Goal: Task Accomplishment & Management: Manage account settings

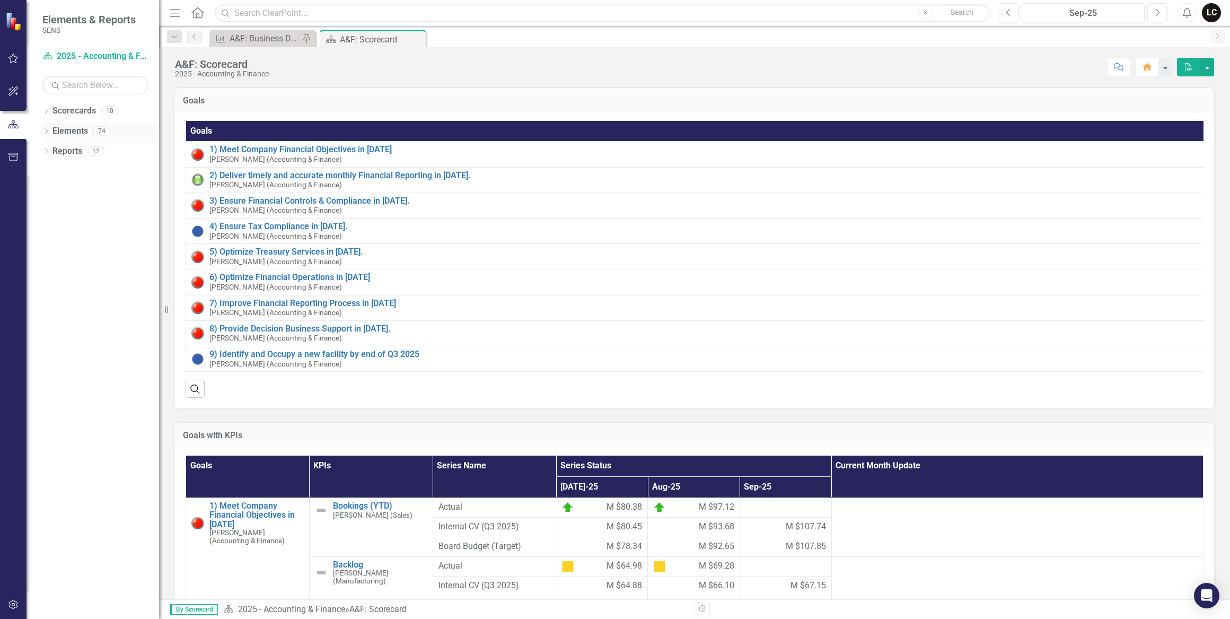
click at [45, 128] on div "Dropdown" at bounding box center [45, 132] width 7 height 9
click at [50, 170] on icon "Dropdown" at bounding box center [51, 172] width 7 height 6
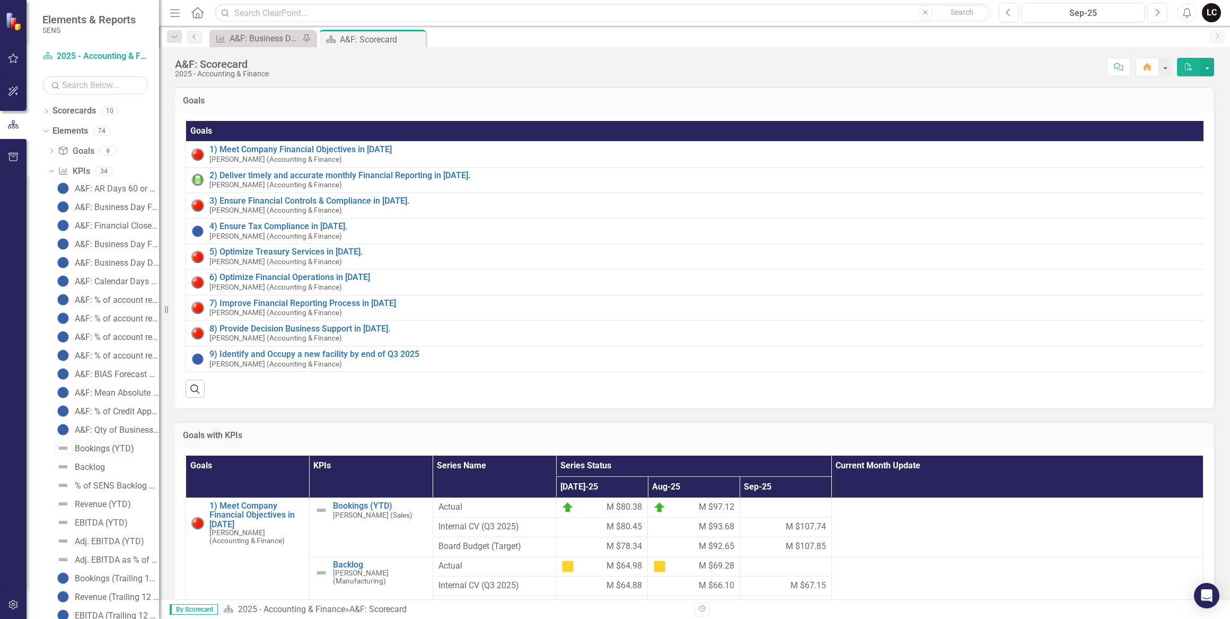
click at [115, 449] on div "Bookings (YTD)" at bounding box center [104, 449] width 59 height 10
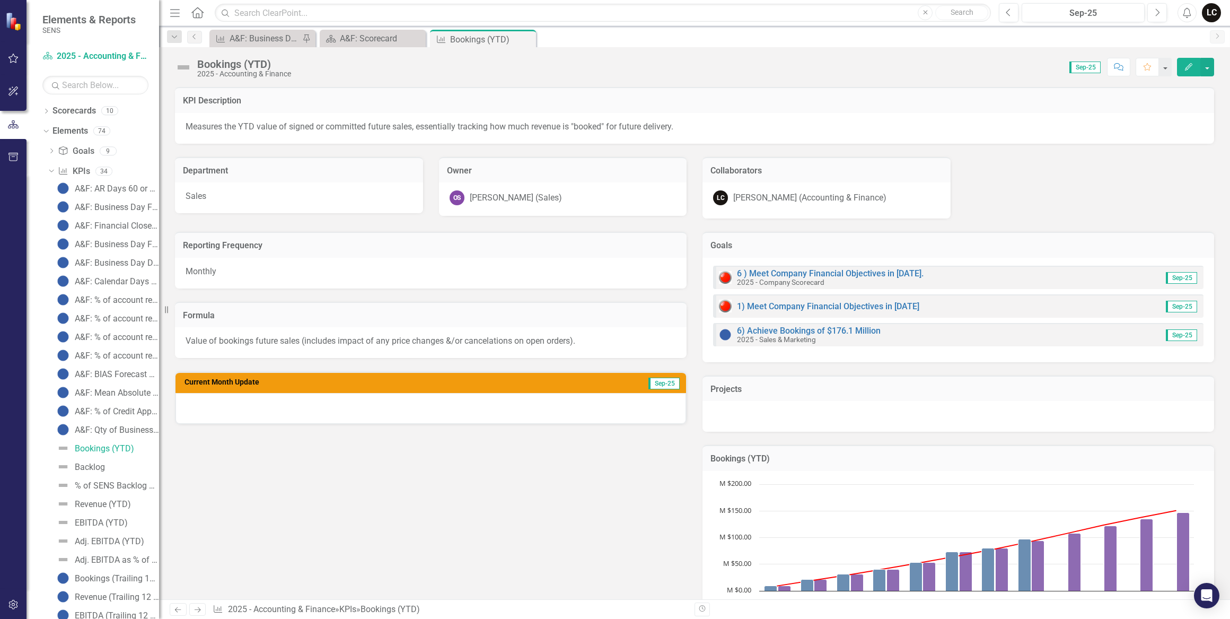
click at [605, 508] on div "Reporting Frequency Monthly Formula Value of bookings future sales (includes im…" at bounding box center [694, 433] width 1055 height 430
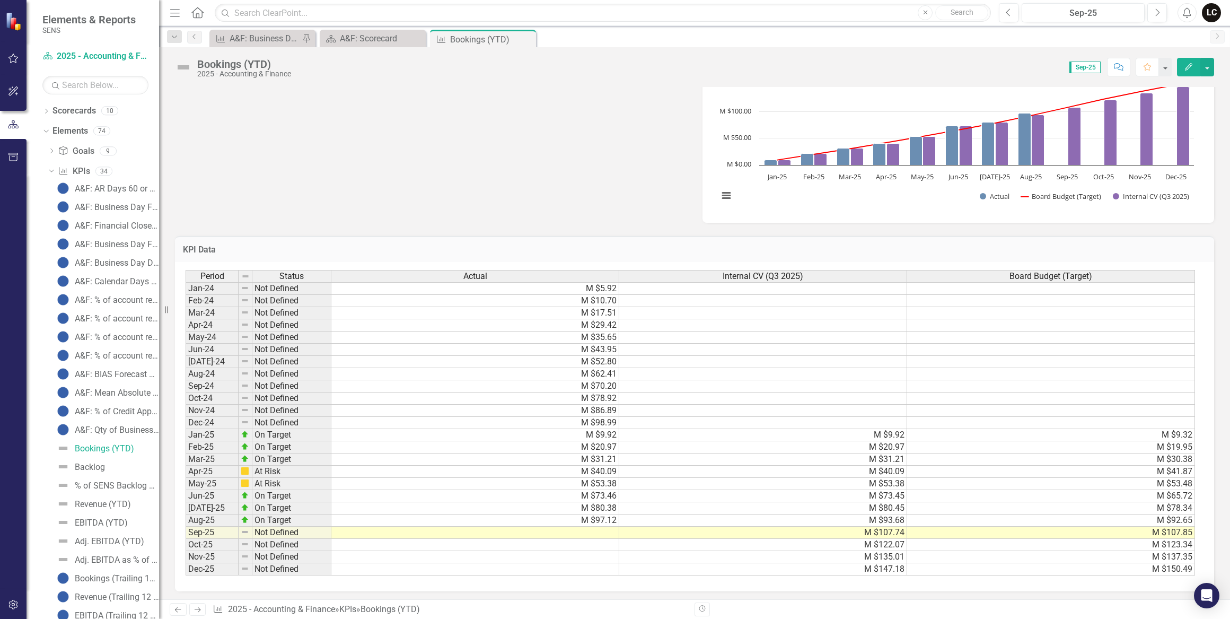
scroll to position [435, 0]
click at [620, 514] on td "M $93.68" at bounding box center [763, 518] width 288 height 12
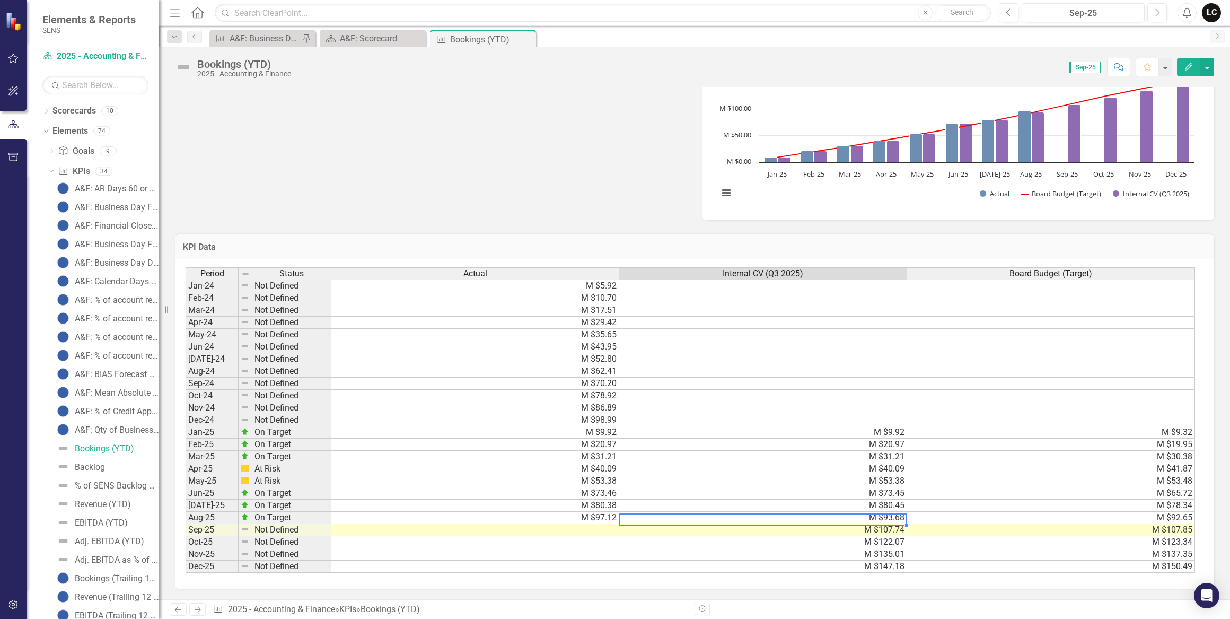
click at [608, 512] on td "M $97.12" at bounding box center [475, 518] width 288 height 12
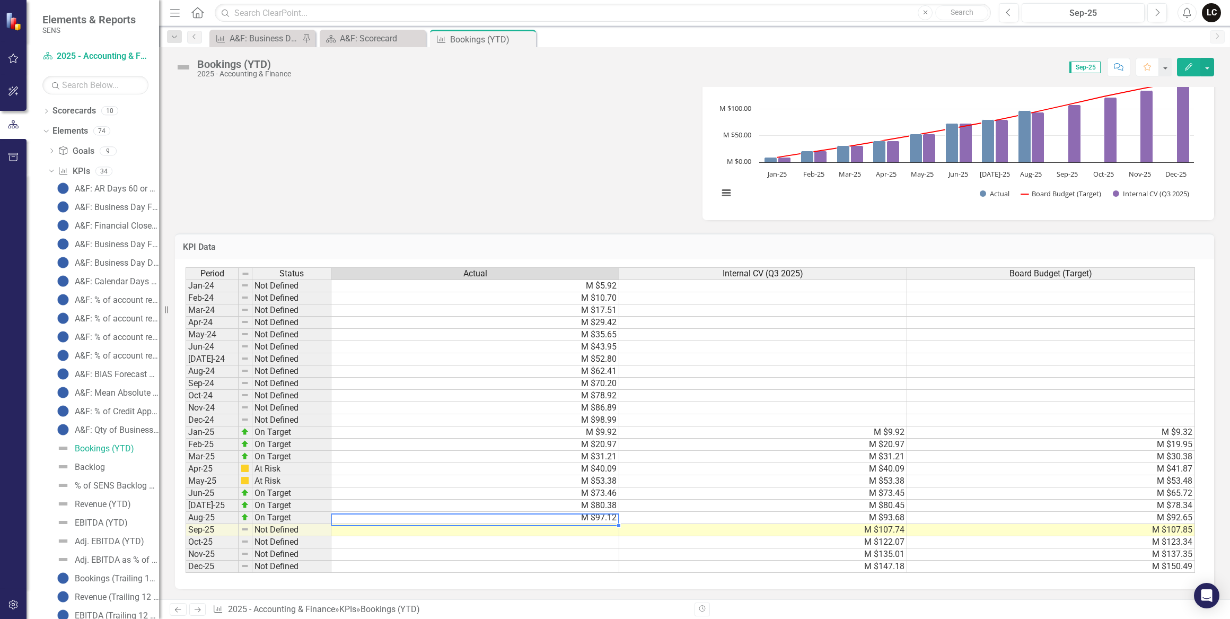
click at [557, 429] on td "M $9.92" at bounding box center [475, 432] width 288 height 12
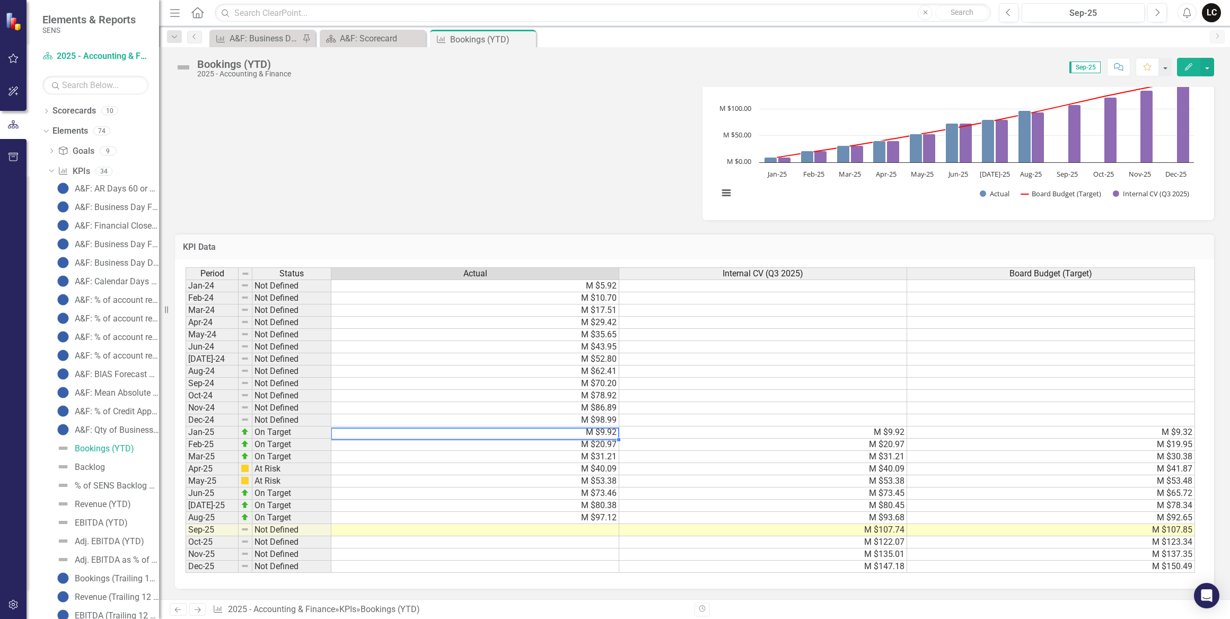
click at [582, 512] on td "M $97.12" at bounding box center [475, 518] width 288 height 12
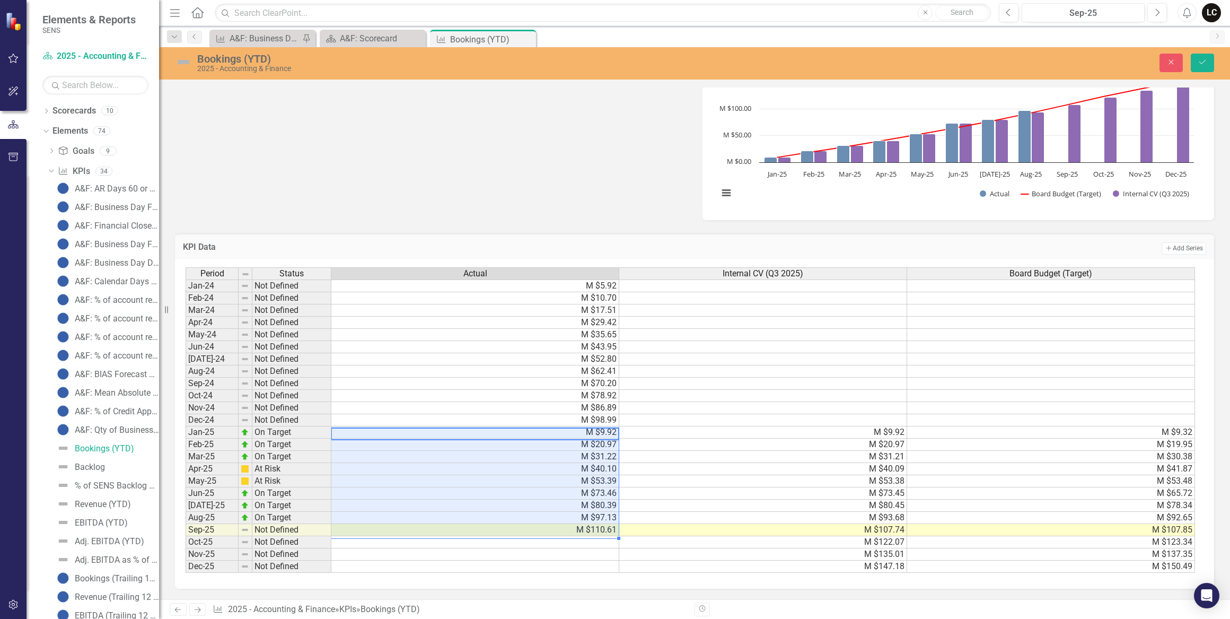
type textarea "9.92"
click at [909, 451] on td "M $30.38" at bounding box center [1051, 457] width 288 height 12
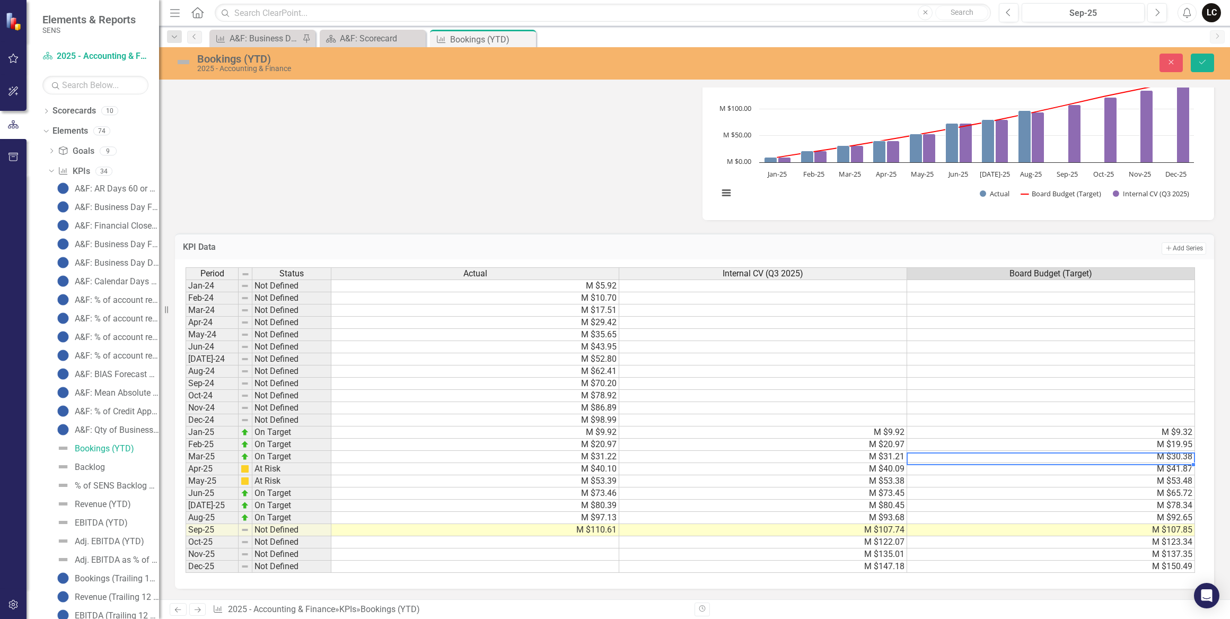
click at [895, 453] on td "M $31.21" at bounding box center [763, 457] width 288 height 12
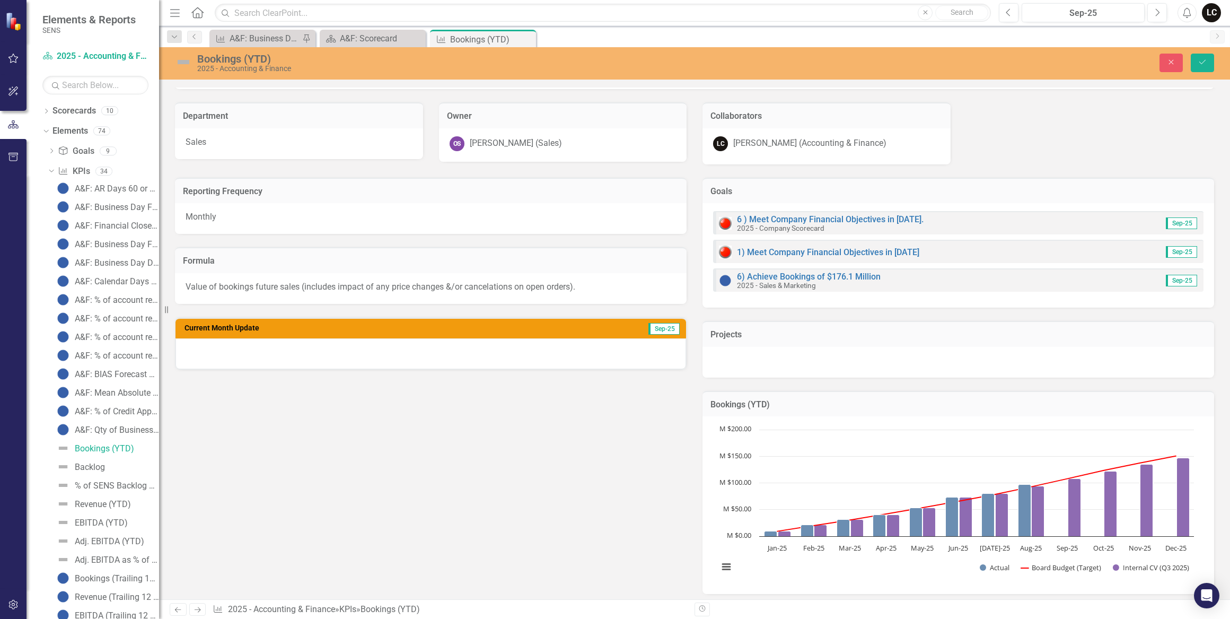
scroll to position [49, 0]
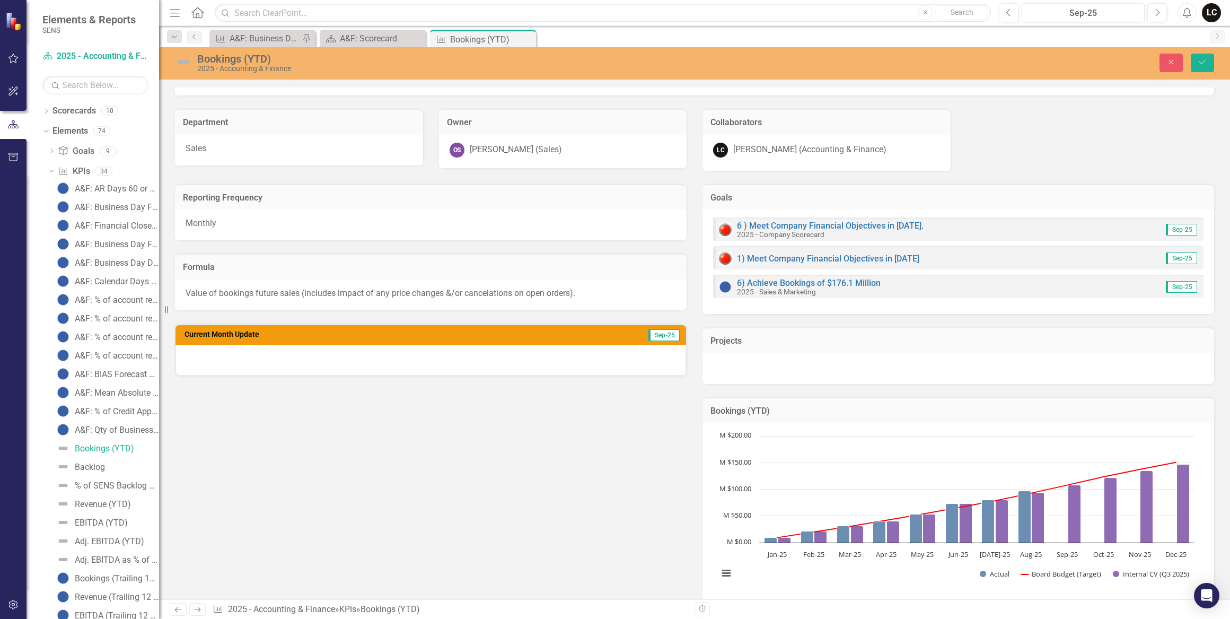
click at [591, 363] on div at bounding box center [430, 360] width 510 height 31
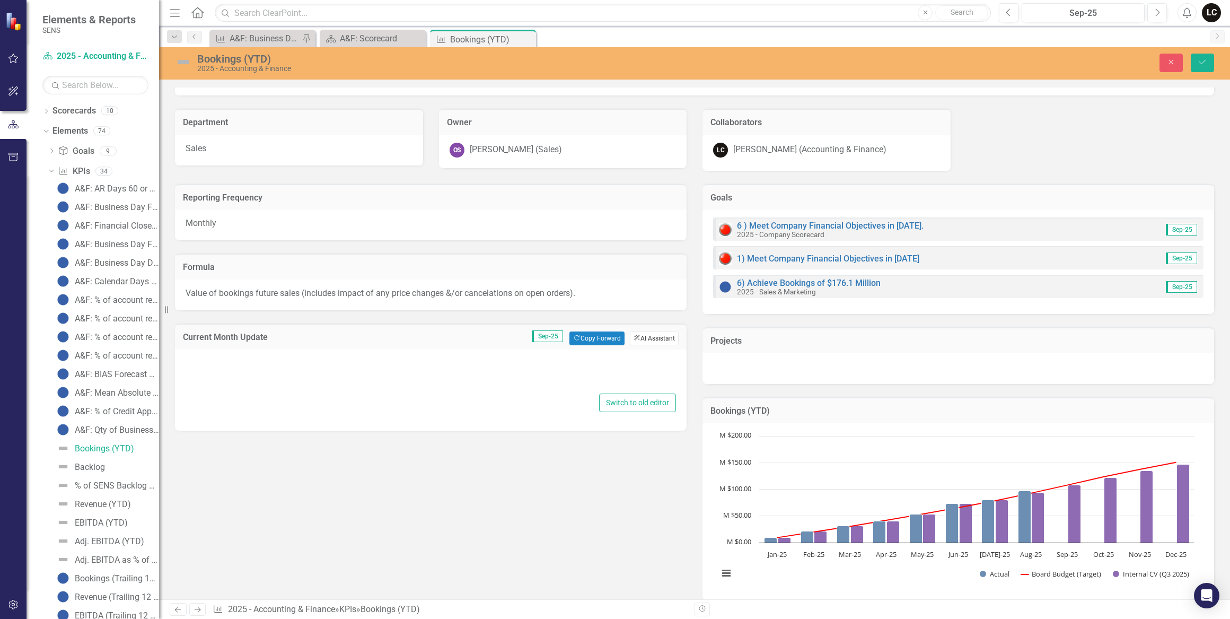
click at [632, 331] on button "ClearPoint AI AI Assistant" at bounding box center [654, 338] width 49 height 14
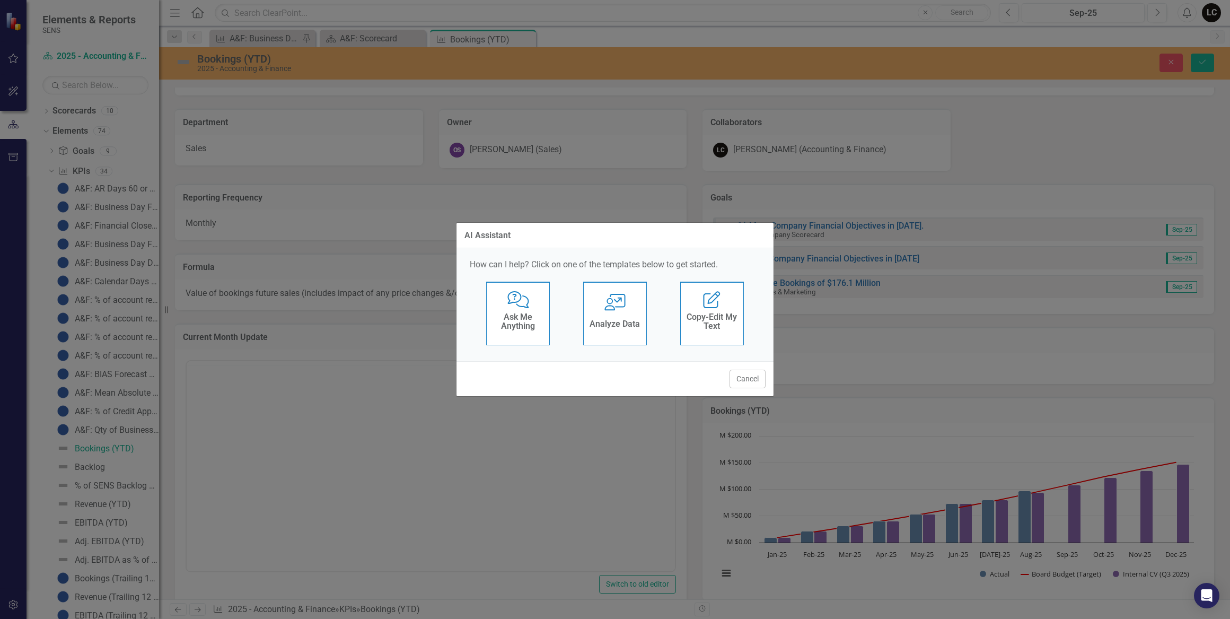
scroll to position [0, 0]
click at [614, 317] on div "Analyze Data" at bounding box center [614, 324] width 50 height 17
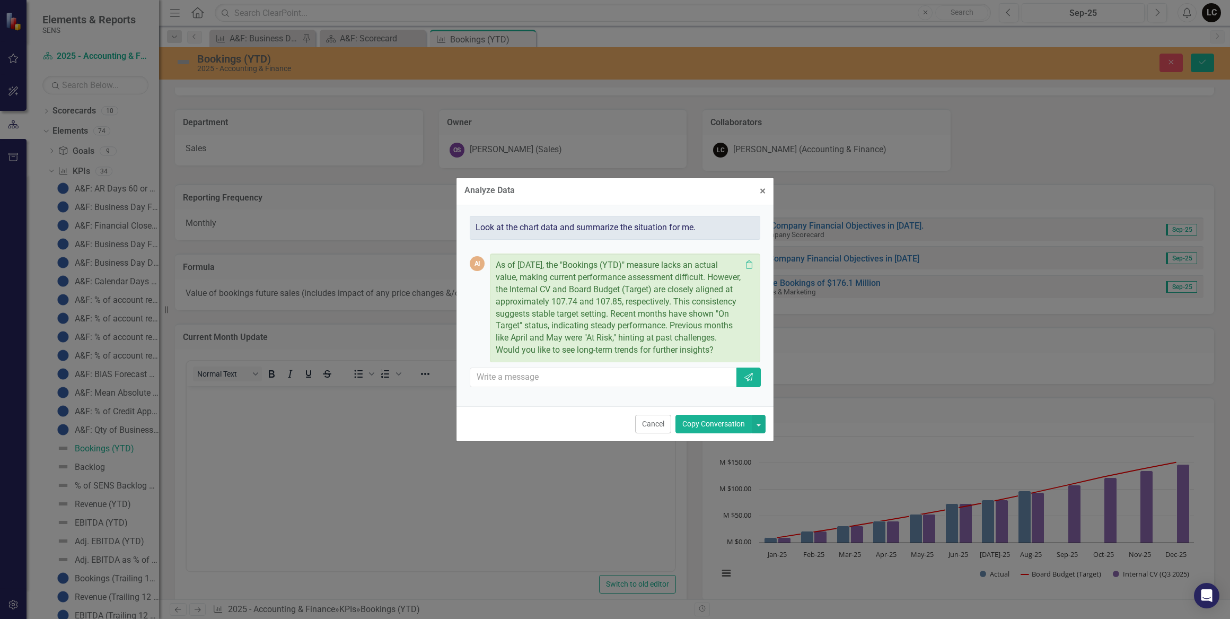
drag, startPoint x: 540, startPoint y: 356, endPoint x: 494, endPoint y: 252, distance: 114.2
click at [494, 253] on div "As of [DATE], the "Bookings (YTD)" measure lacks an actual value, making curren…" at bounding box center [625, 307] width 270 height 109
drag, startPoint x: 494, startPoint y: 252, endPoint x: 509, endPoint y: 268, distance: 21.8
copy p "As of [DATE], the "Bookings (YTD)" measure lacks an actual value, making curren…"
click at [371, 401] on div "Analyze Data × Close Look at the chart data and summarize the situation for me.…" at bounding box center [615, 309] width 1230 height 619
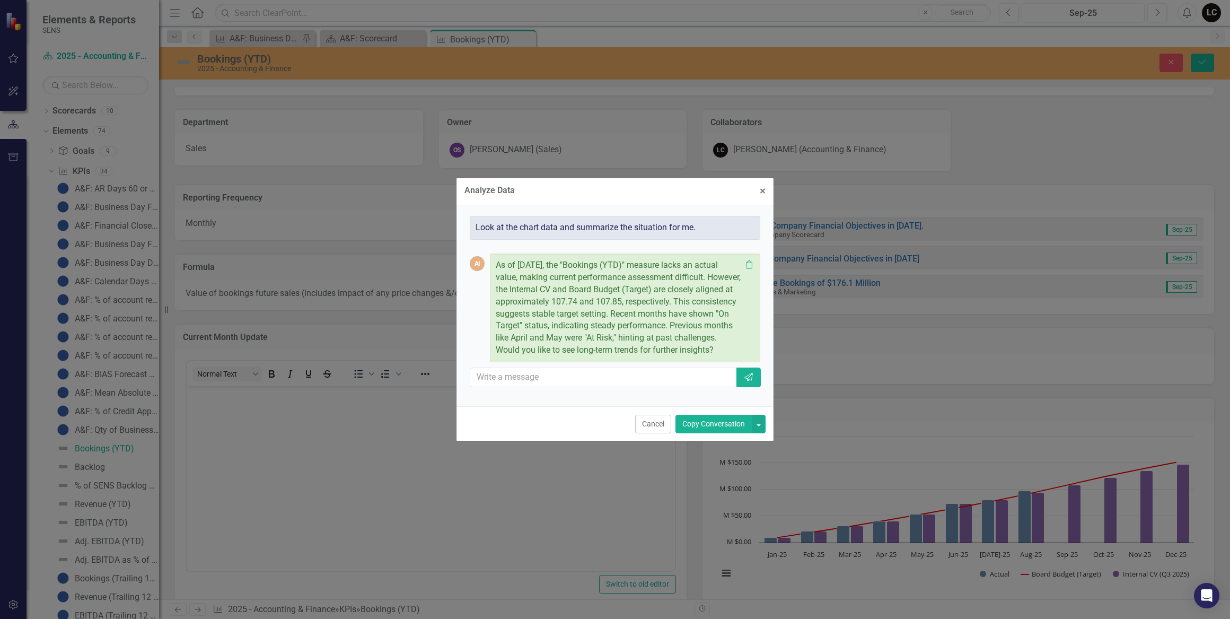
drag, startPoint x: 371, startPoint y: 401, endPoint x: 276, endPoint y: 390, distance: 95.5
click at [276, 390] on div "Analyze Data × Close Look at the chart data and summarize the situation for me.…" at bounding box center [615, 309] width 1230 height 619
drag, startPoint x: 274, startPoint y: 395, endPoint x: 626, endPoint y: 375, distance: 353.1
click at [626, 375] on input "text" at bounding box center [603, 377] width 267 height 20
click at [706, 433] on button "Copy Conversation" at bounding box center [713, 424] width 76 height 19
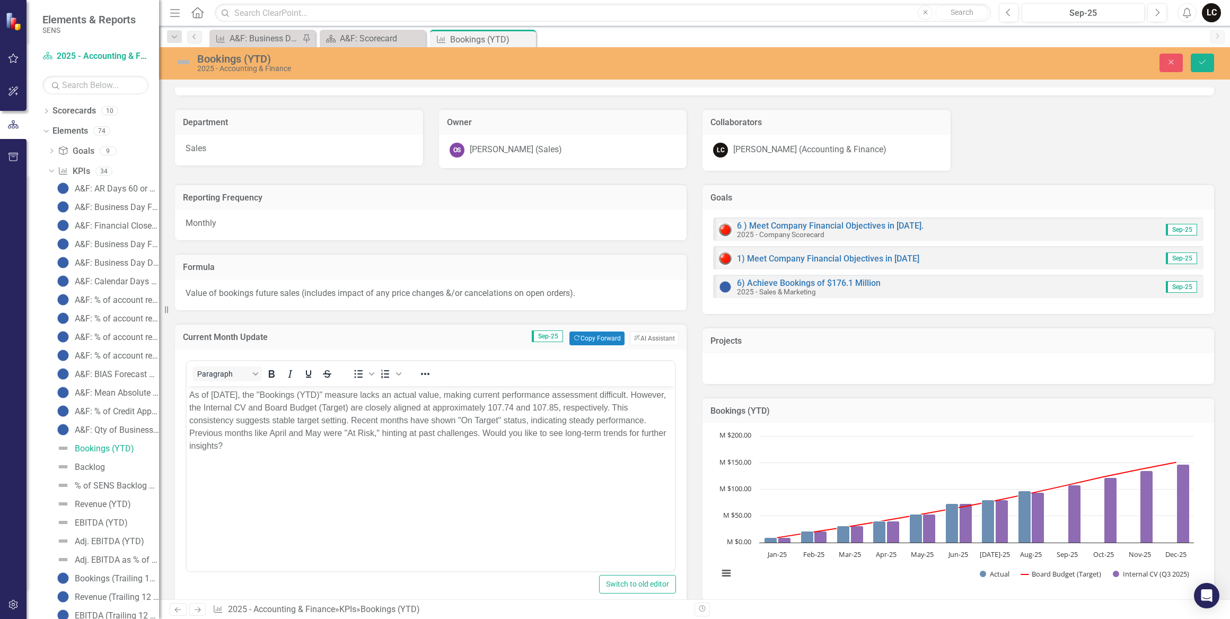
click at [297, 393] on p "As of [DATE], the "Bookings (YTD)" measure lacks an actual value, making curren…" at bounding box center [430, 420] width 483 height 64
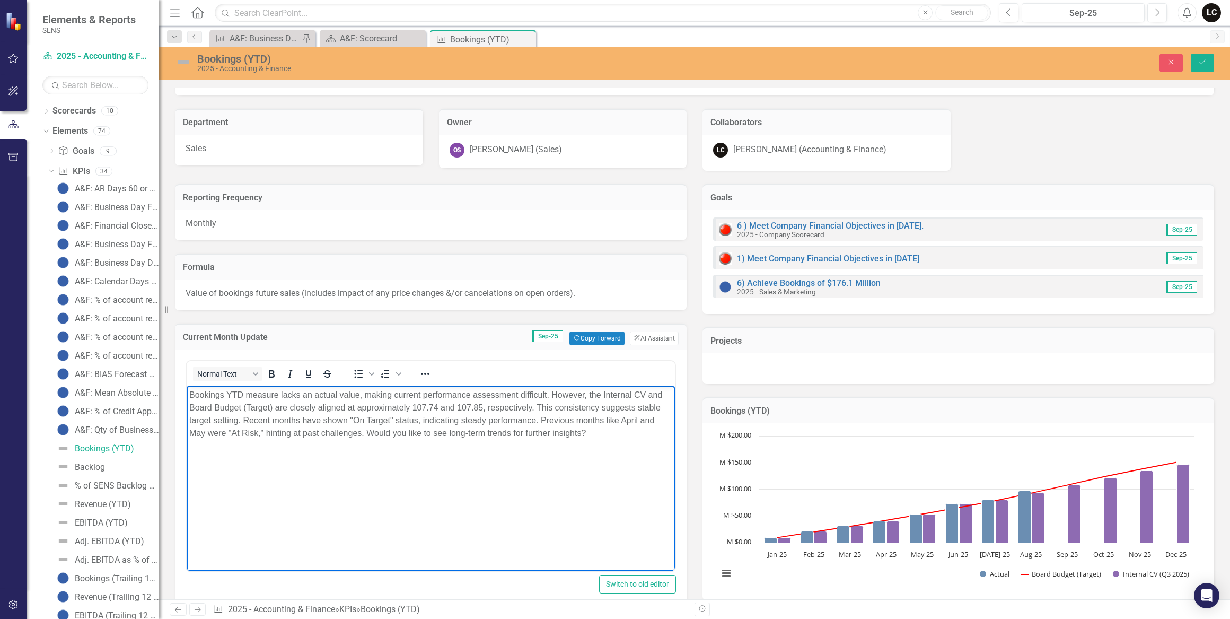
click at [495, 500] on body "Bookings YTD measure lacks an actual value, making current performance assessme…" at bounding box center [431, 464] width 488 height 159
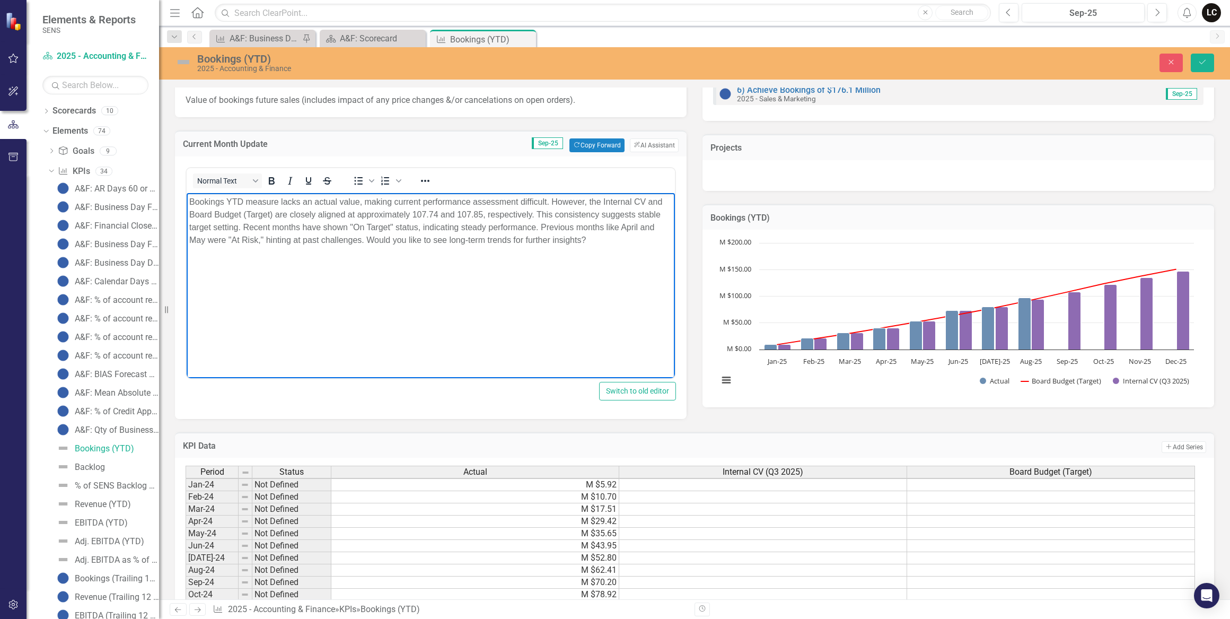
scroll to position [386, 0]
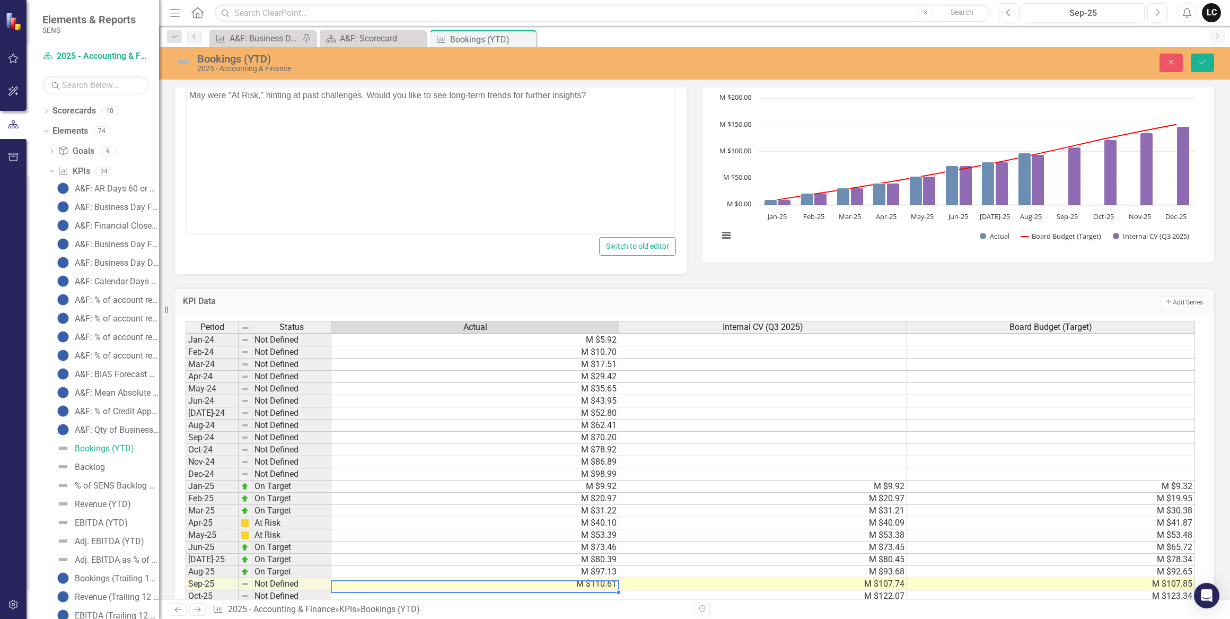
click at [601, 581] on td "M $110.61" at bounding box center [475, 584] width 288 height 12
type textarea "110.61"
type textarea "97.13"
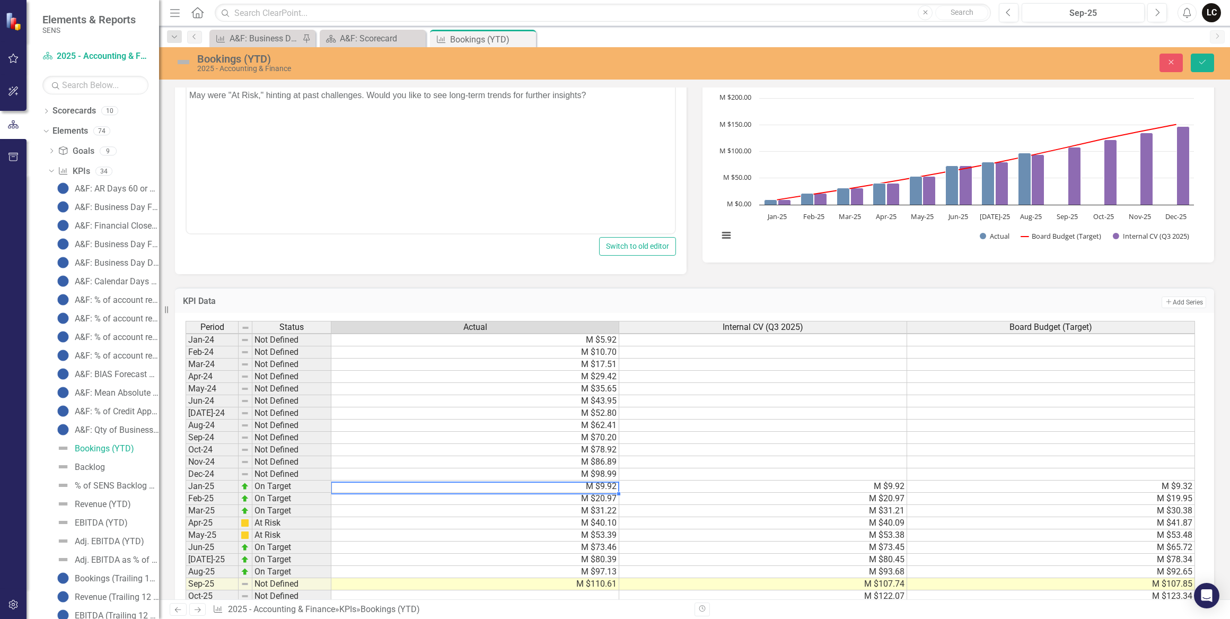
click at [530, 142] on body "Bookings YTD measure lacks an actual value, making current performance assessme…" at bounding box center [431, 127] width 488 height 159
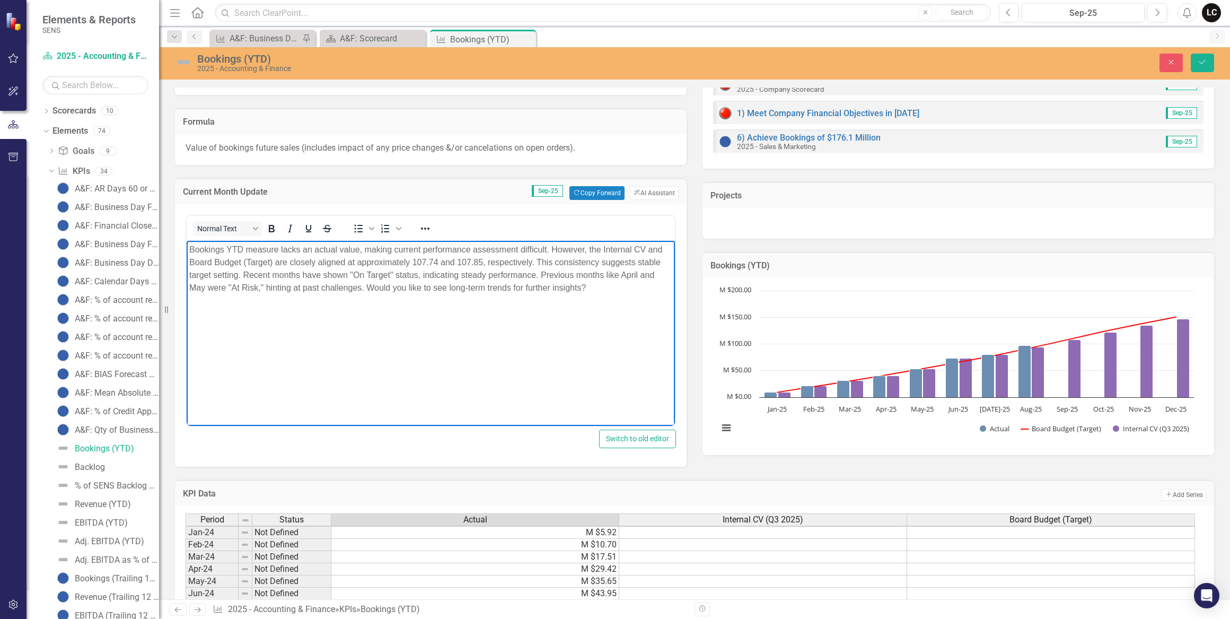
scroll to position [193, 0]
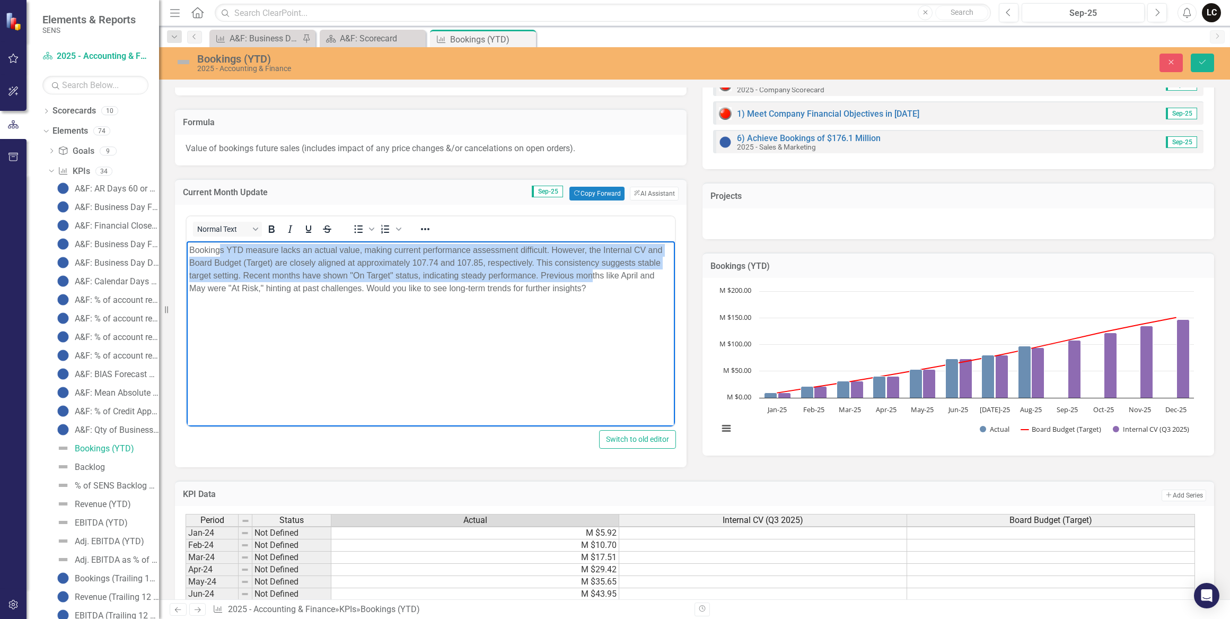
drag, startPoint x: 592, startPoint y: 275, endPoint x: 222, endPoint y: 252, distance: 370.7
click at [222, 252] on p "Bookings YTD measure lacks an actual value, making current performance assessme…" at bounding box center [430, 268] width 483 height 51
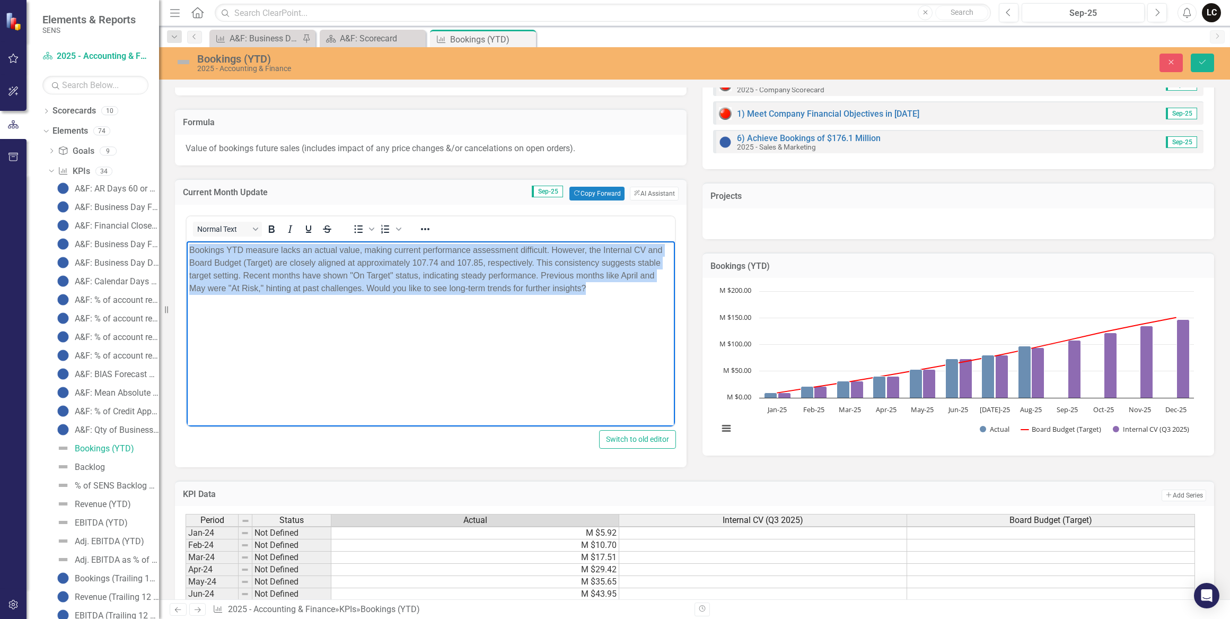
drag, startPoint x: 596, startPoint y: 293, endPoint x: 171, endPoint y: 244, distance: 427.9
click at [187, 244] on html "Bookings YTD measure lacks an actual value, making current performance assessme…" at bounding box center [431, 320] width 488 height 159
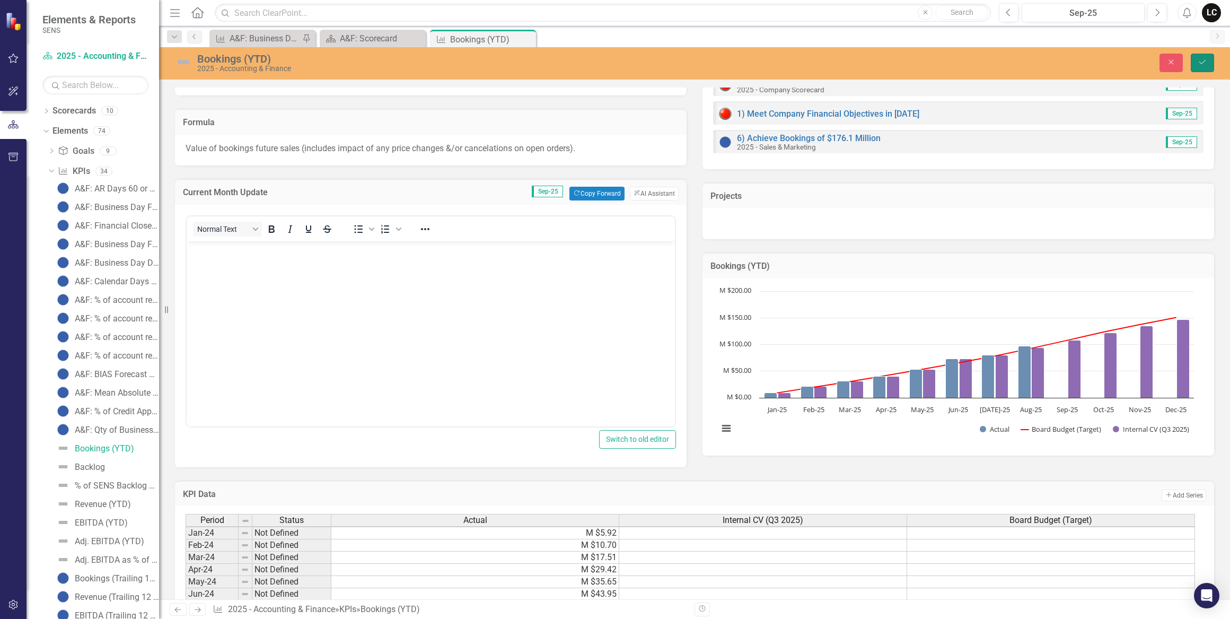
click at [1203, 65] on icon "Save" at bounding box center [1202, 61] width 10 height 7
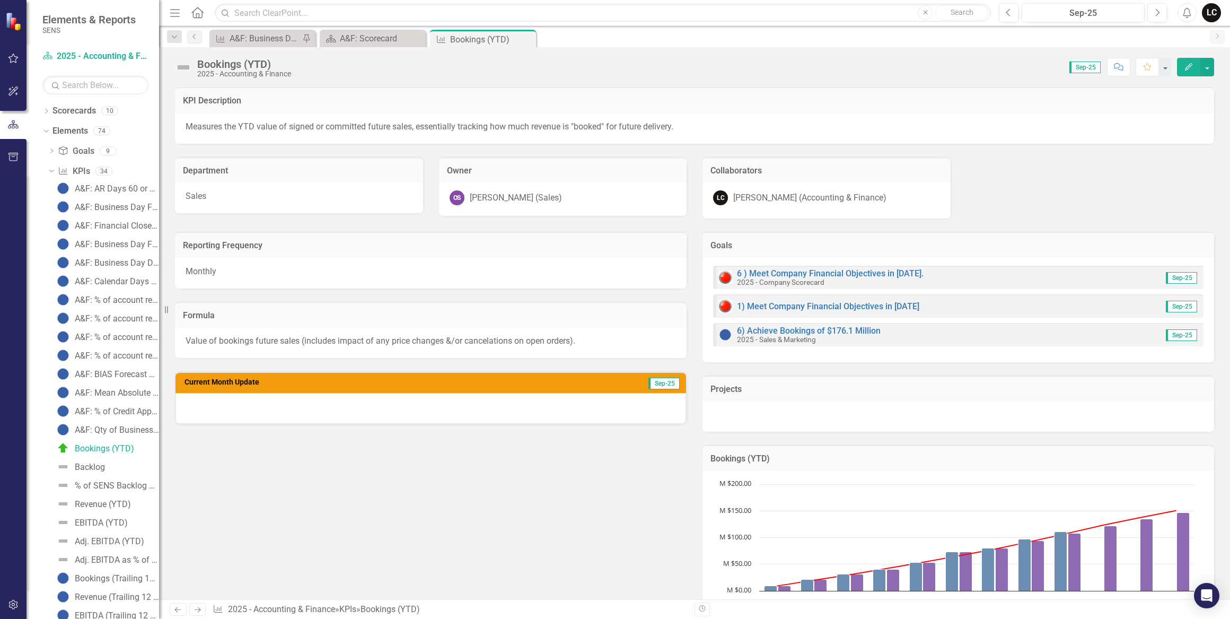
click at [655, 400] on div at bounding box center [430, 408] width 510 height 31
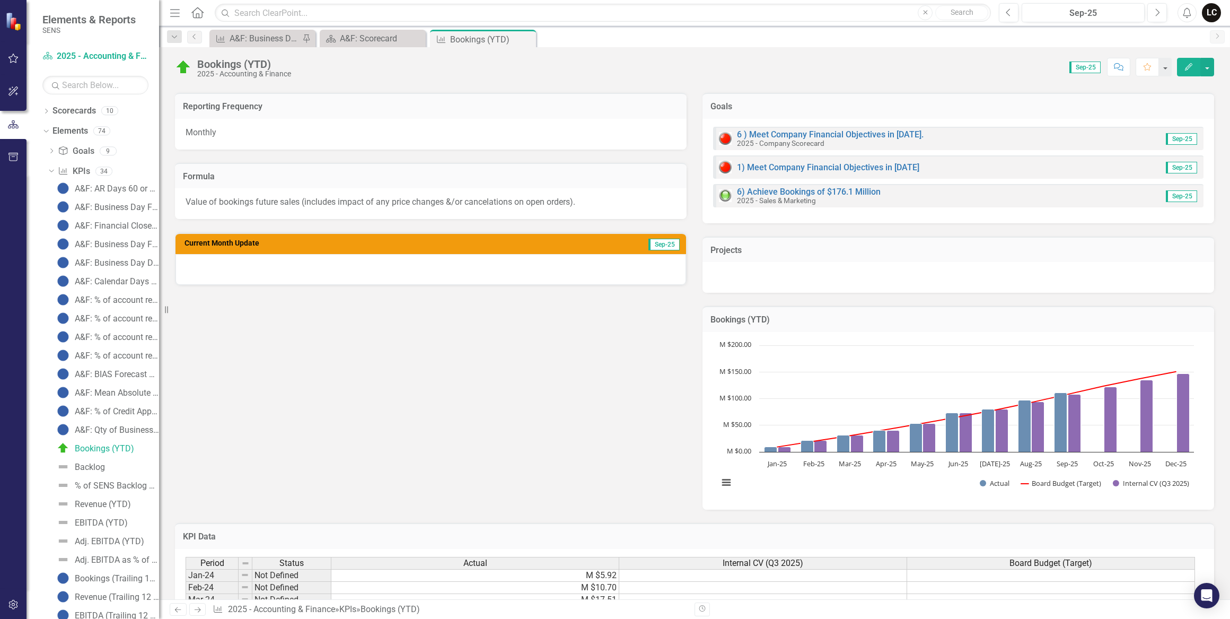
scroll to position [144, 0]
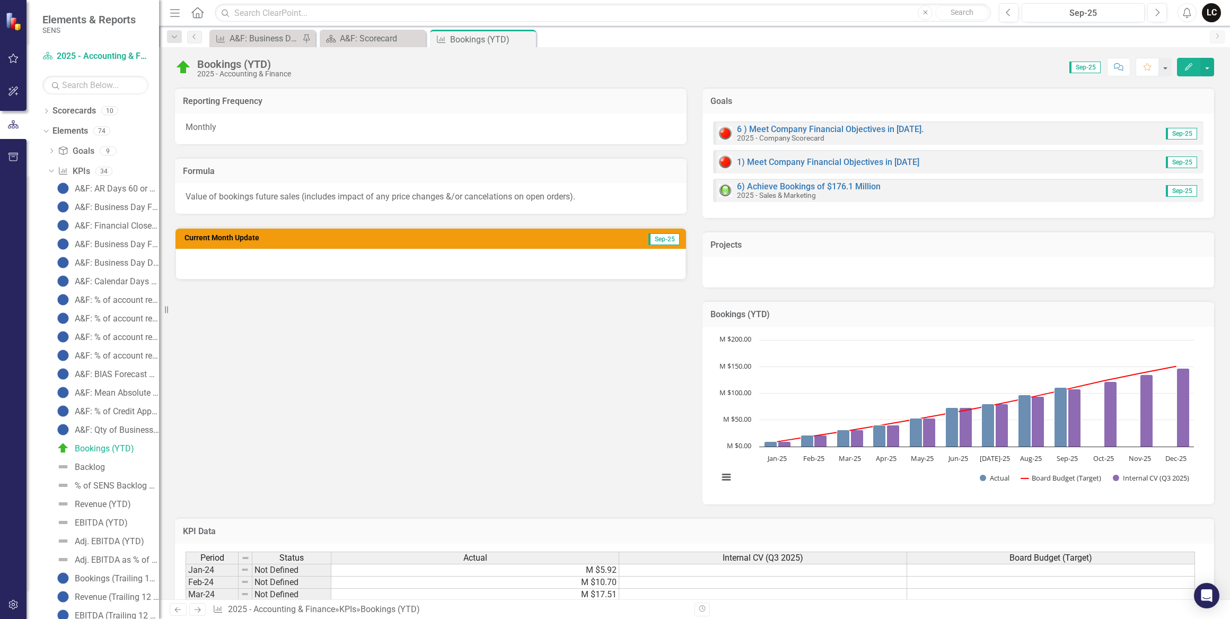
click at [628, 262] on div at bounding box center [430, 264] width 510 height 31
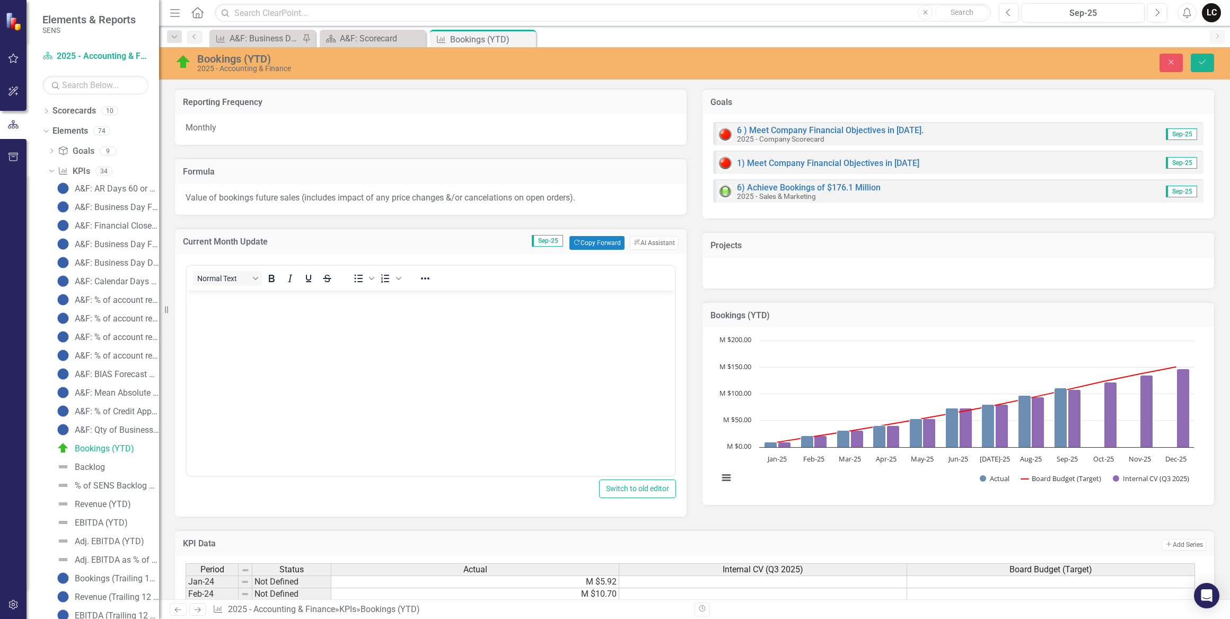
scroll to position [0, 0]
click at [645, 245] on button "ClearPoint AI AI Assistant" at bounding box center [654, 243] width 49 height 14
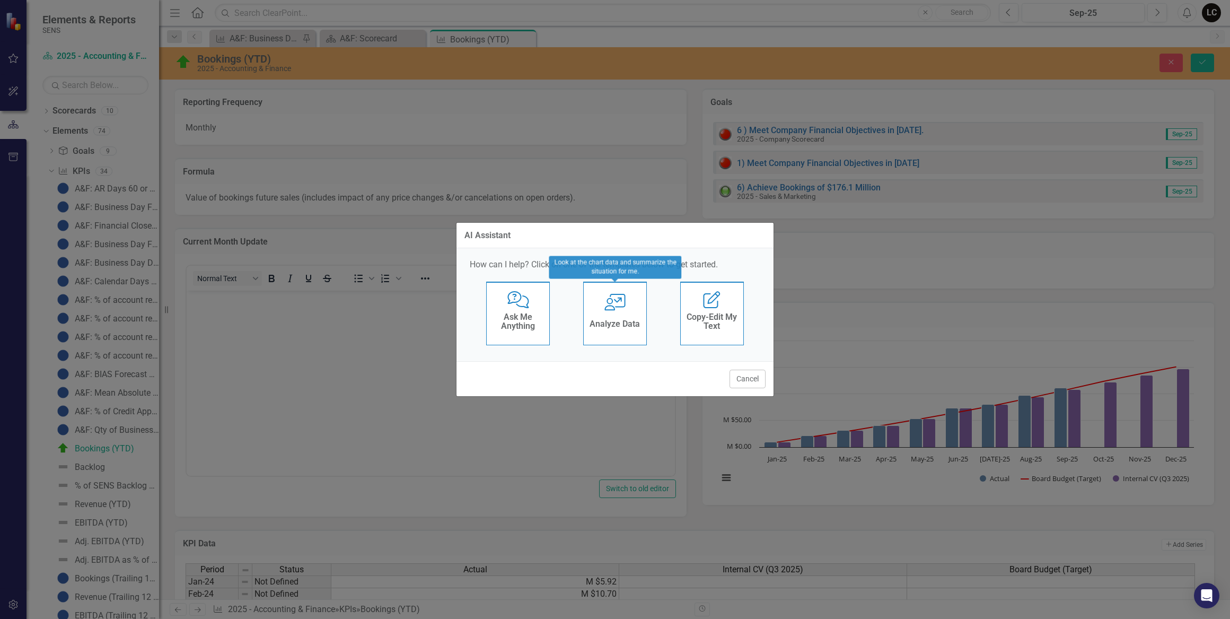
click at [619, 318] on div "Analyze Data" at bounding box center [614, 324] width 50 height 17
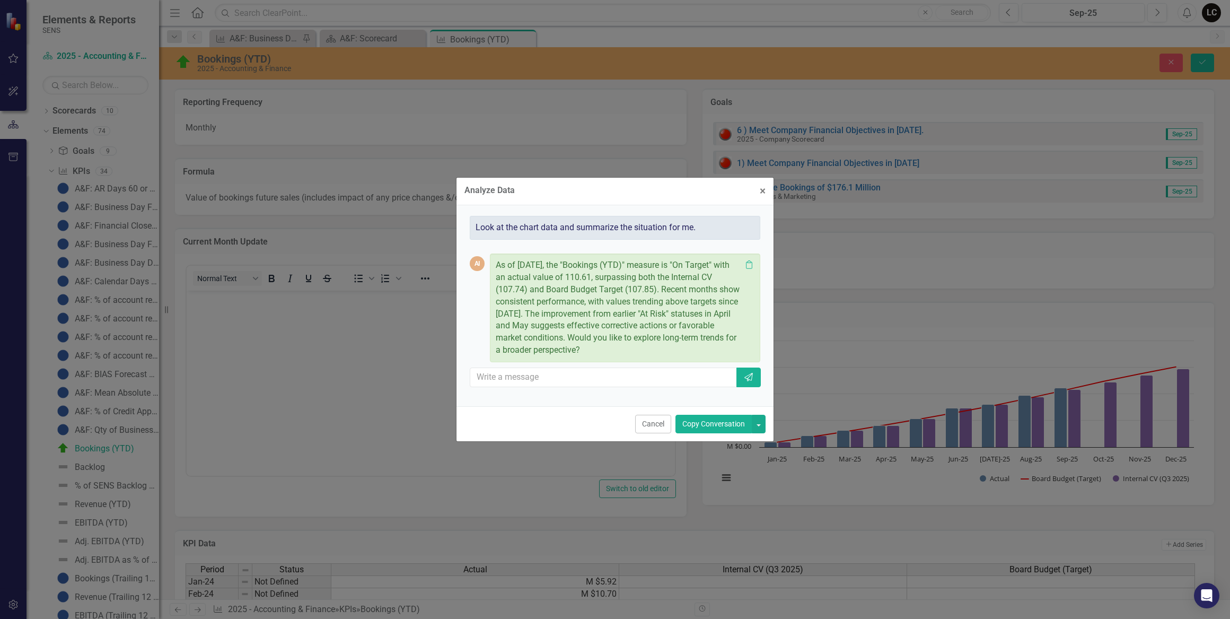
click at [721, 427] on button "Copy Conversation" at bounding box center [713, 424] width 76 height 19
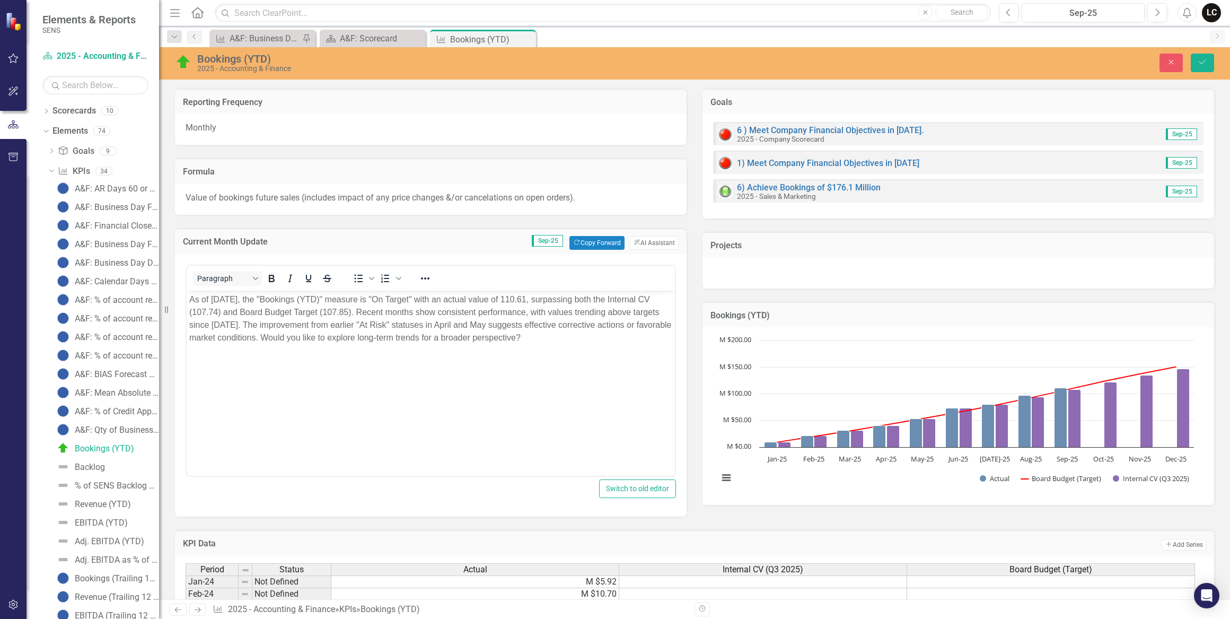
drag, startPoint x: 282, startPoint y: 301, endPoint x: 267, endPoint y: 335, distance: 37.0
click at [281, 301] on p "As of [DATE], the "Bookings (YTD)" measure is "On Target" with an actual value …" at bounding box center [430, 318] width 483 height 51
click at [387, 495] on div "Switch to old editor" at bounding box center [431, 488] width 490 height 19
click at [580, 300] on p "The Bookings YTD measure is "On Target" with an actual value of $110.6M, surpas…" at bounding box center [430, 318] width 483 height 51
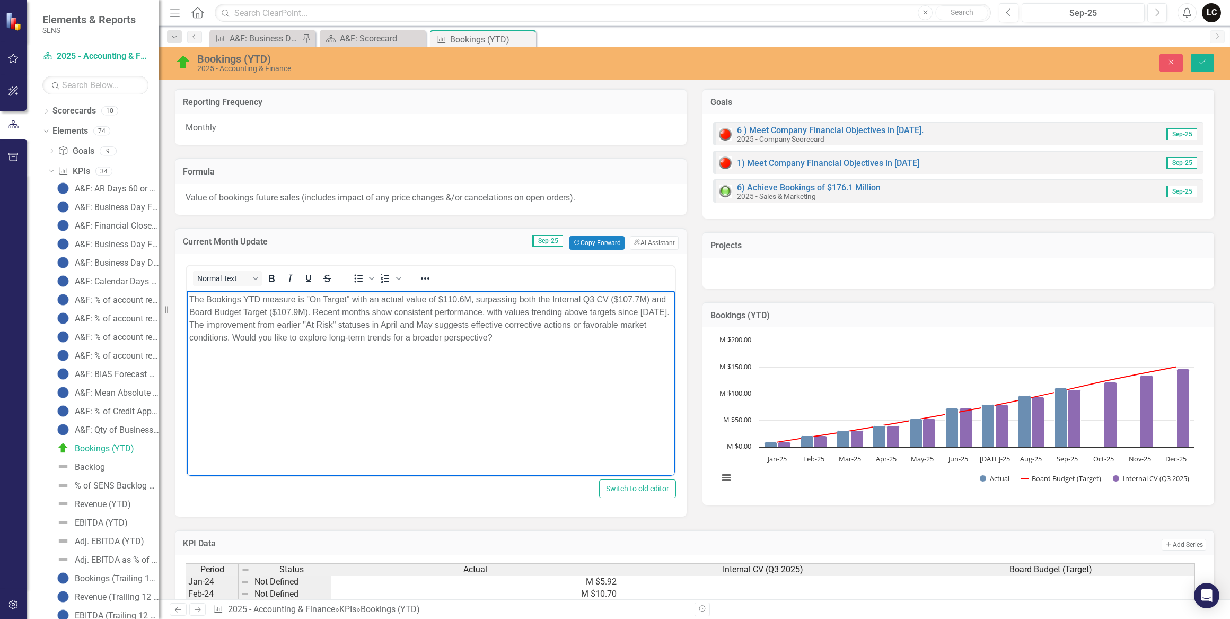
drag, startPoint x: 369, startPoint y: 312, endPoint x: 375, endPoint y: 319, distance: 8.7
click at [369, 312] on p "The Bookings YTD measure is "On Target" with an actual value of $110.6M, surpas…" at bounding box center [430, 318] width 483 height 51
click at [505, 311] on p "The Bookings YTD measure is "On Target" with an actual value of $110.6M, surpas…" at bounding box center [430, 318] width 483 height 51
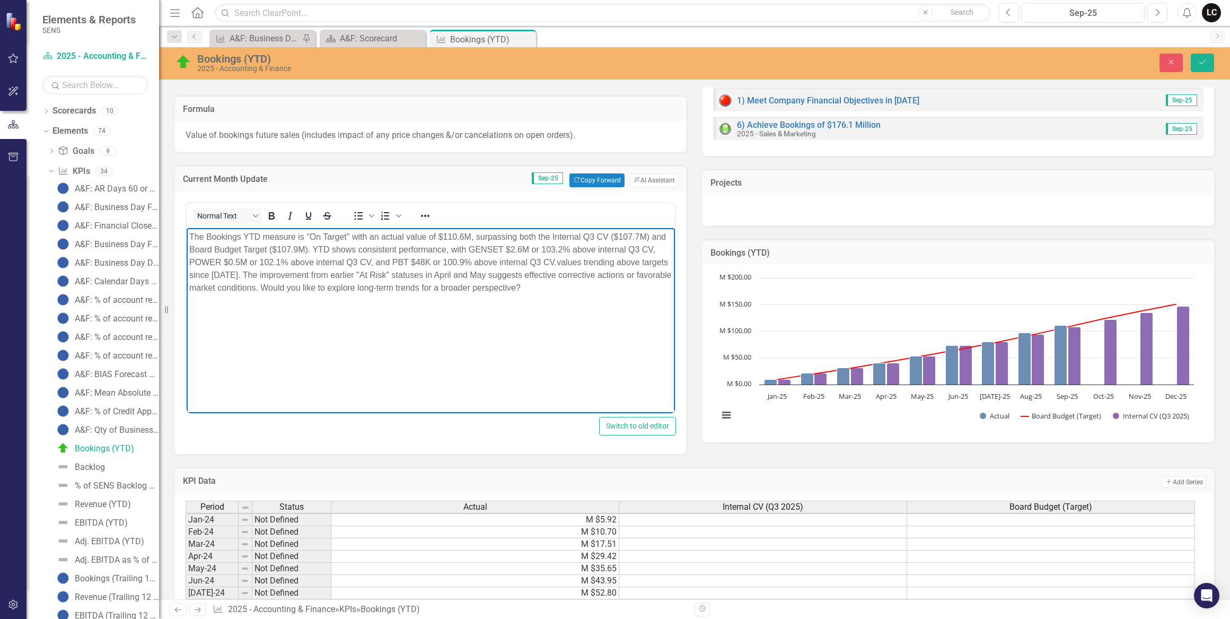
scroll to position [206, 0]
drag, startPoint x: 558, startPoint y: 261, endPoint x: 573, endPoint y: 286, distance: 29.3
click at [573, 286] on p "The Bookings YTD measure is "On Target" with an actual value of $110.6M, surpas…" at bounding box center [430, 263] width 483 height 64
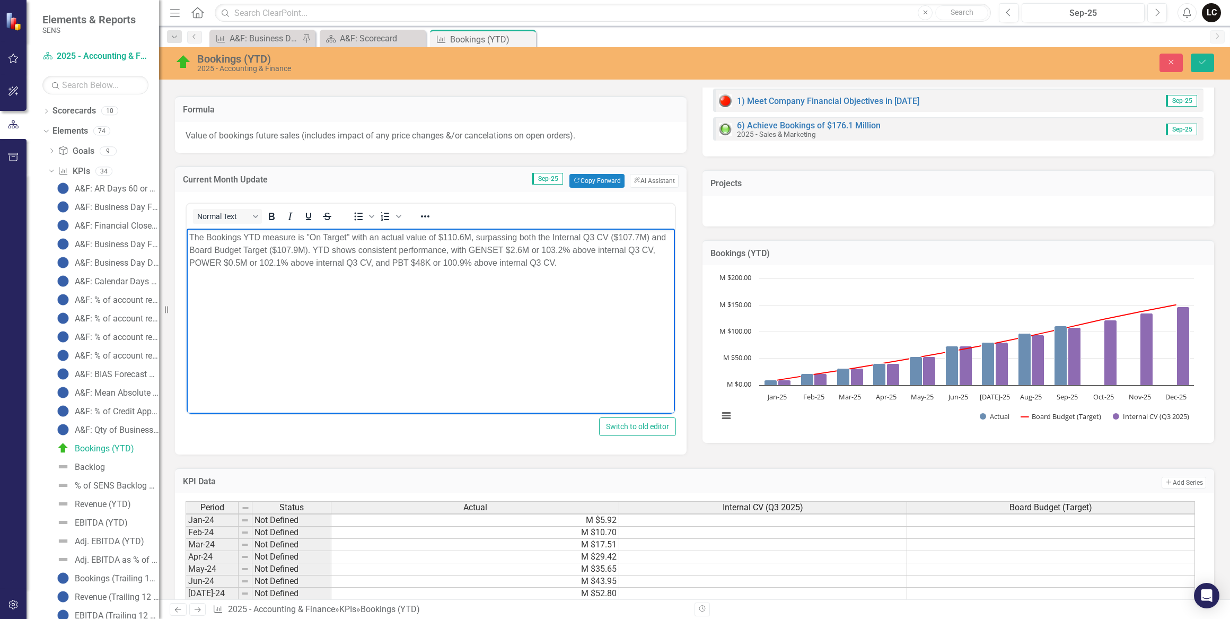
scroll to position [158, 0]
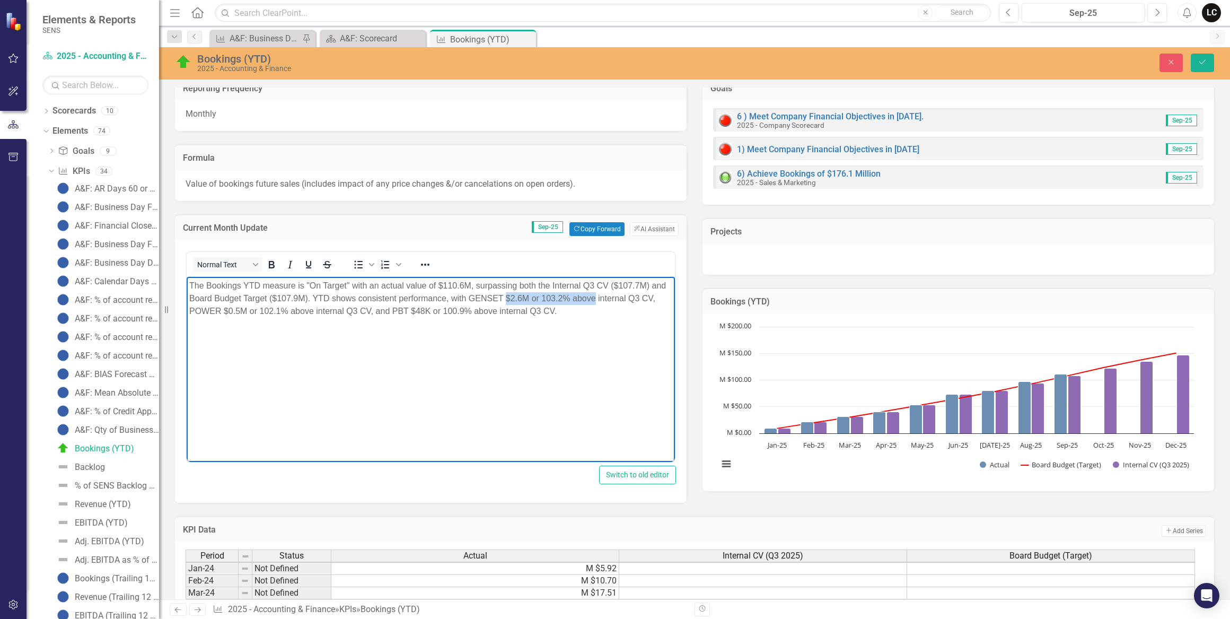
drag, startPoint x: 506, startPoint y: 297, endPoint x: 596, endPoint y: 302, distance: 90.8
click at [596, 302] on p "The Bookings YTD measure is "On Target" with an actual value of $110.6M, surpas…" at bounding box center [430, 298] width 483 height 38
drag, startPoint x: 355, startPoint y: 23, endPoint x: 423, endPoint y: 263, distance: 249.5
click at [423, 263] on icon "Reveal or hide additional toolbar items" at bounding box center [425, 264] width 13 height 13
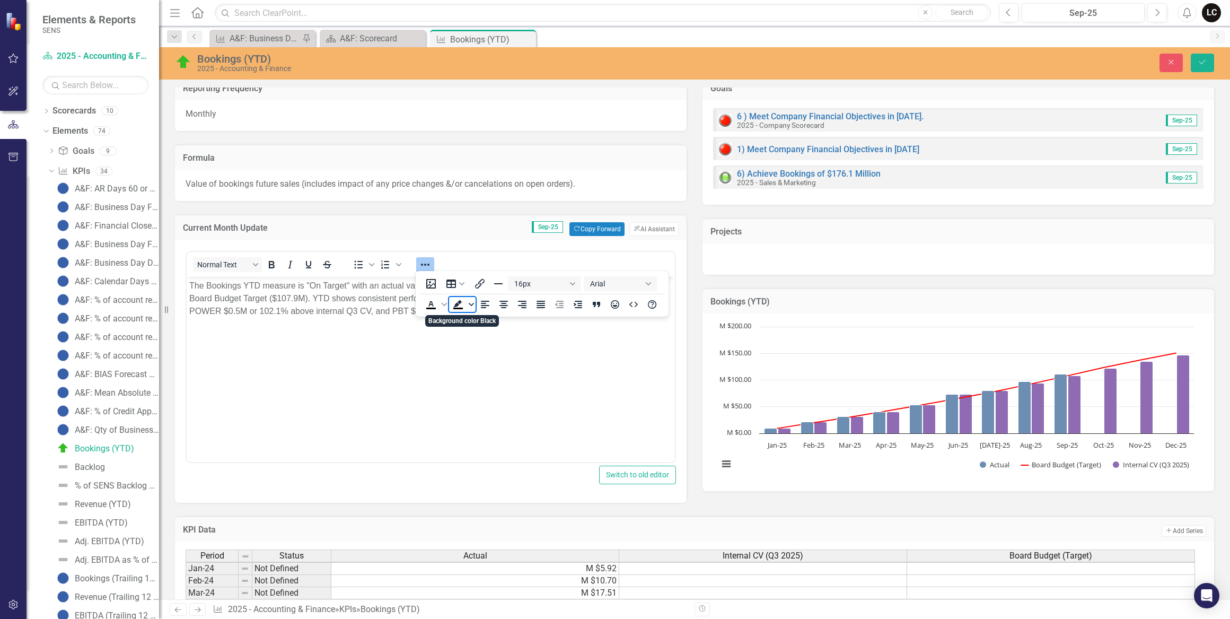
click at [474, 304] on span "Background color Black" at bounding box center [471, 304] width 8 height 15
click at [458, 337] on div "Green" at bounding box center [457, 336] width 13 height 13
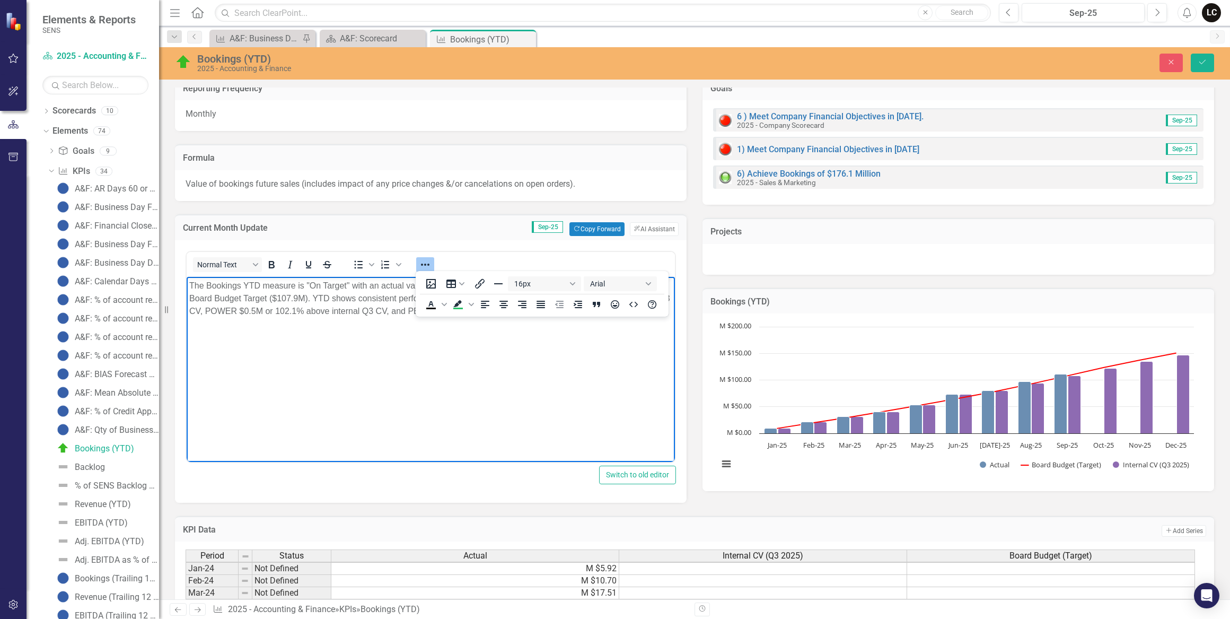
click at [462, 350] on body "The Bookings YTD measure is "On Target" with an actual value of $110.6M, surpas…" at bounding box center [431, 355] width 488 height 159
click at [455, 303] on icon "Background color Green" at bounding box center [458, 304] width 13 height 13
drag, startPoint x: 224, startPoint y: 310, endPoint x: 312, endPoint y: 313, distance: 88.1
click at [312, 313] on p "The Bookings YTD measure is "On Target" with an actual value of $110.6M, surpas…" at bounding box center [430, 298] width 483 height 38
click at [457, 306] on icon "Background color Green" at bounding box center [458, 304] width 13 height 13
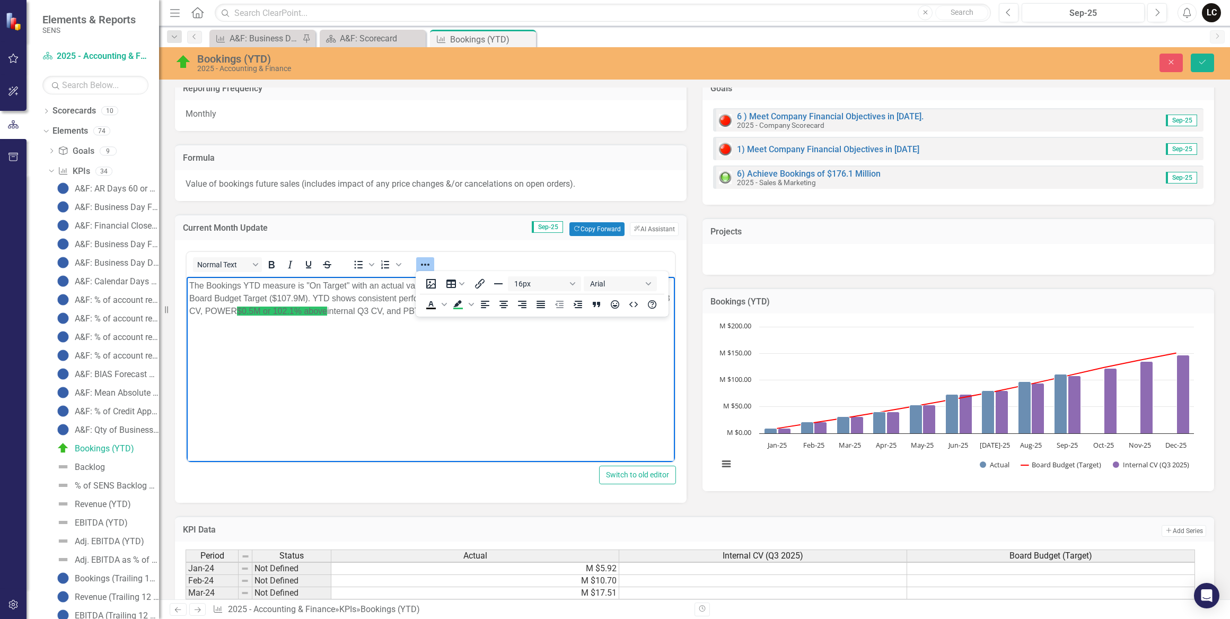
click at [422, 367] on body "The Bookings YTD measure is "On Target" with an actual value of $110.6M, surpas…" at bounding box center [431, 355] width 488 height 159
click at [387, 267] on icon "Numbered list" at bounding box center [385, 264] width 8 height 8
click at [400, 266] on icon "Numbered list" at bounding box center [398, 264] width 5 height 5
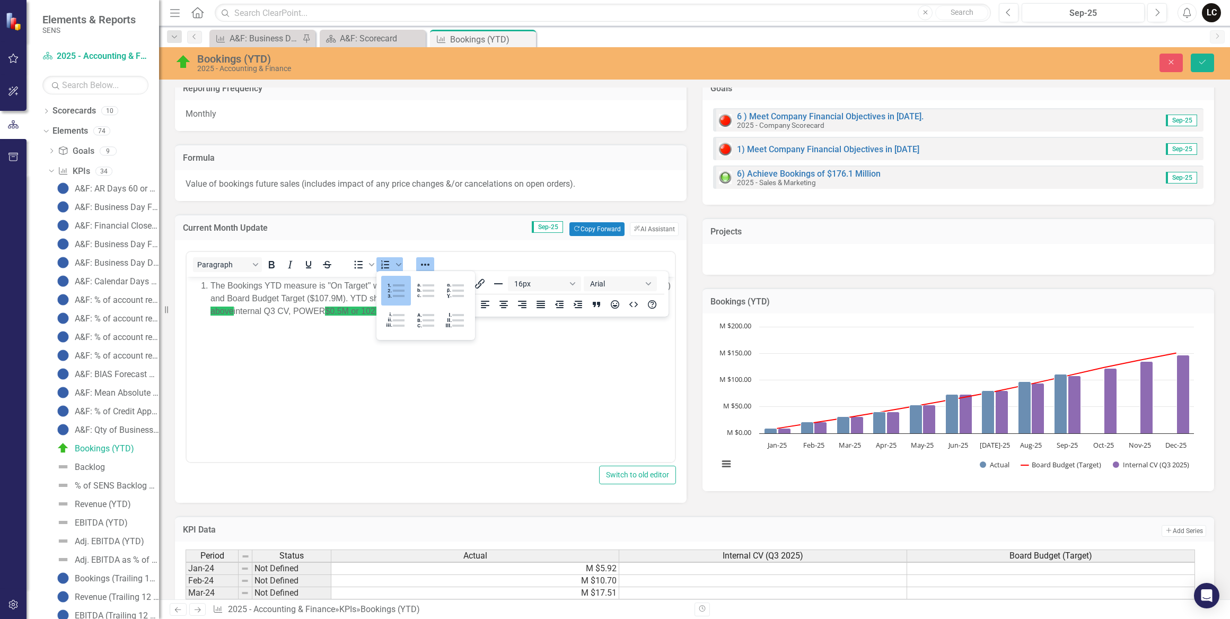
click at [496, 411] on body "The Bookings YTD measure is "On Target" with an actual value of $110.6M, surpas…" at bounding box center [431, 355] width 488 height 159
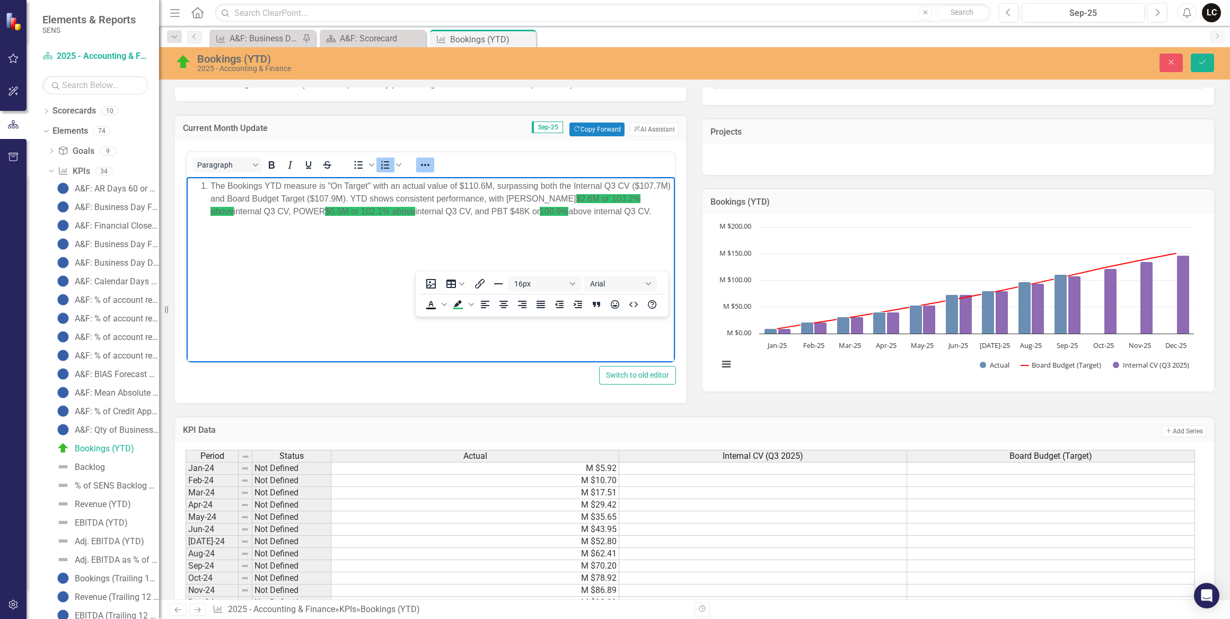
scroll to position [254, 0]
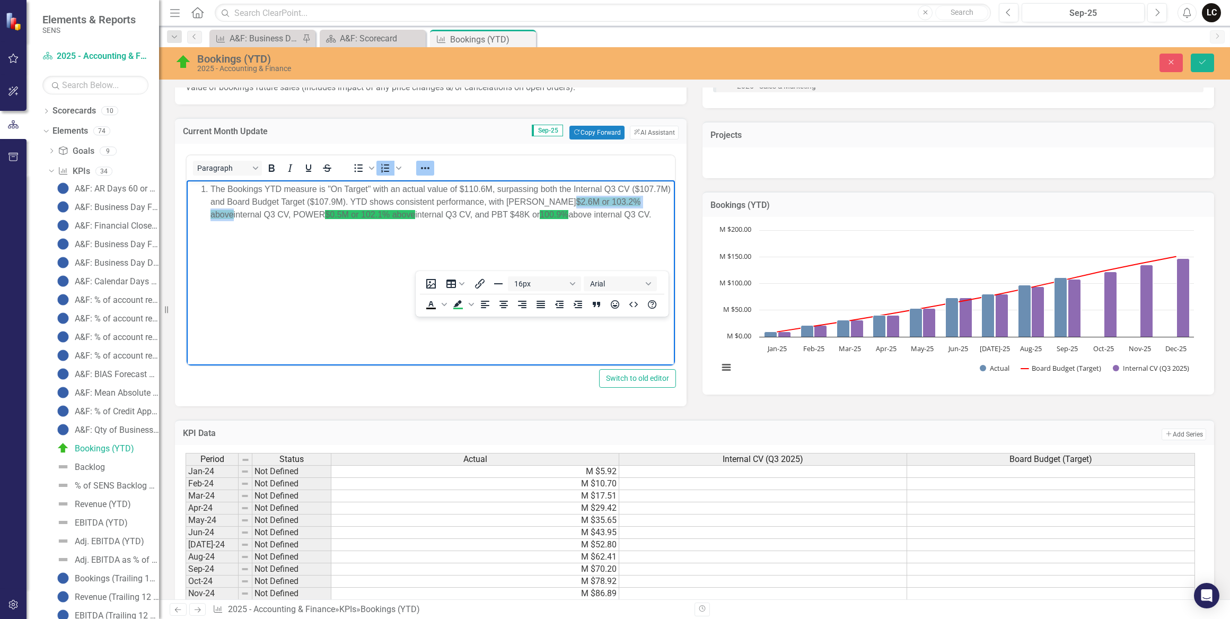
drag, startPoint x: 585, startPoint y: 199, endPoint x: 234, endPoint y: 216, distance: 351.9
click at [234, 216] on li "The Bookings YTD measure is "On Target" with an actual value of $110.6M, surpas…" at bounding box center [441, 201] width 462 height 38
click at [474, 305] on span "Background color Green" at bounding box center [471, 304] width 8 height 15
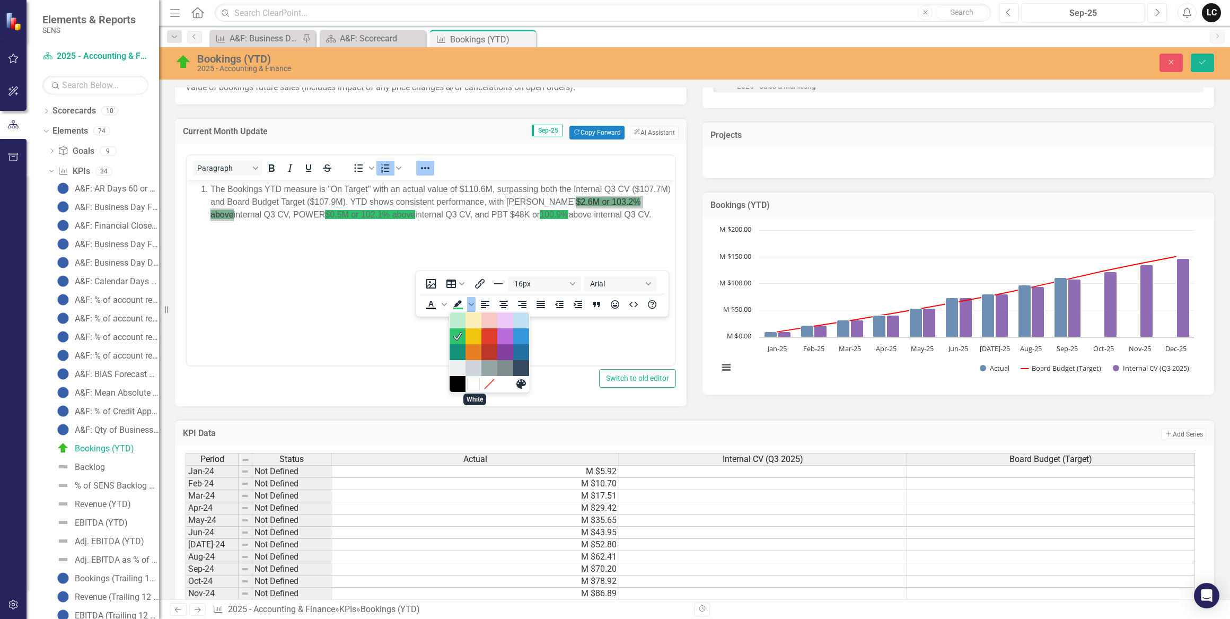
click at [473, 385] on div "White" at bounding box center [473, 383] width 13 height 13
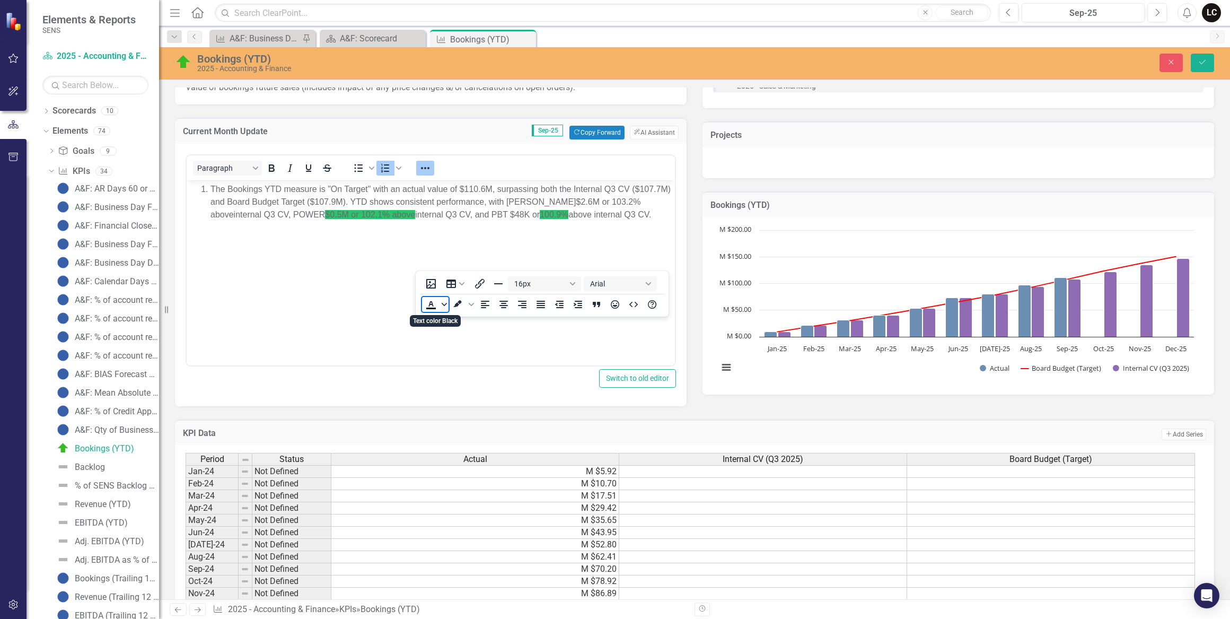
click at [441, 305] on span "Text color Black" at bounding box center [444, 304] width 8 height 15
click at [428, 337] on div "Green" at bounding box center [430, 336] width 13 height 13
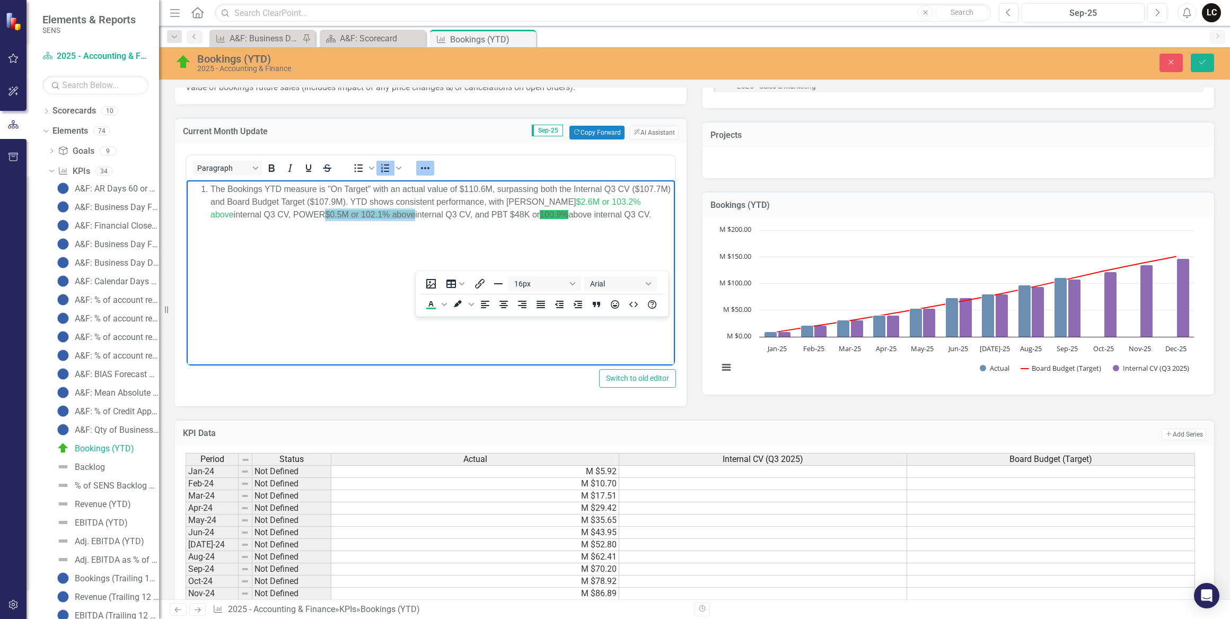
drag, startPoint x: 330, startPoint y: 213, endPoint x: 418, endPoint y: 217, distance: 88.6
click at [415, 217] on span "$0.5M or 102.1% above" at bounding box center [370, 213] width 90 height 9
click at [430, 305] on icon "Text color Green" at bounding box center [431, 304] width 13 height 13
click at [456, 302] on icon "Background color White" at bounding box center [458, 304] width 13 height 13
drag, startPoint x: 517, startPoint y: 215, endPoint x: 601, endPoint y: 218, distance: 83.8
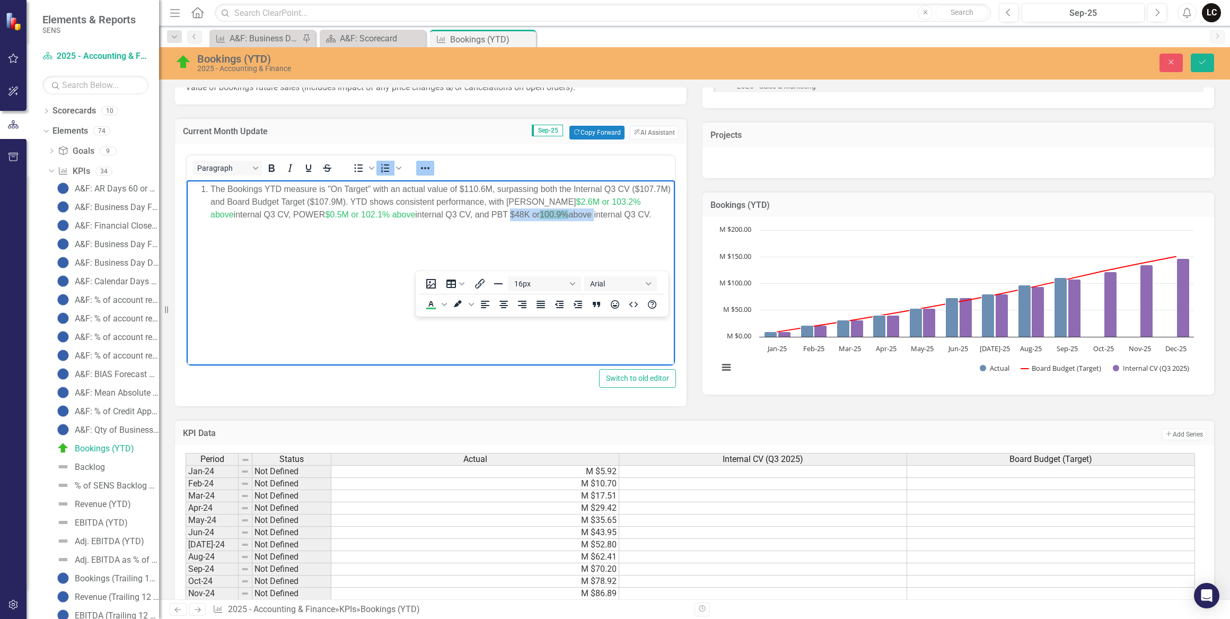
click at [601, 218] on li "The Bookings YTD measure is "On Target" with an actual value of $110.6M, surpas…" at bounding box center [441, 201] width 462 height 38
click at [520, 216] on li "The Bookings YTD measure is "On Target" with an actual value of $110.6M, surpas…" at bounding box center [441, 201] width 462 height 38
drag, startPoint x: 516, startPoint y: 213, endPoint x: 603, endPoint y: 218, distance: 86.5
click at [603, 218] on li "The Bookings YTD measure is "On Target" with an actual value of $110.6M, surpas…" at bounding box center [441, 201] width 462 height 38
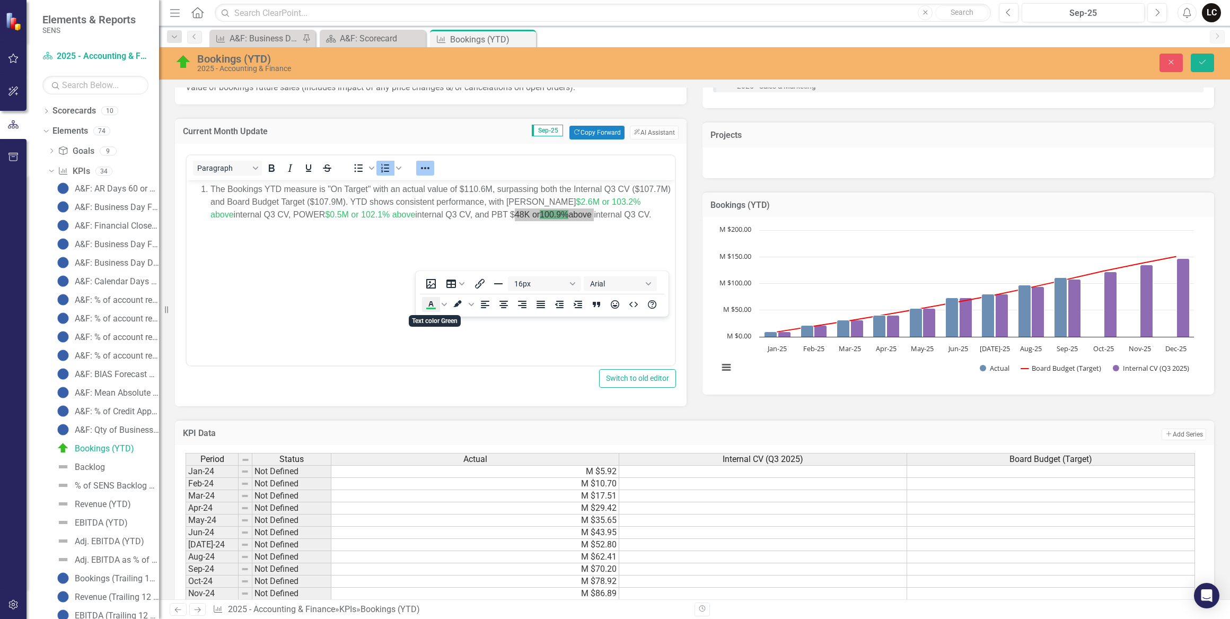
click at [429, 303] on icon "Text color Green" at bounding box center [431, 304] width 13 height 13
click at [455, 304] on icon "Background color White" at bounding box center [458, 304] width 13 height 13
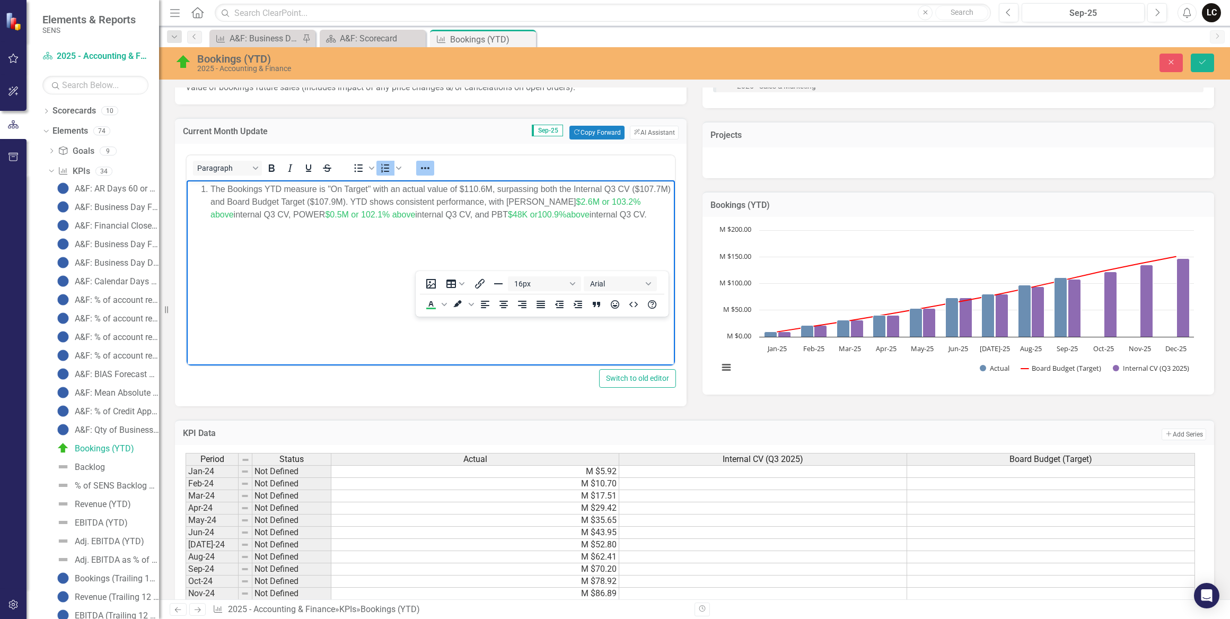
click at [464, 339] on html "The Bookings YTD measure is "On Target" with an actual value of $110.6M, surpas…" at bounding box center [431, 259] width 488 height 159
click at [341, 188] on li "The Bookings YTD measure is "On Target" with an actual value of $110.6M, surpas…" at bounding box center [441, 201] width 462 height 38
drag, startPoint x: 327, startPoint y: 185, endPoint x: 383, endPoint y: 191, distance: 56.0
click at [383, 192] on li "The Bookings YTD measure is "Above Target" with an actual value of $110.6M, sur…" at bounding box center [441, 207] width 462 height 51
click at [431, 301] on icon "Text color Green" at bounding box center [431, 303] width 5 height 5
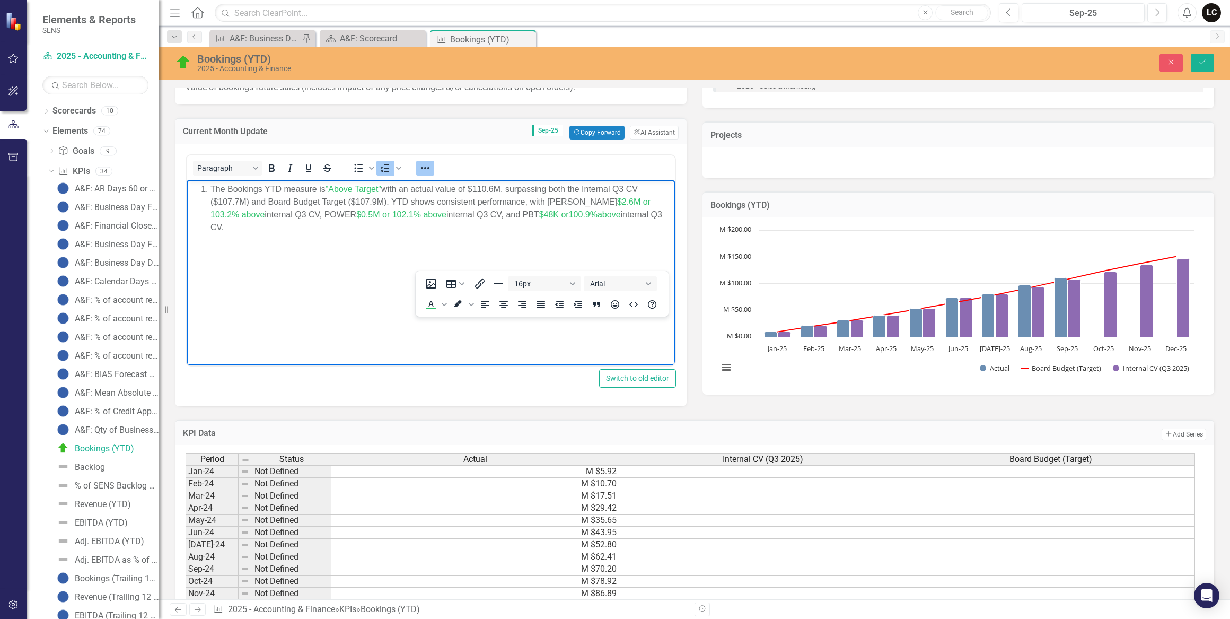
click at [394, 310] on body "The Bookings YTD measure is "Above Target" with an actual value of $110.6M, sur…" at bounding box center [431, 259] width 488 height 159
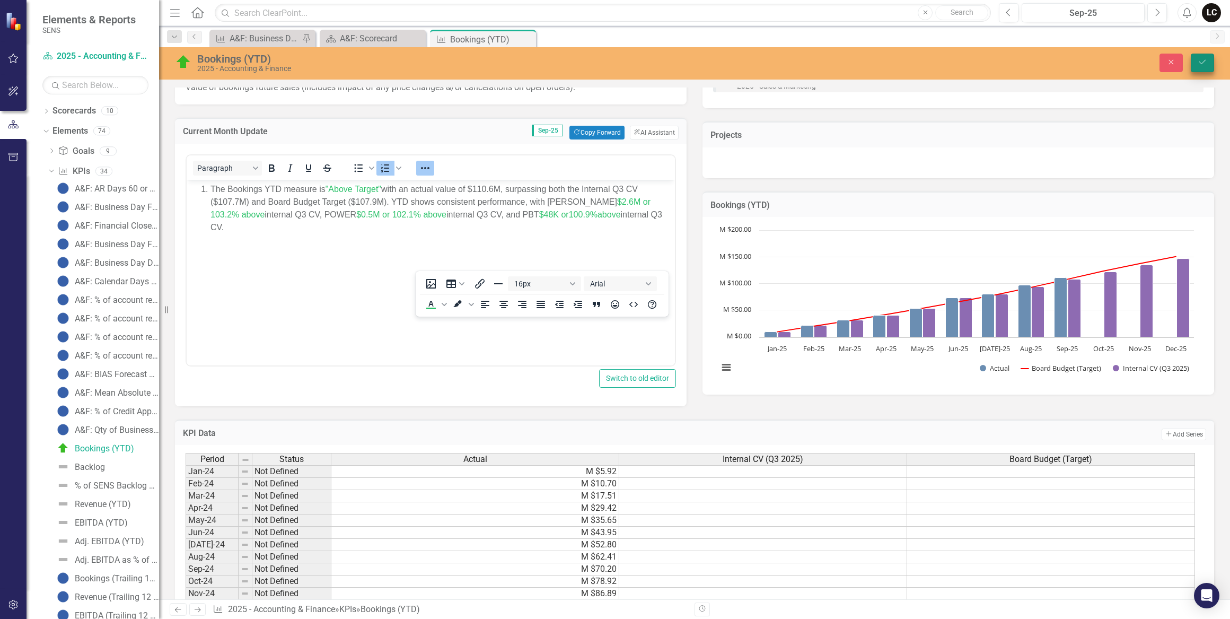
click at [1200, 64] on icon "Save" at bounding box center [1202, 61] width 10 height 7
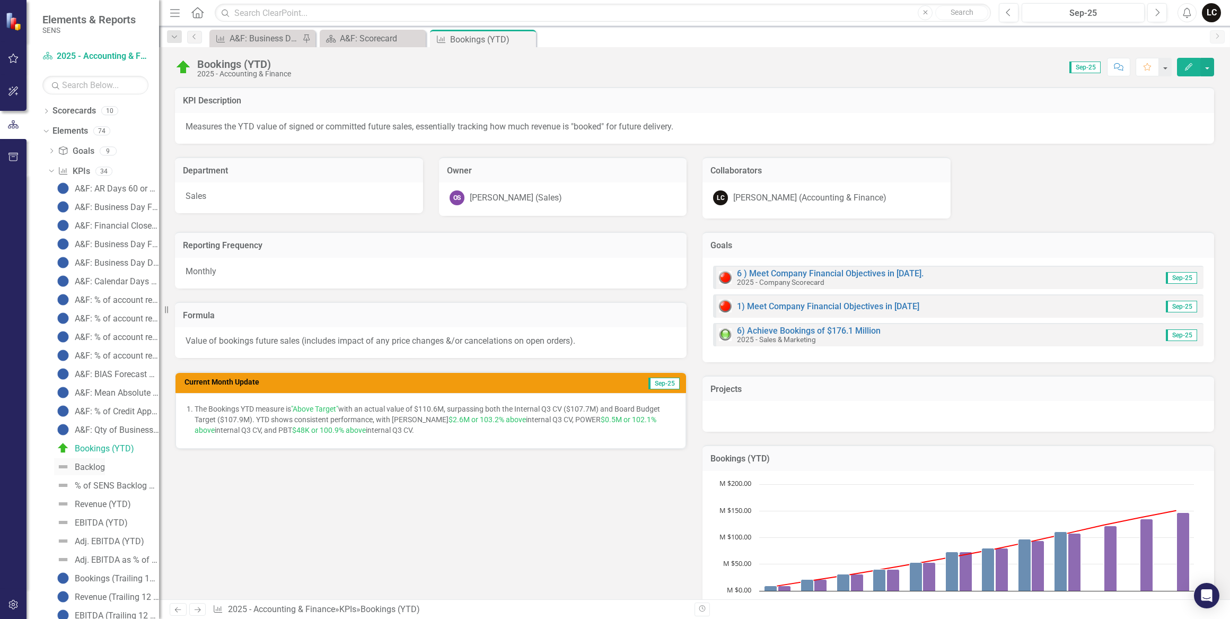
click at [100, 463] on div "Backlog" at bounding box center [90, 467] width 30 height 10
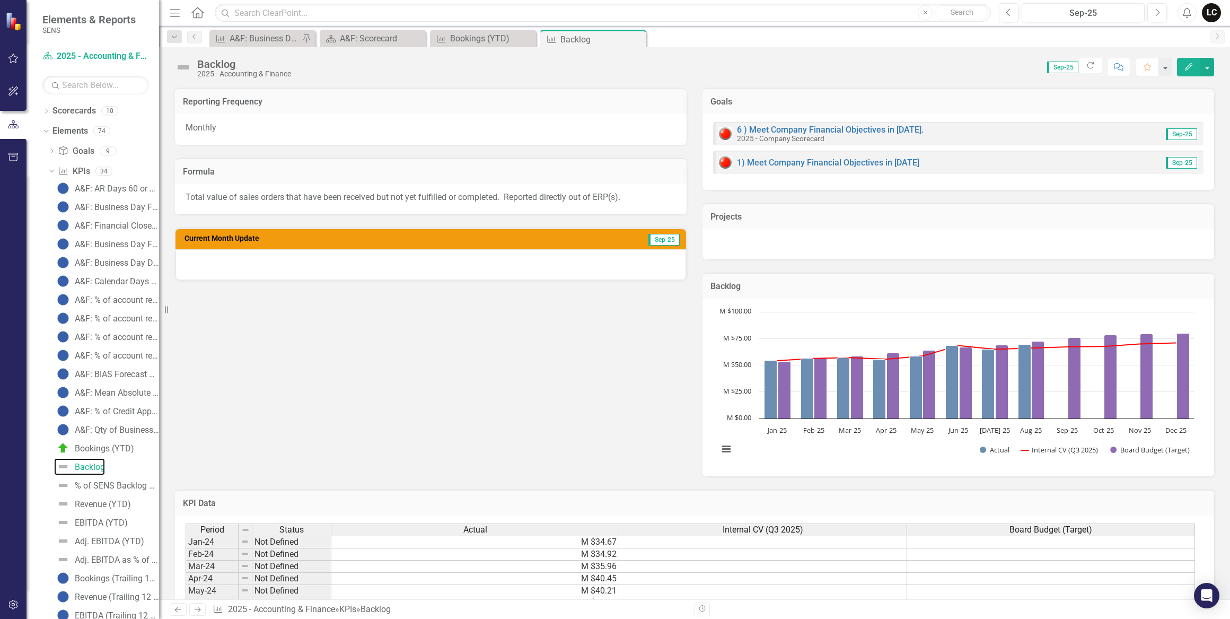
scroll to position [144, 0]
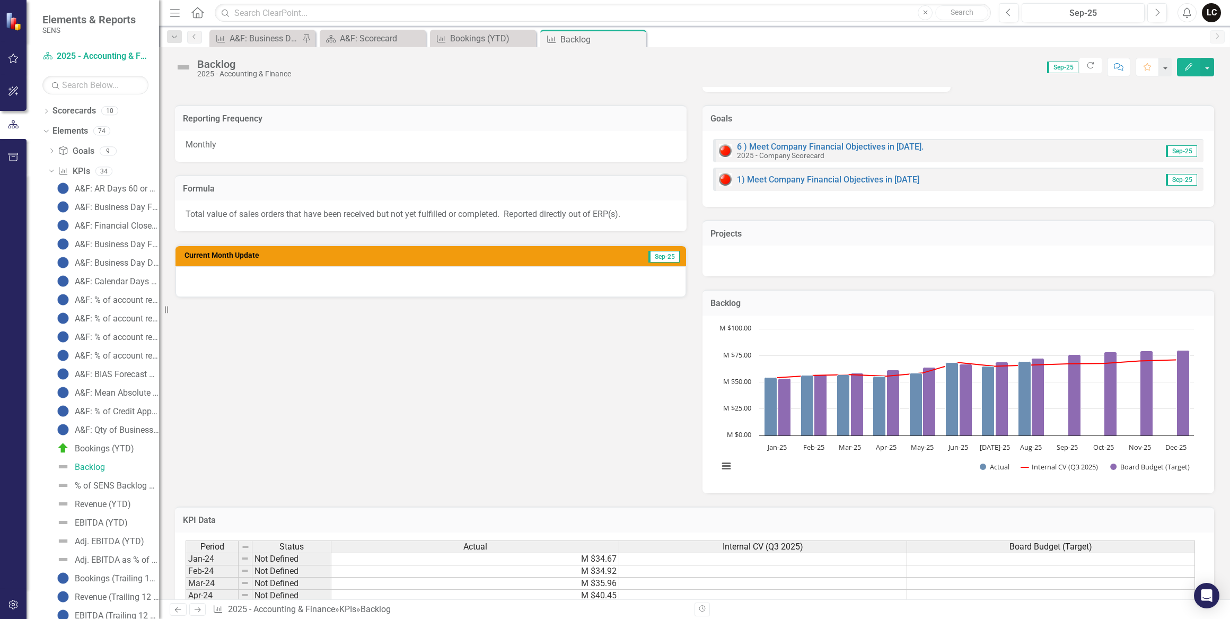
click at [662, 254] on span "Sep-25" at bounding box center [663, 257] width 31 height 12
click at [1063, 71] on span "Sep-25" at bounding box center [1062, 67] width 31 height 12
click at [1063, 69] on span "Sep-25" at bounding box center [1062, 67] width 31 height 12
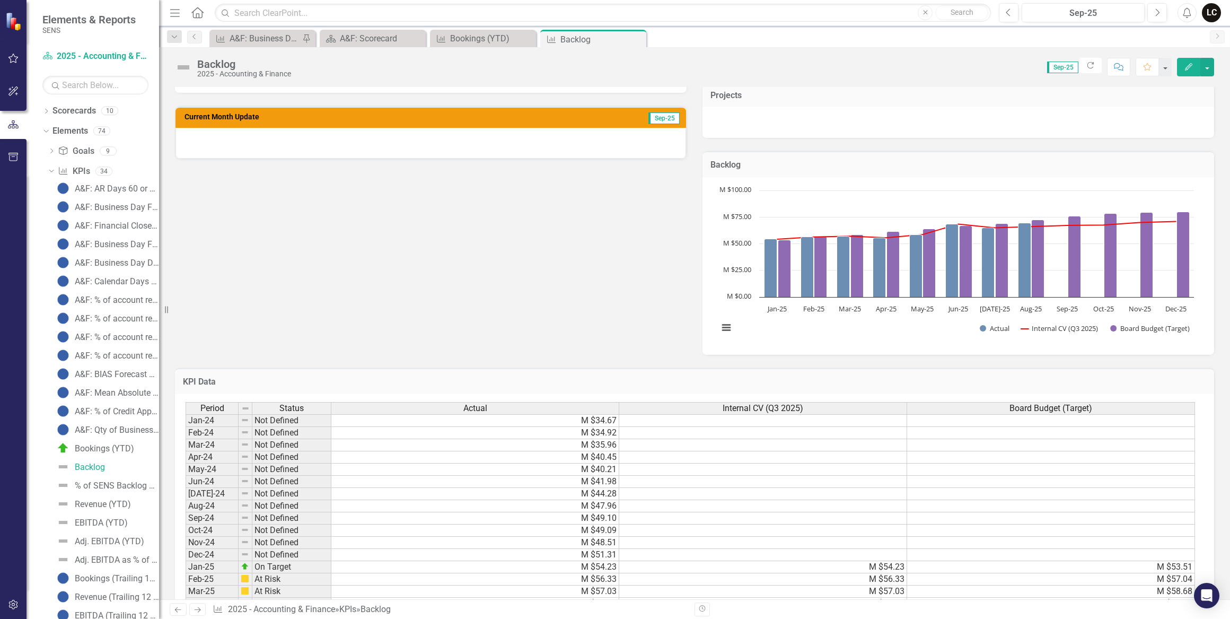
scroll to position [424, 0]
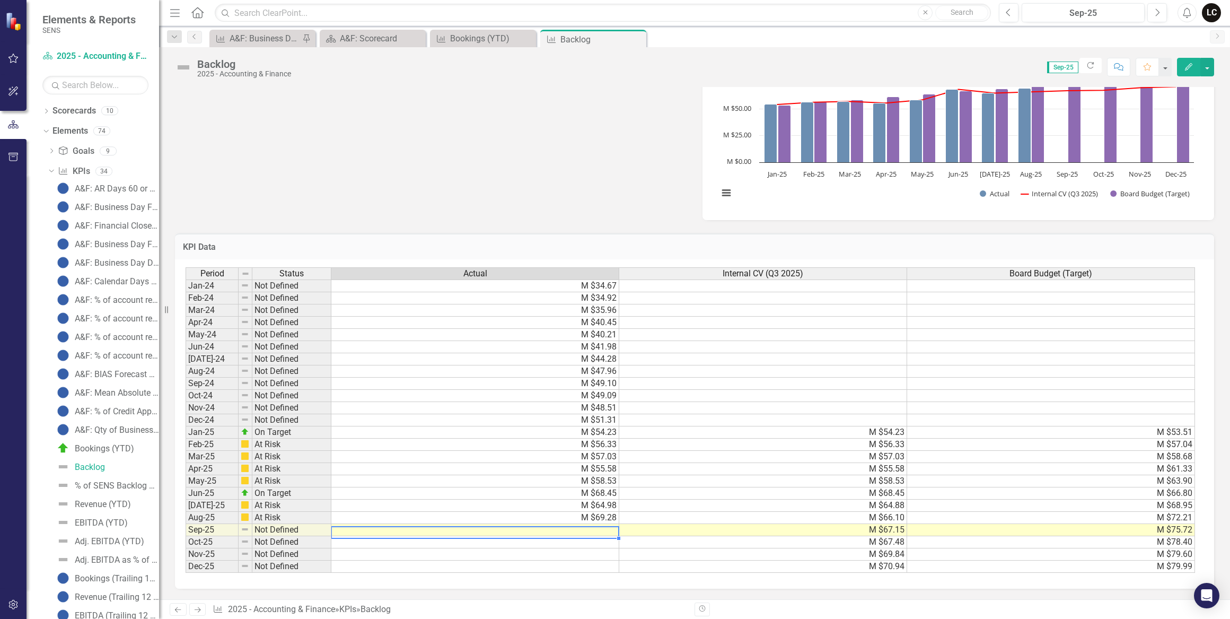
click at [595, 524] on td at bounding box center [475, 530] width 288 height 12
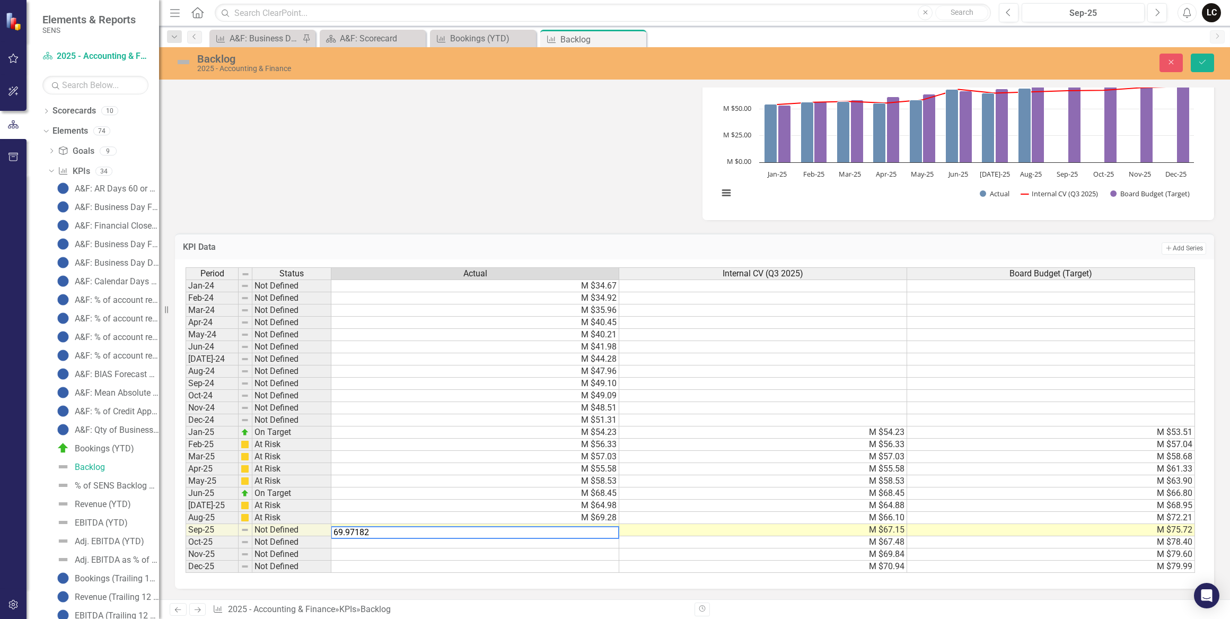
type textarea "69.971828"
click at [1204, 57] on button "Save" at bounding box center [1202, 63] width 23 height 19
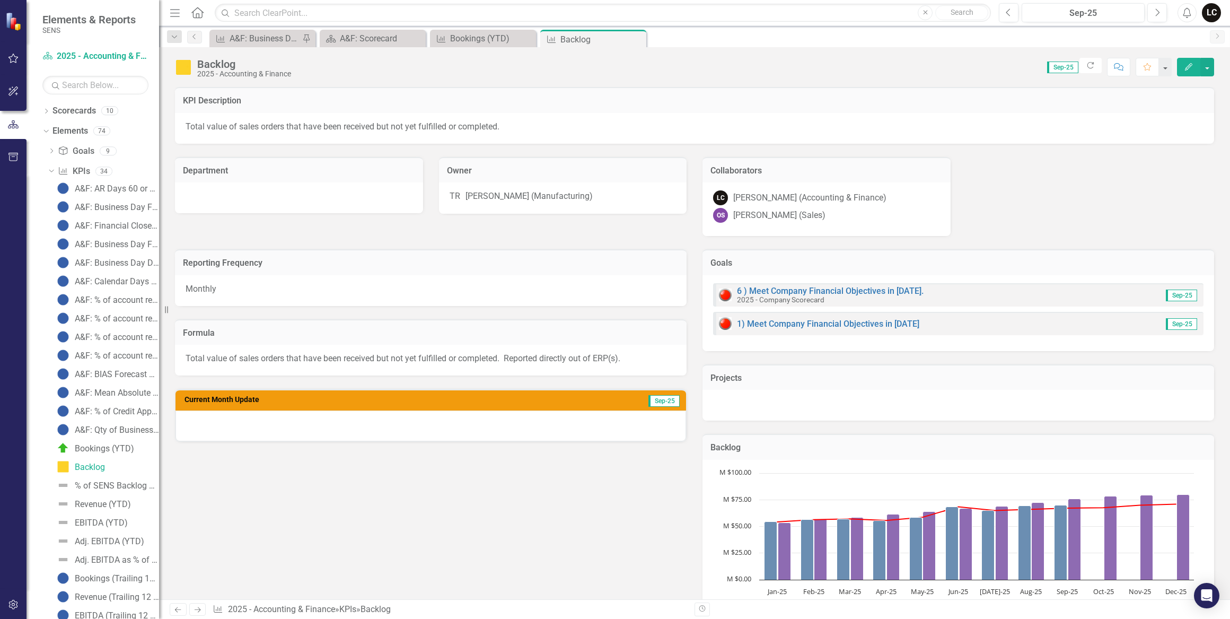
click at [1062, 67] on span "Sep-25" at bounding box center [1062, 67] width 31 height 12
click at [1008, 11] on icon "Previous" at bounding box center [1009, 13] width 6 height 10
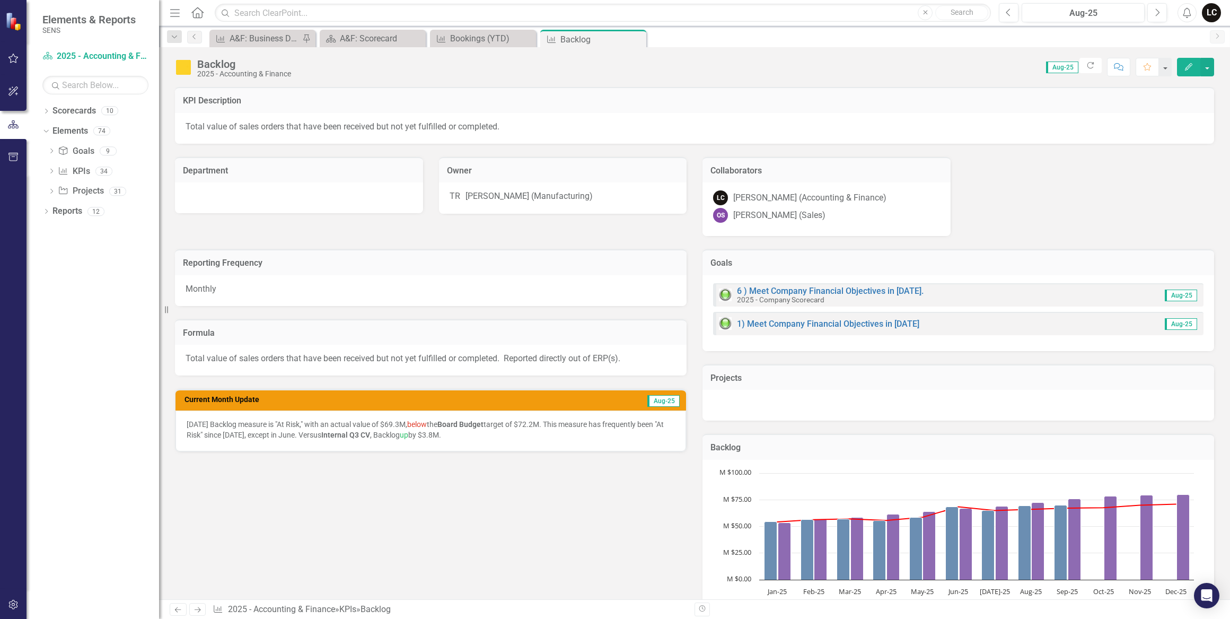
drag, startPoint x: 501, startPoint y: 436, endPoint x: 353, endPoint y: 420, distance: 149.8
click at [353, 420] on p "August 2025 Backlog measure is "At Risk," with an actual value of $69.3M, below…" at bounding box center [431, 429] width 488 height 21
click at [622, 432] on p "August 2025 Backlog measure is "At Risk," with an actual value of $69.3M, below…" at bounding box center [431, 429] width 488 height 21
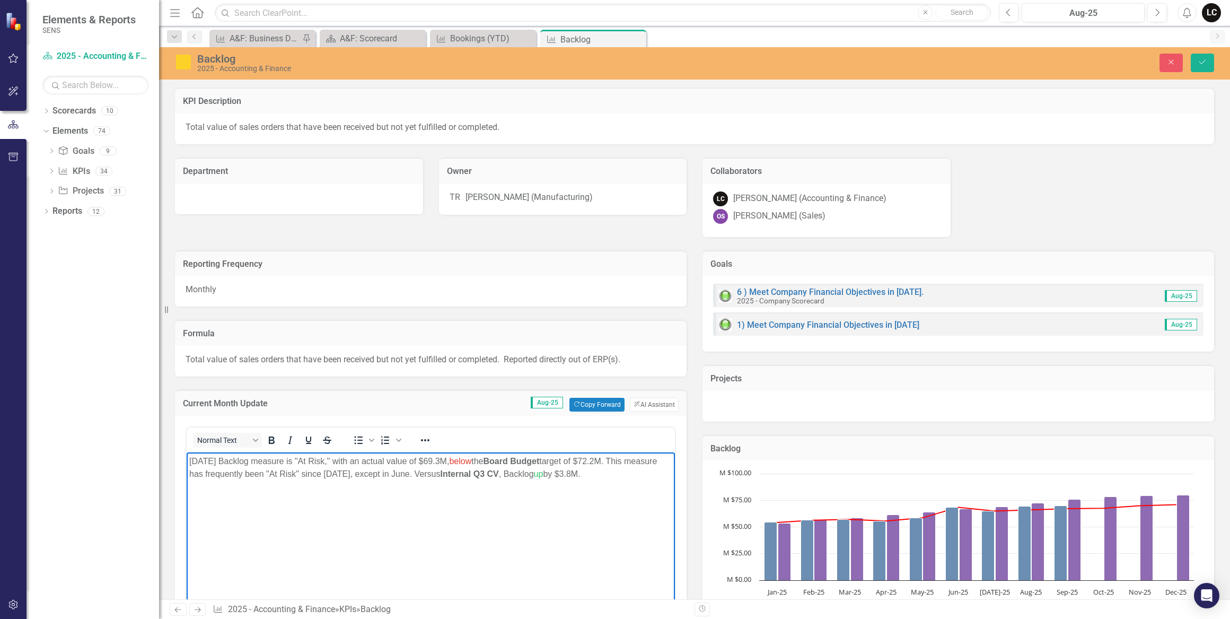
drag, startPoint x: 658, startPoint y: 472, endPoint x: 187, endPoint y: 460, distance: 471.4
click at [187, 460] on body "August 2025 Backlog measure is "At Risk," with an actual value of $69.3M, below…" at bounding box center [431, 531] width 488 height 159
copy p "August 2025 Backlog measure is "At Risk," with an actual value of $69.3M, below…"
click at [1198, 67] on button "Save" at bounding box center [1202, 63] width 23 height 19
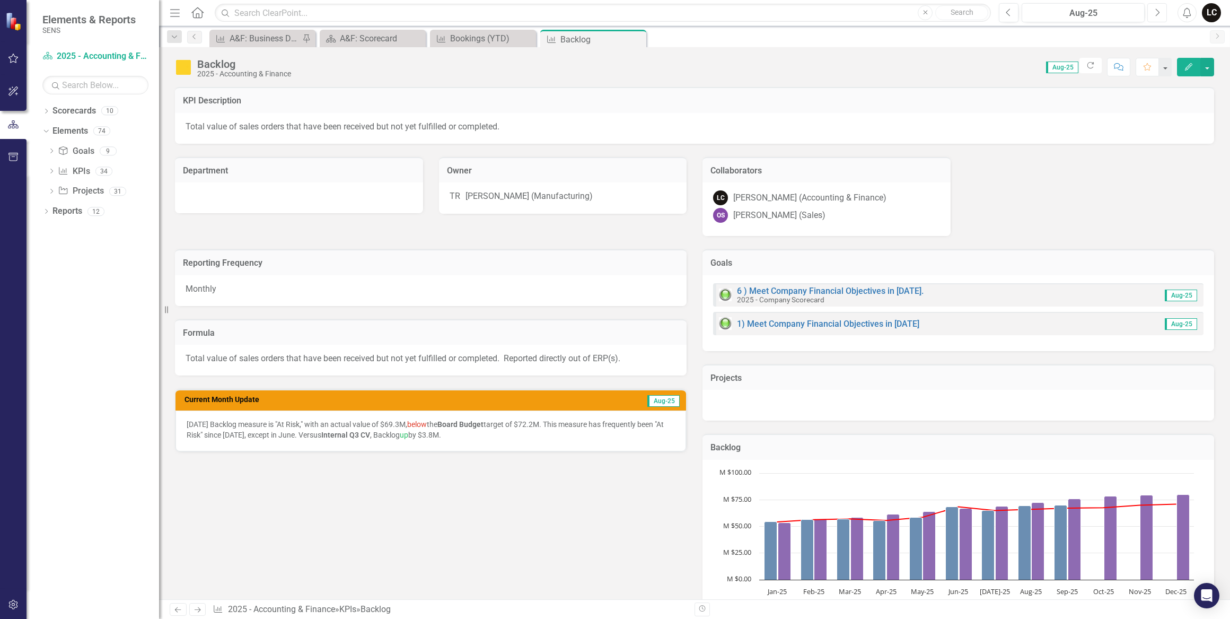
click at [1156, 6] on button "Next" at bounding box center [1157, 12] width 20 height 19
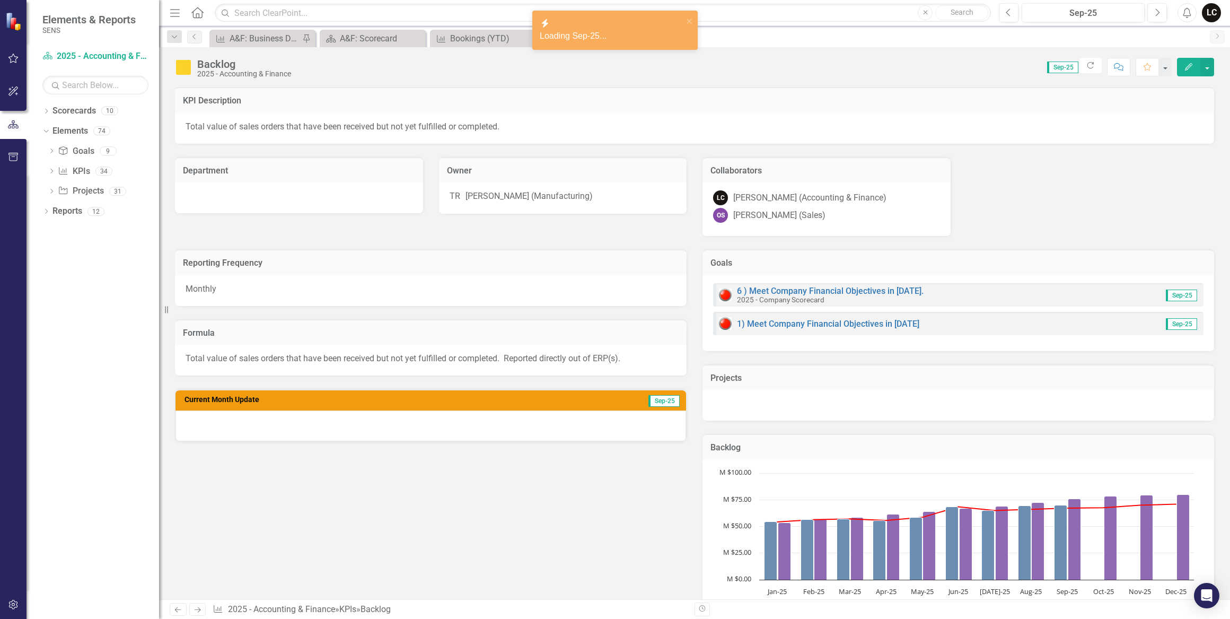
click at [587, 427] on div at bounding box center [430, 425] width 510 height 31
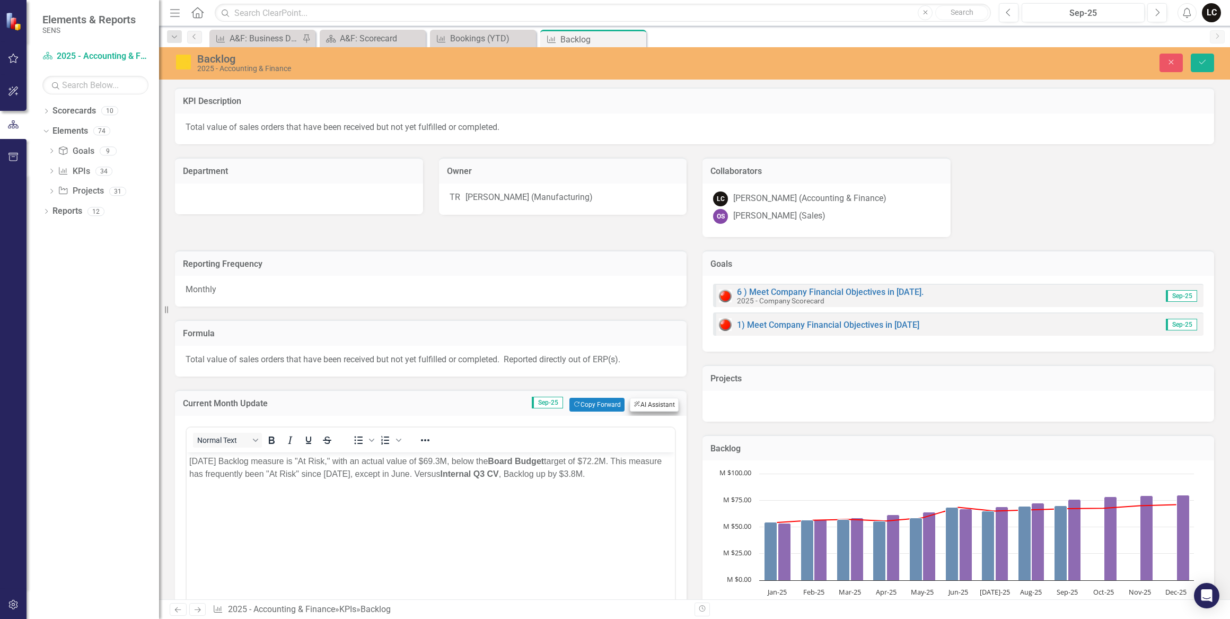
click at [653, 403] on button "ClearPoint AI AI Assistant" at bounding box center [654, 405] width 49 height 14
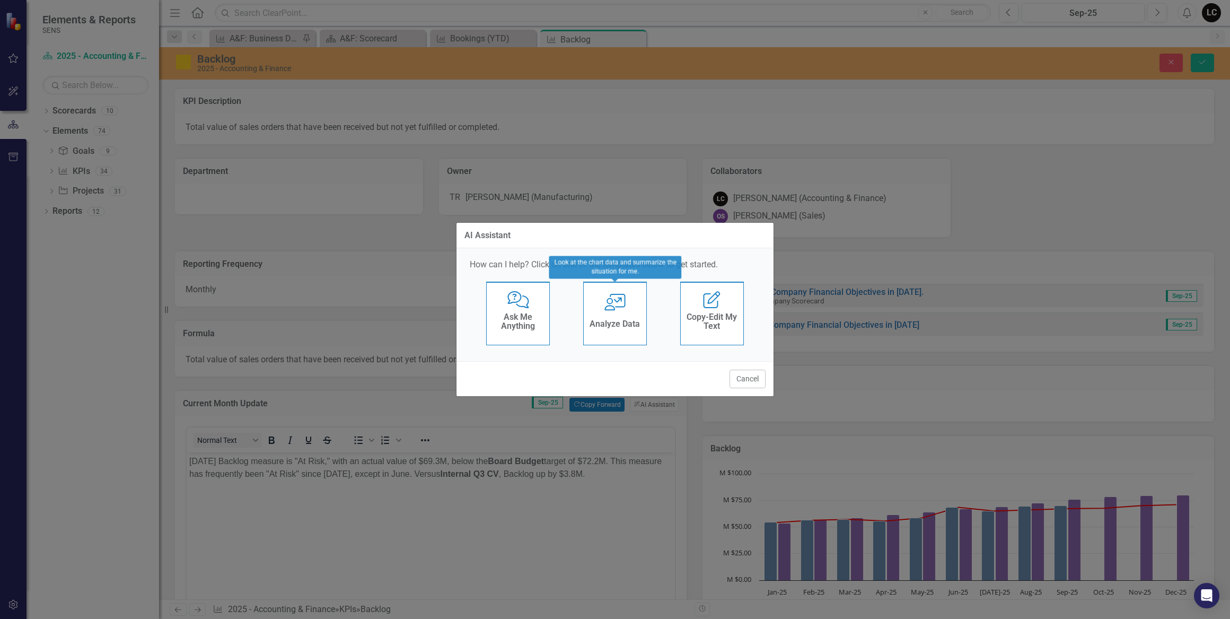
click at [638, 323] on h4 "Analyze Data" at bounding box center [614, 324] width 50 height 10
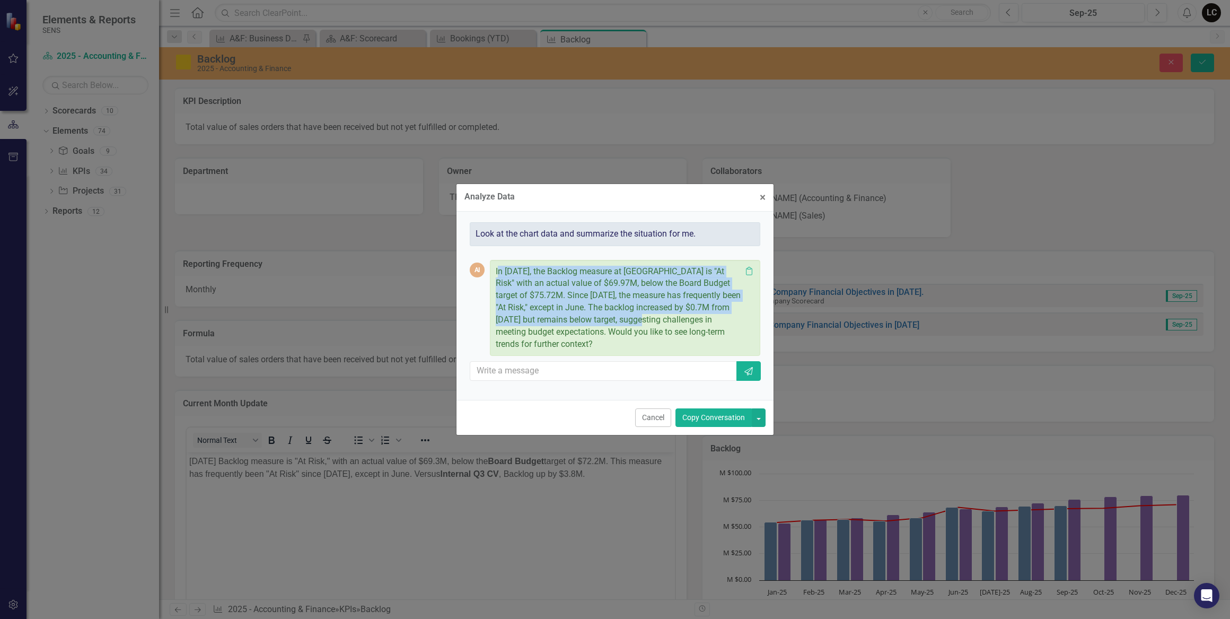
drag, startPoint x: 659, startPoint y: 319, endPoint x: 499, endPoint y: 271, distance: 167.6
click at [499, 271] on p "In September 2025, the Backlog measure at SENS is "At Risk" with an actual valu…" at bounding box center [618, 308] width 245 height 85
click at [683, 413] on button "Copy Conversation" at bounding box center [713, 417] width 76 height 19
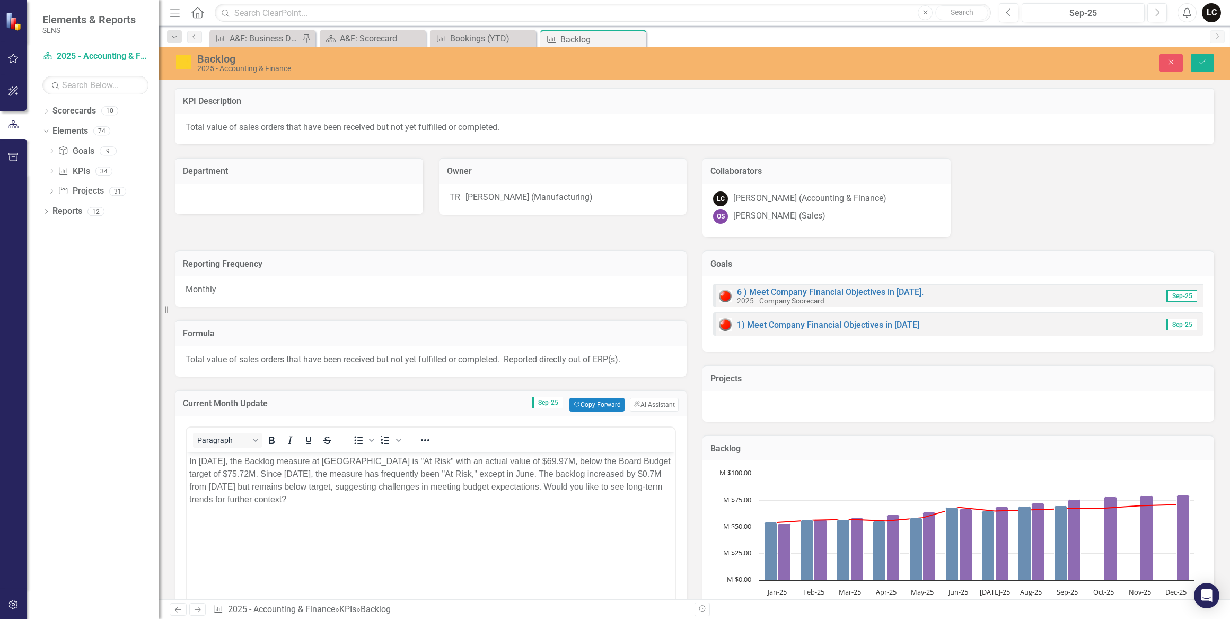
click at [242, 461] on p "In September 2025, the Backlog measure at SENS is "At Risk" with an actual valu…" at bounding box center [430, 479] width 483 height 51
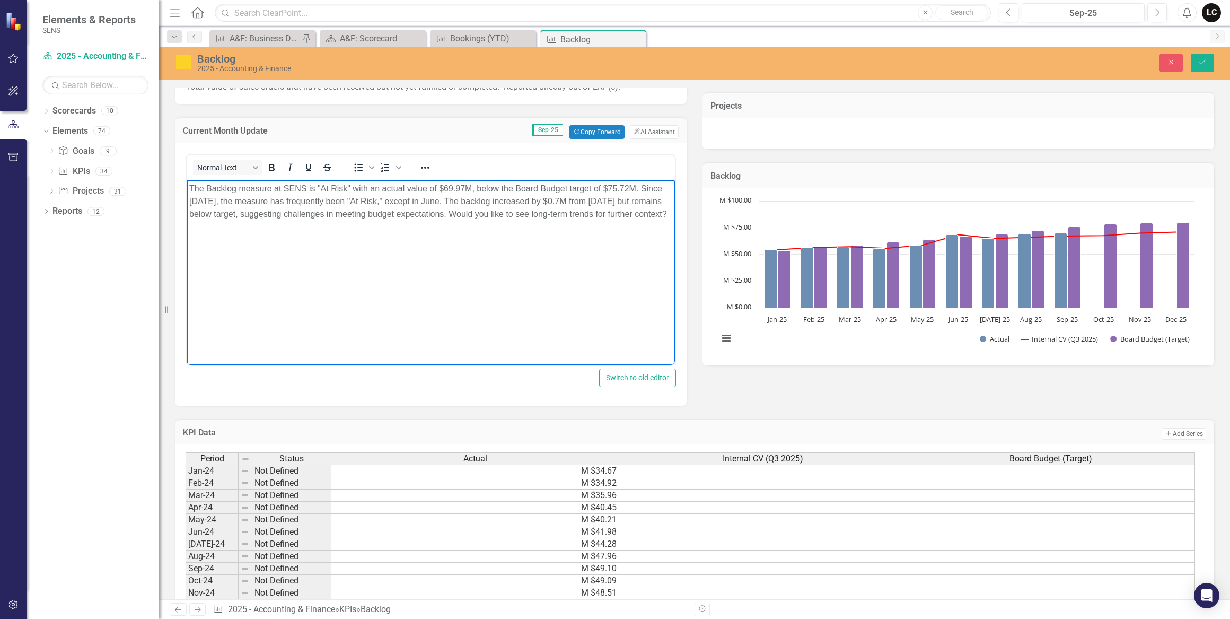
scroll to position [241, 0]
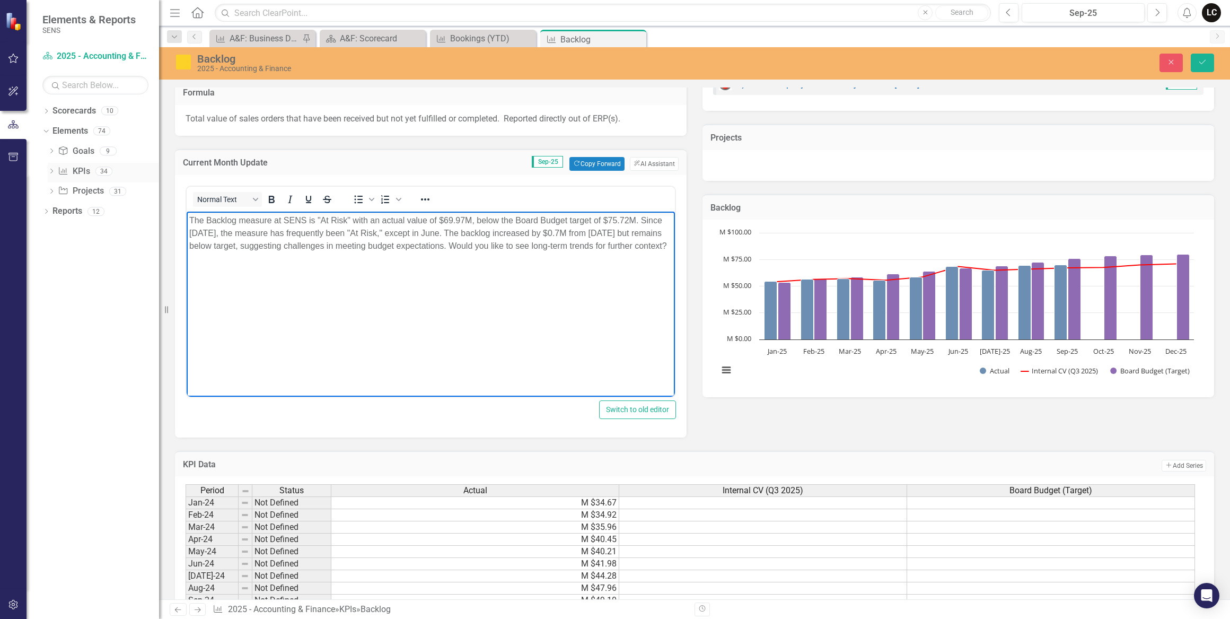
click at [53, 171] on icon "Dropdown" at bounding box center [51, 172] width 7 height 6
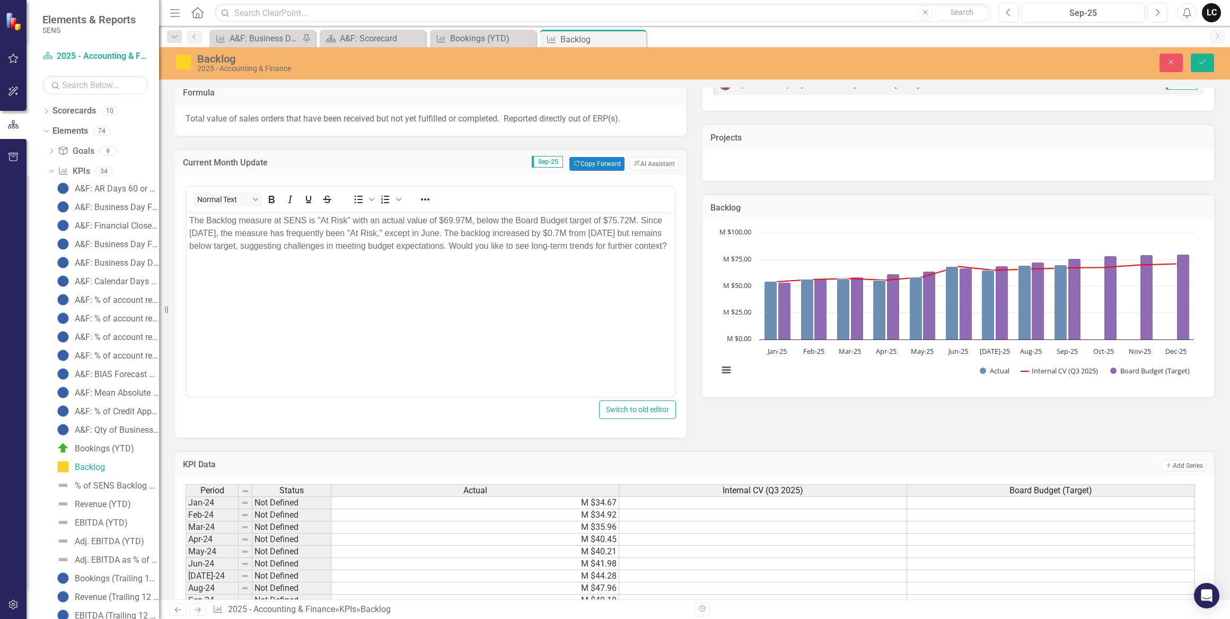
scroll to position [2, 0]
click at [513, 426] on div "Normal Text To open the popup, press Shift+Enter To open the popup, press Shift…" at bounding box center [431, 306] width 512 height 262
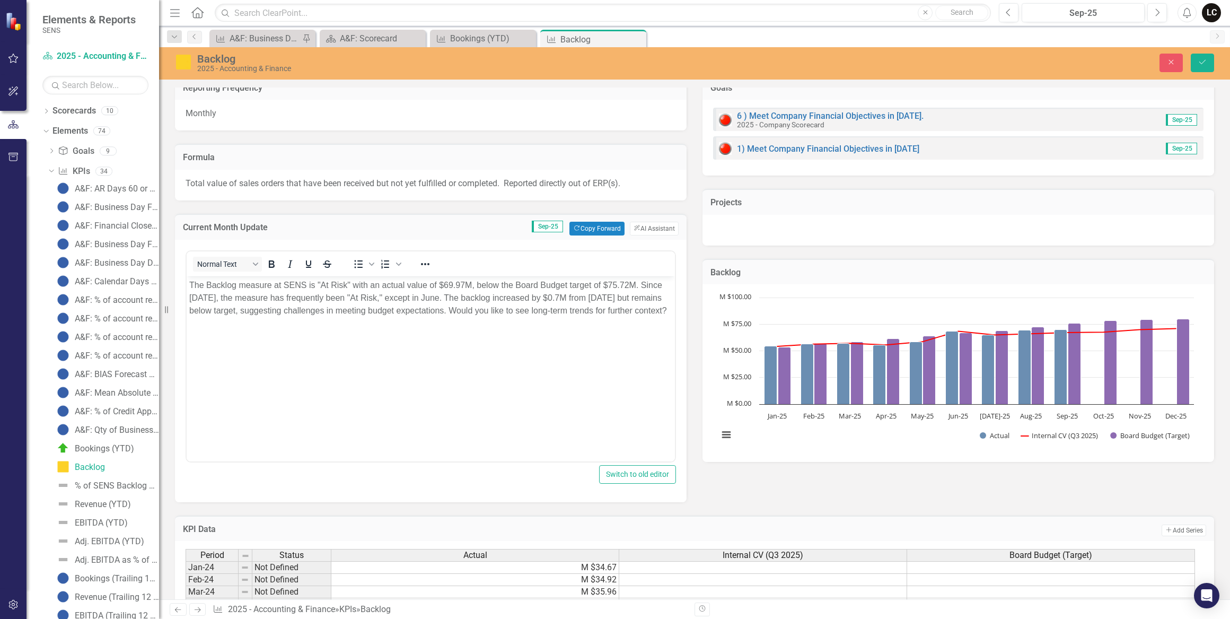
scroll to position [175, 0]
click at [305, 285] on p "The Backlog measure at SENS is "At Risk" with an actual value of $69.97M, below…" at bounding box center [430, 298] width 483 height 38
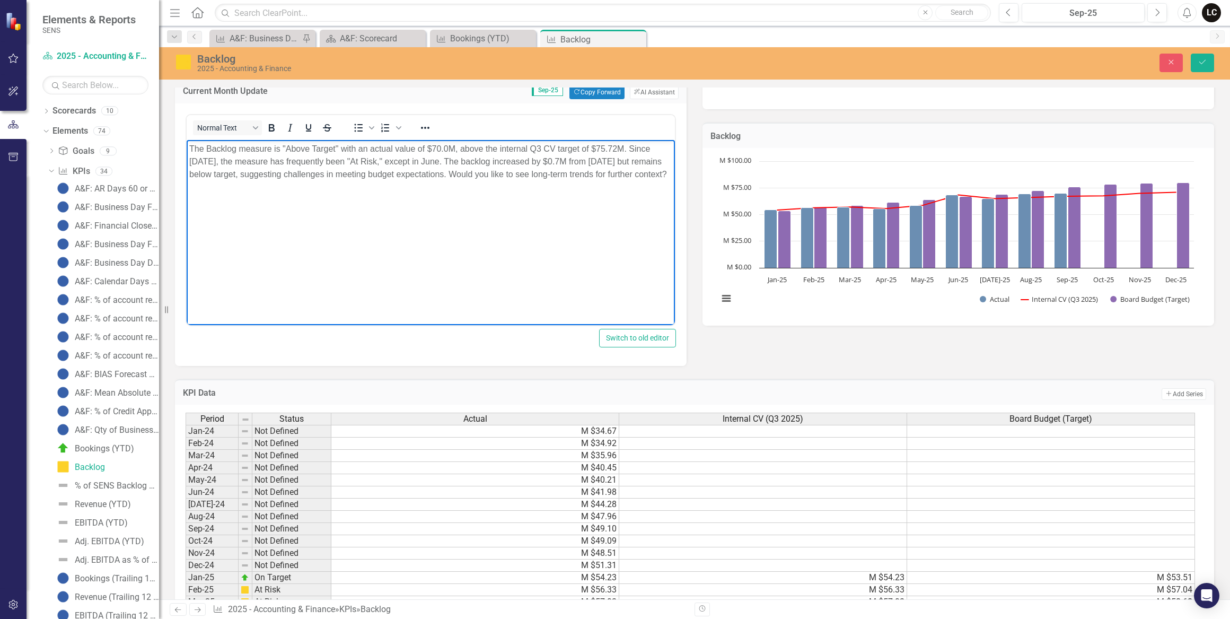
scroll to position [223, 0]
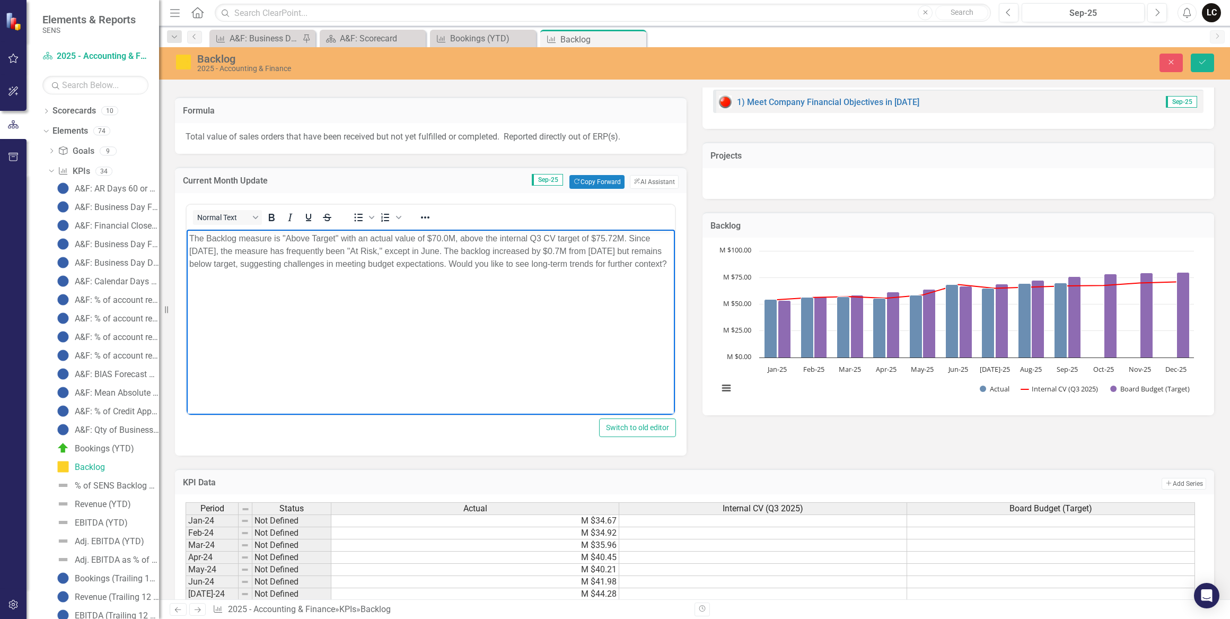
click at [615, 237] on p "The Backlog measure is "Above Target" with an actual value of $70.0M, above the…" at bounding box center [430, 251] width 483 height 38
drag, startPoint x: 282, startPoint y: 250, endPoint x: 410, endPoint y: 276, distance: 130.8
click at [410, 276] on p "The Backlog measure is "Above Target" with an actual value of $70.0M, above the…" at bounding box center [430, 257] width 483 height 51
click at [391, 285] on body "The Backlog measure is "Above Target" with an actual value of $70.0M, above the…" at bounding box center [431, 308] width 488 height 159
click at [635, 237] on p "The Backlog measure is "Above Target" with an actual value of $70.0M, above the…" at bounding box center [430, 244] width 483 height 25
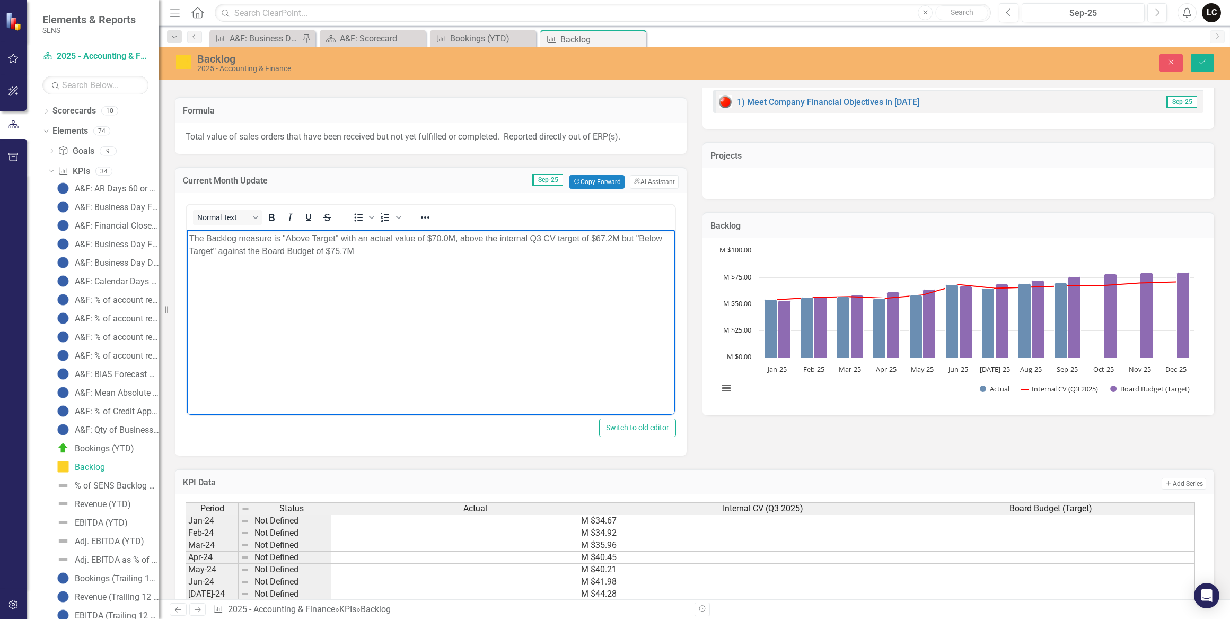
click at [244, 249] on p "The Backlog measure is "Above Target" with an actual value of $70.0M, above the…" at bounding box center [430, 244] width 483 height 25
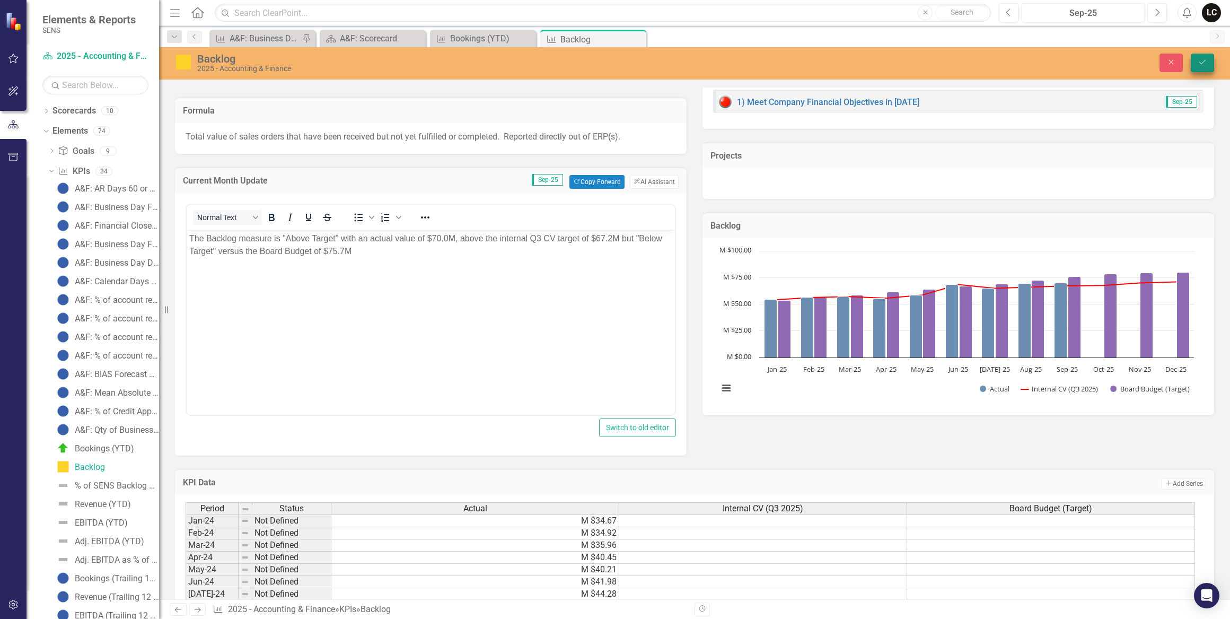
click at [1201, 61] on icon "Save" at bounding box center [1202, 61] width 10 height 7
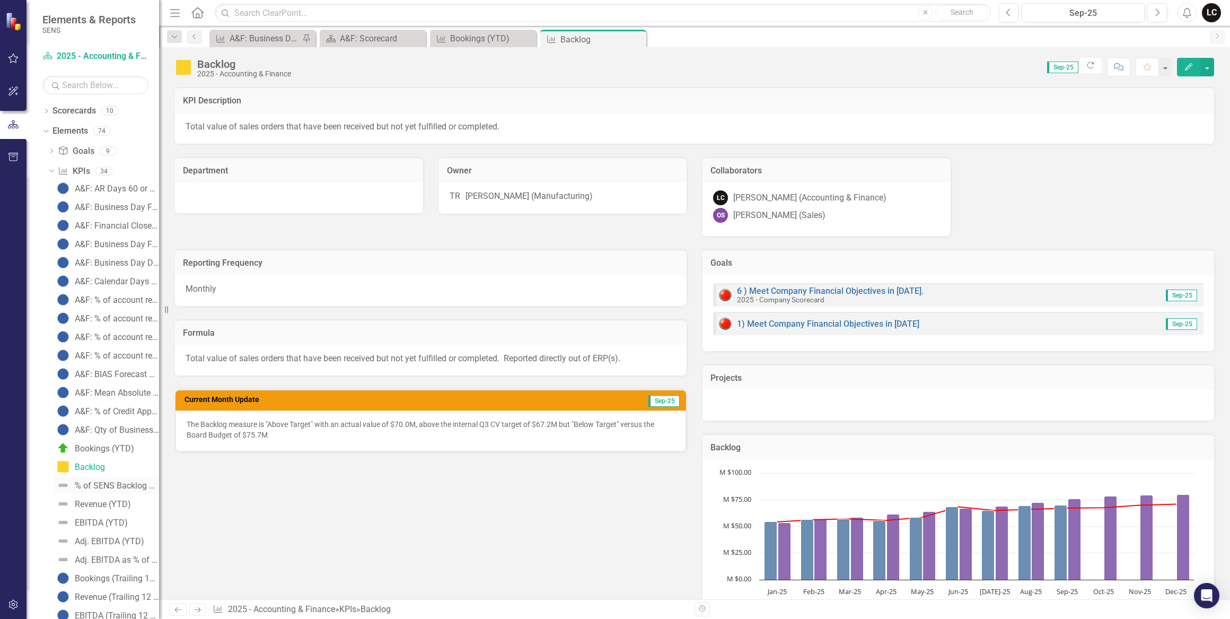
click at [110, 482] on div "% of SENS Backlog Past Due" at bounding box center [117, 486] width 84 height 10
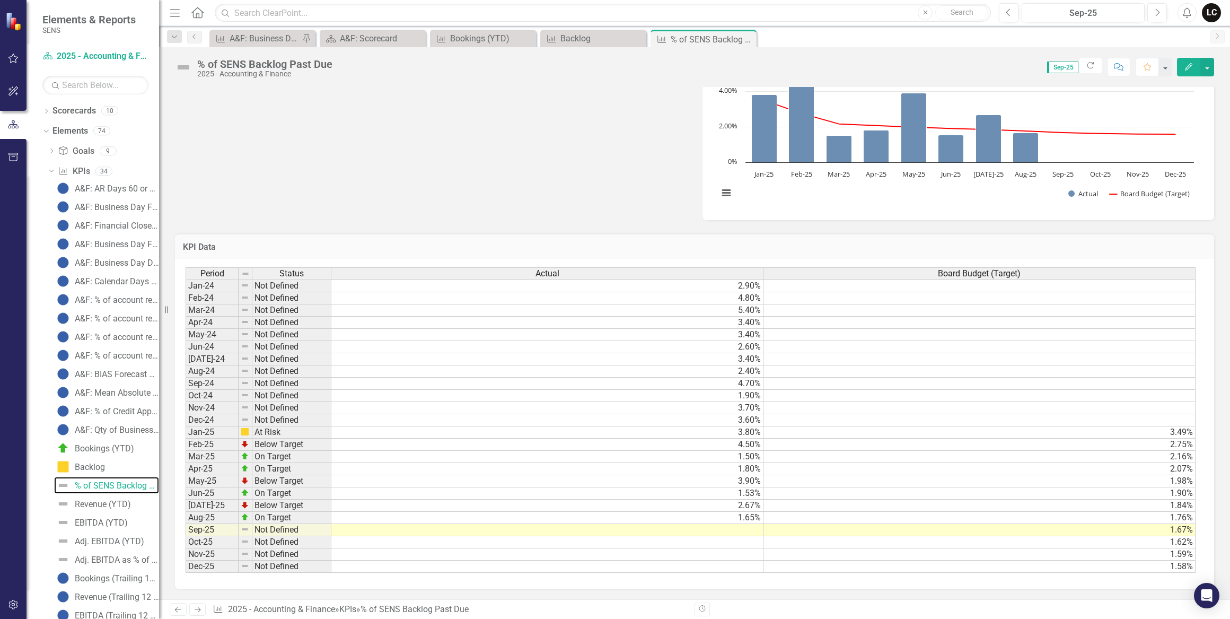
scroll to position [213, 0]
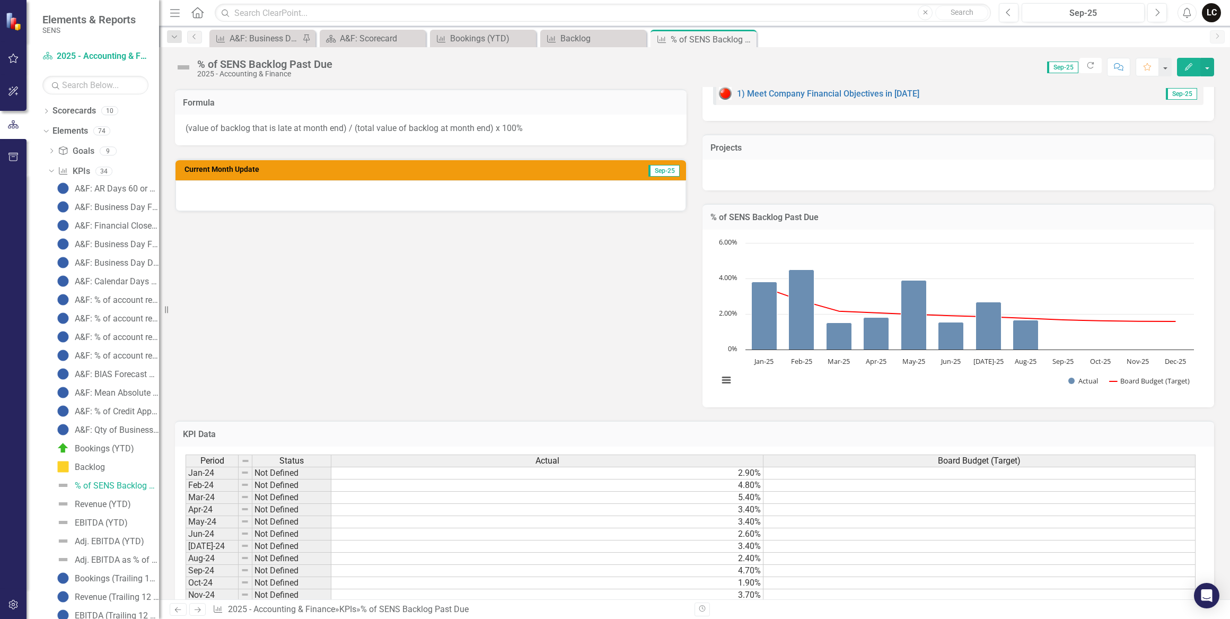
click at [686, 559] on td "2.40%" at bounding box center [547, 558] width 432 height 12
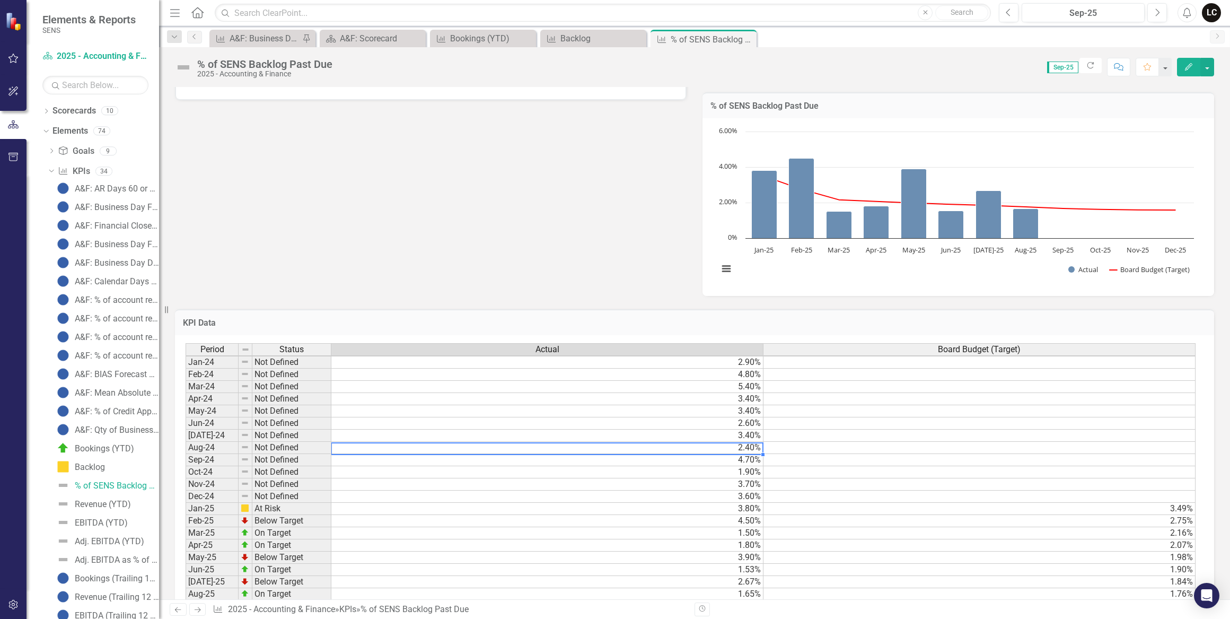
scroll to position [406, 0]
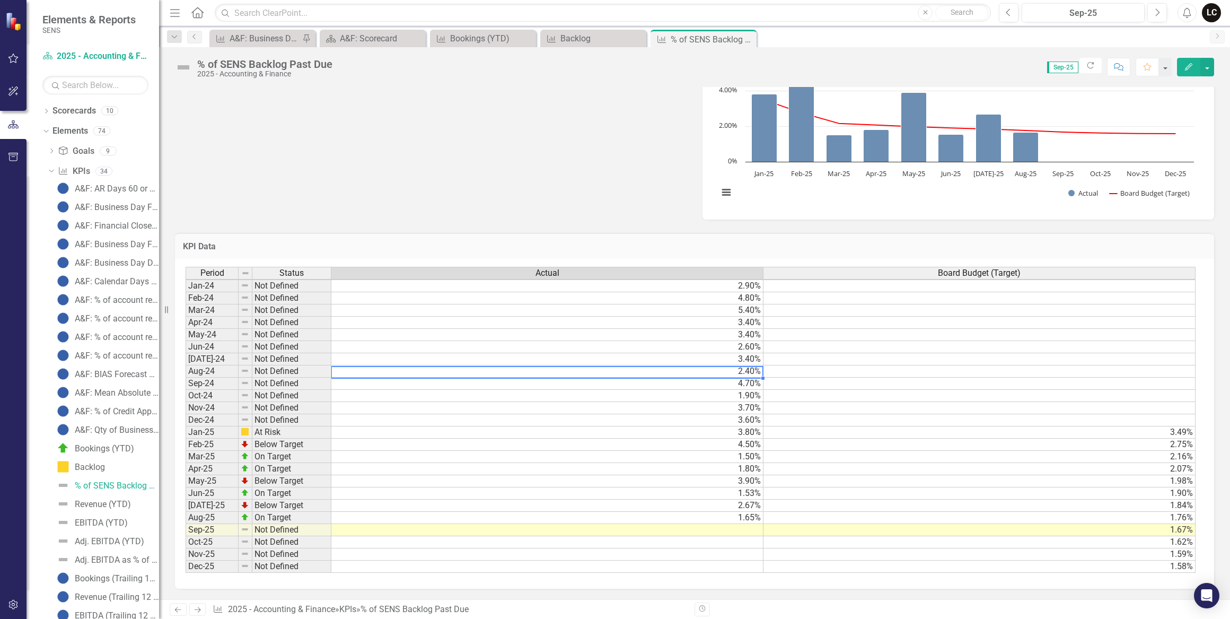
click at [724, 526] on td at bounding box center [547, 530] width 432 height 12
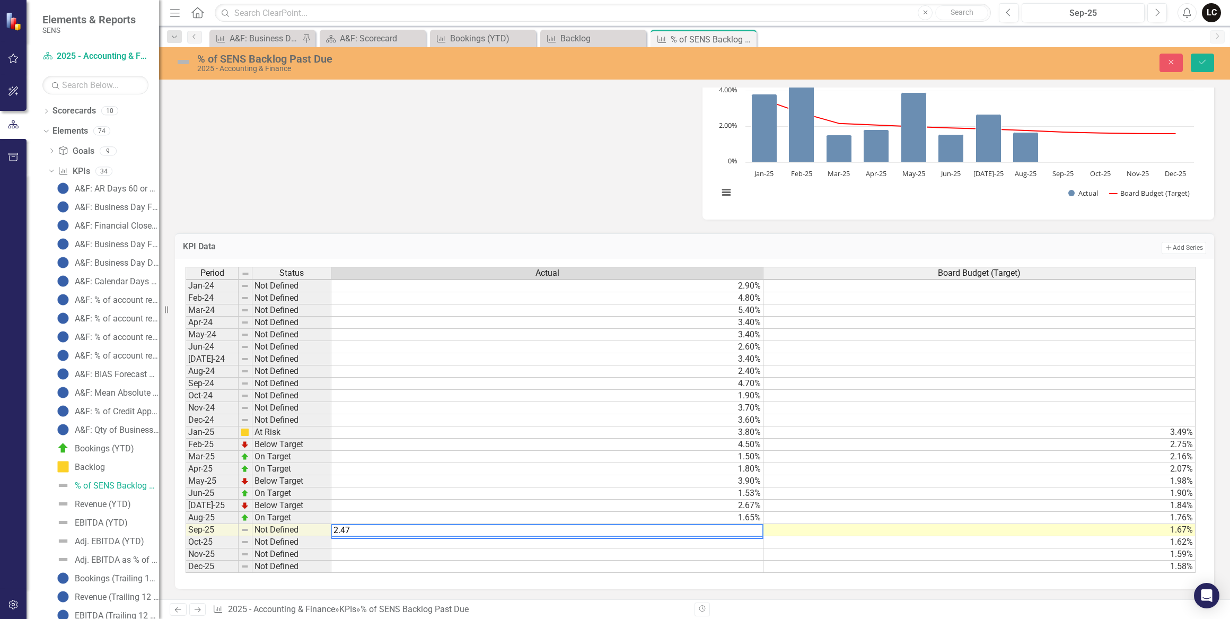
type textarea "3.8"
click at [682, 426] on td "3.80%" at bounding box center [547, 432] width 432 height 12
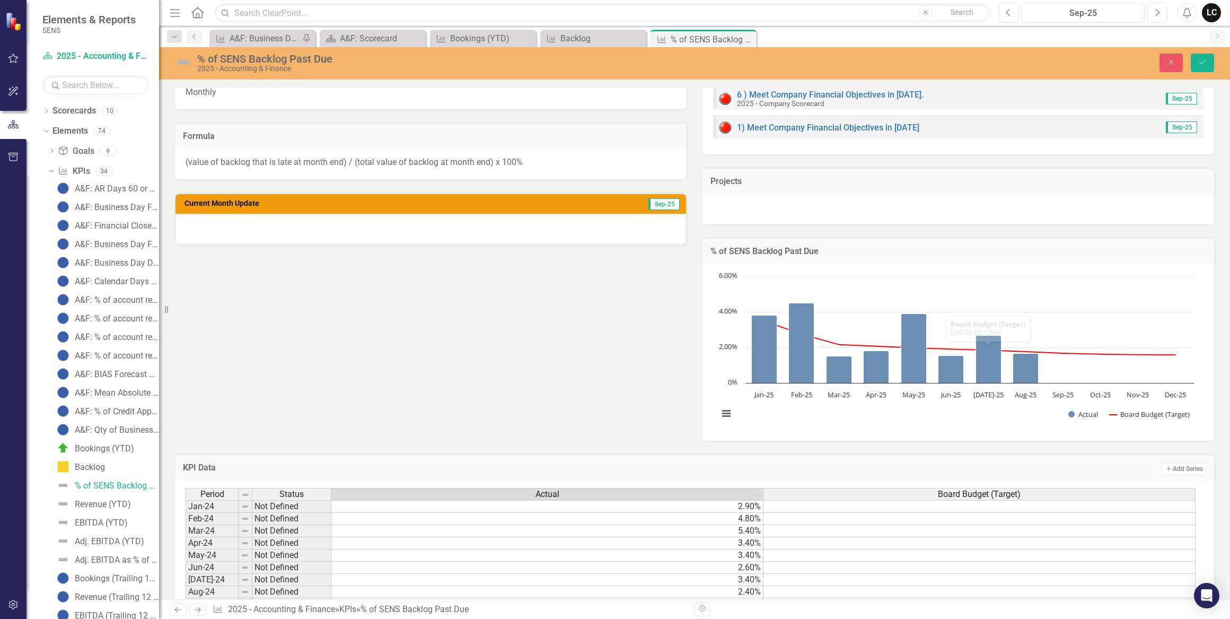
scroll to position [164, 0]
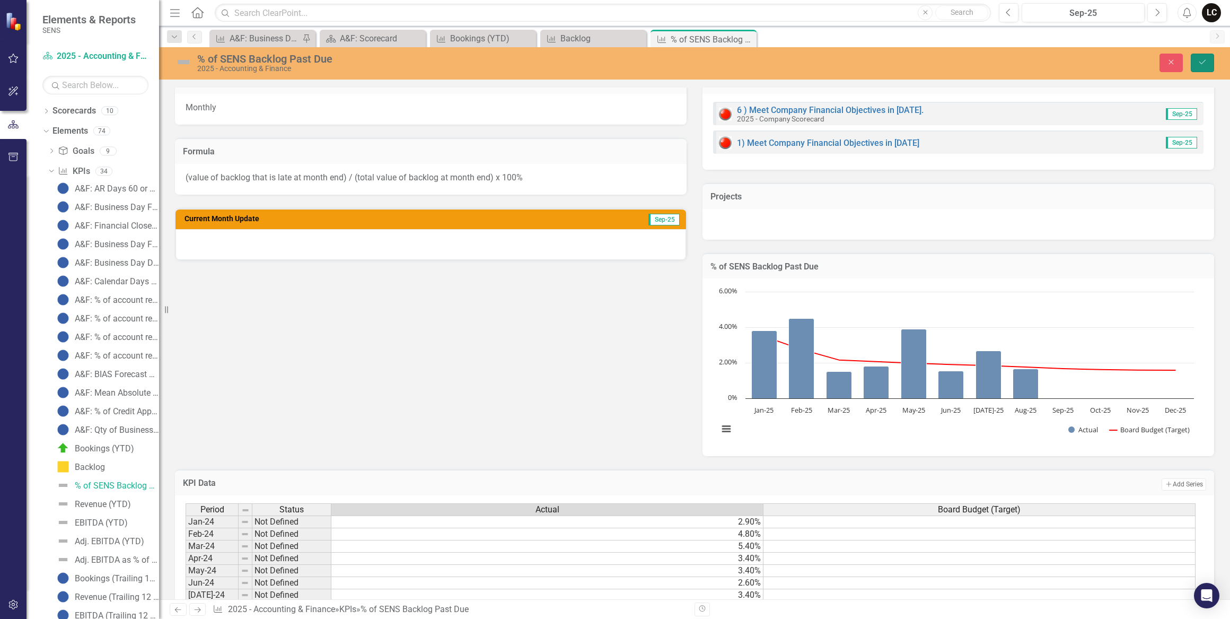
click at [1197, 63] on button "Save" at bounding box center [1202, 63] width 23 height 19
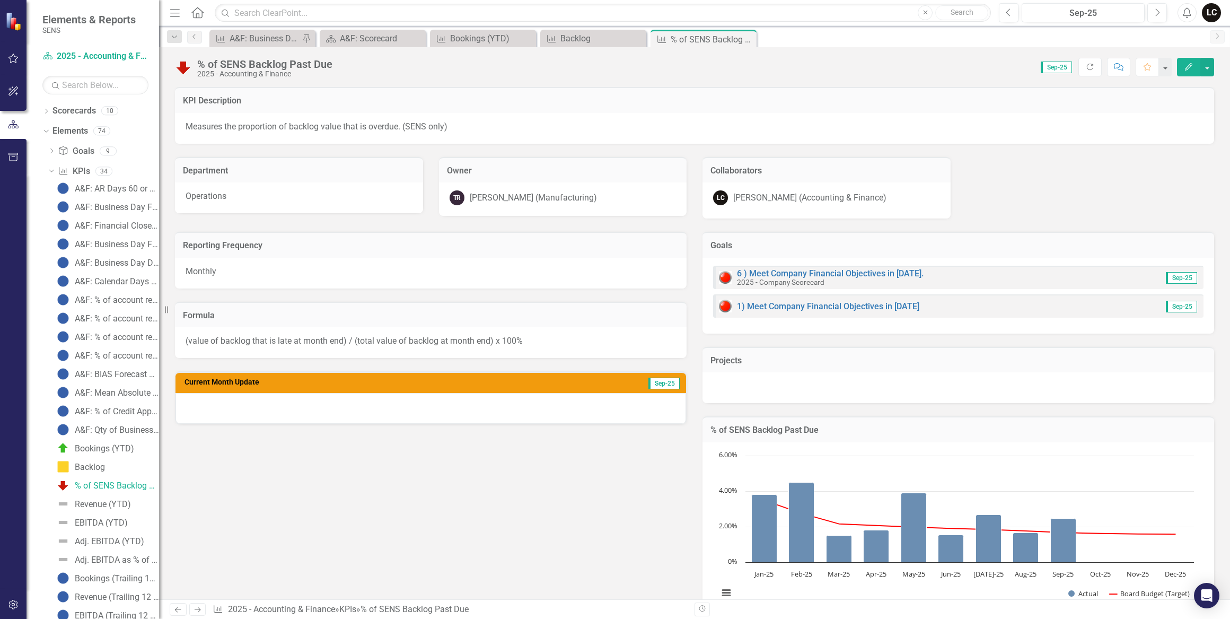
click at [632, 403] on div at bounding box center [430, 408] width 510 height 31
click at [631, 403] on div at bounding box center [430, 408] width 510 height 31
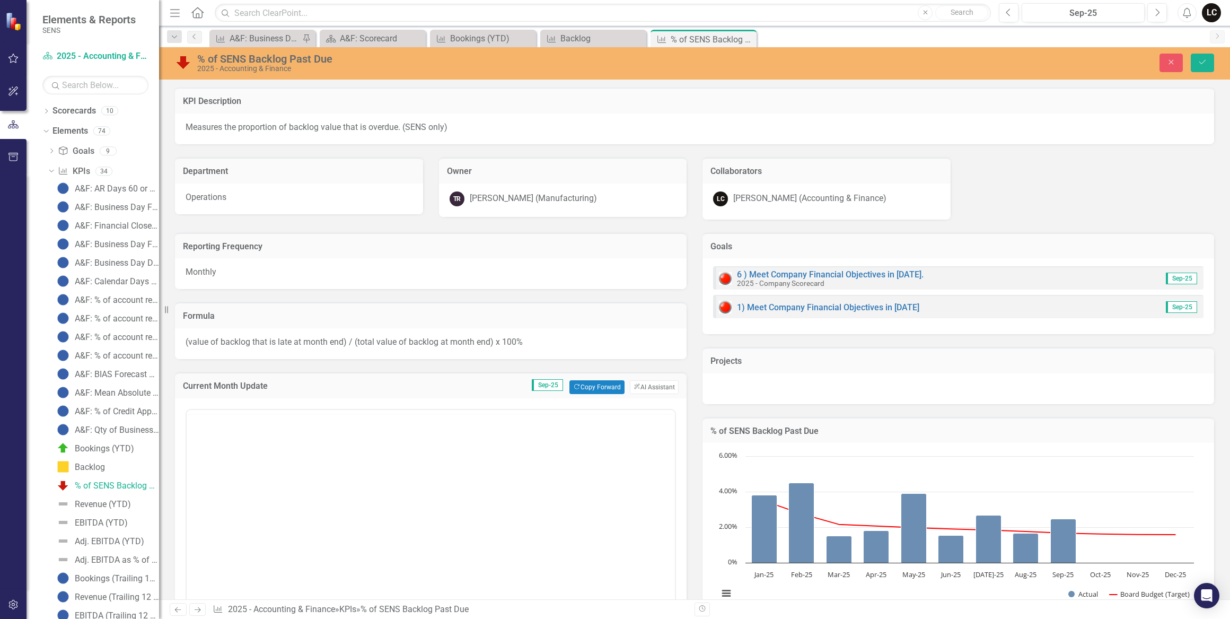
scroll to position [0, 0]
click at [1178, 59] on button "Close" at bounding box center [1170, 63] width 23 height 19
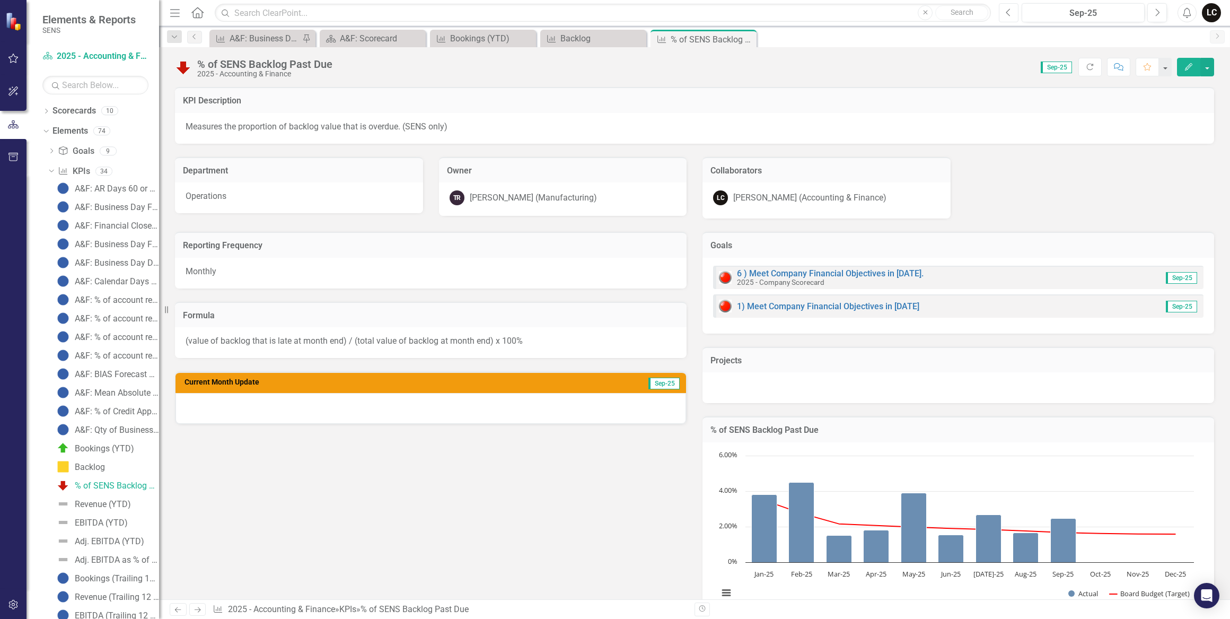
click at [1008, 14] on icon "button" at bounding box center [1008, 11] width 4 height 7
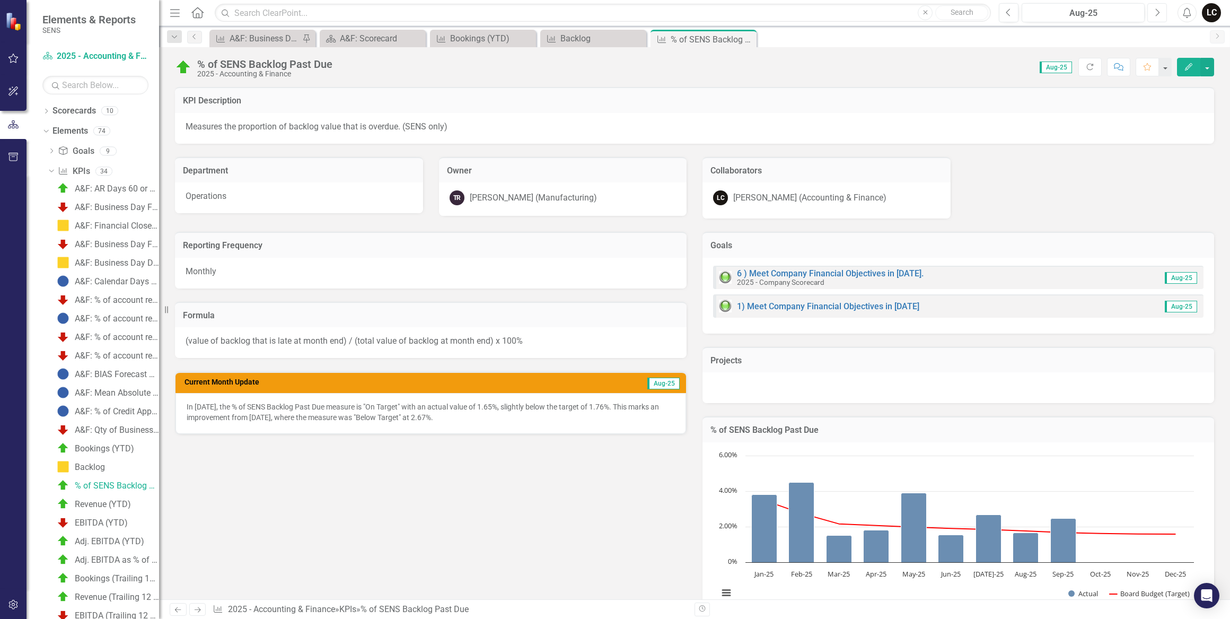
click at [1153, 13] on button "Next" at bounding box center [1157, 12] width 20 height 19
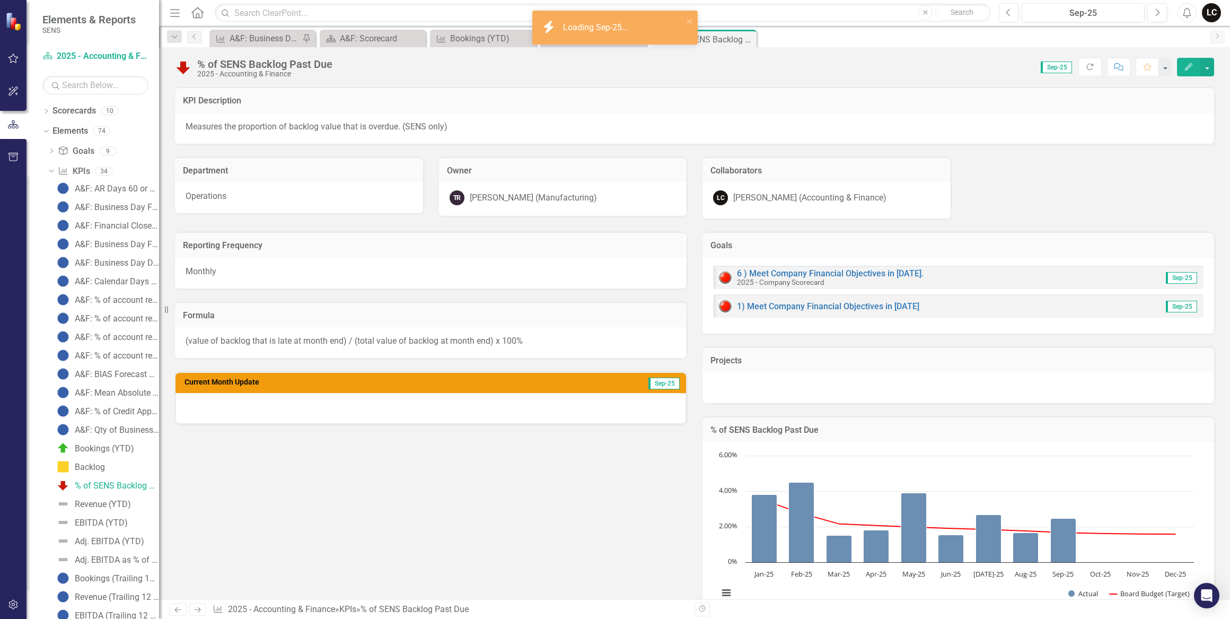
click at [553, 414] on div at bounding box center [430, 408] width 510 height 31
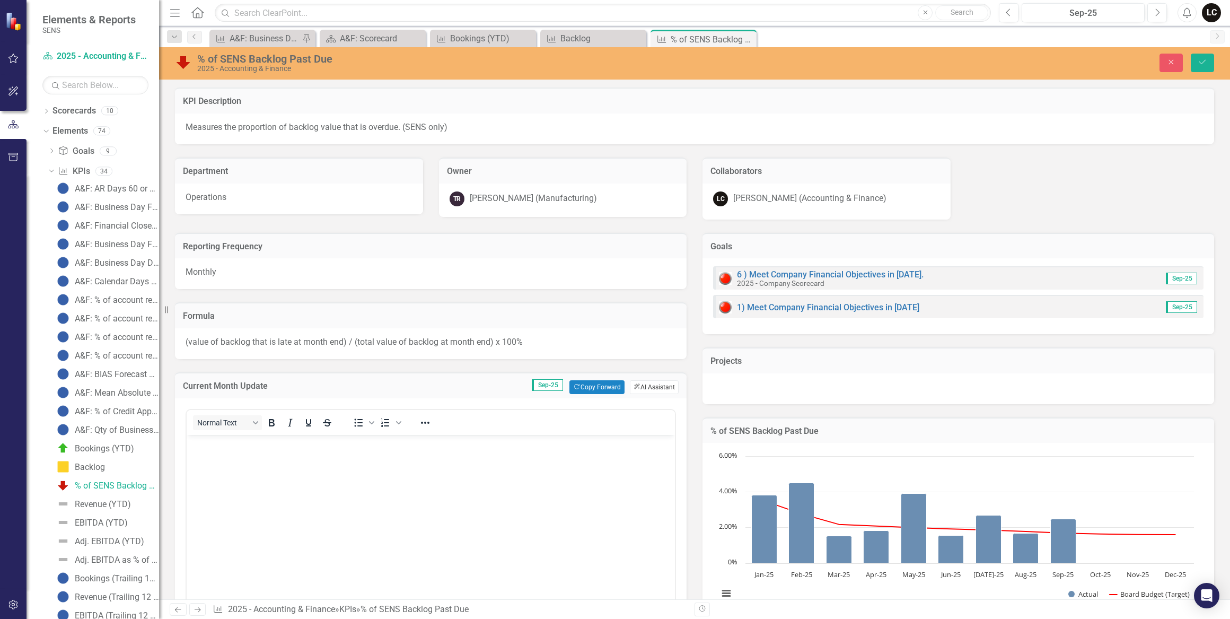
click at [638, 384] on button "ClearPoint AI AI Assistant" at bounding box center [654, 387] width 49 height 14
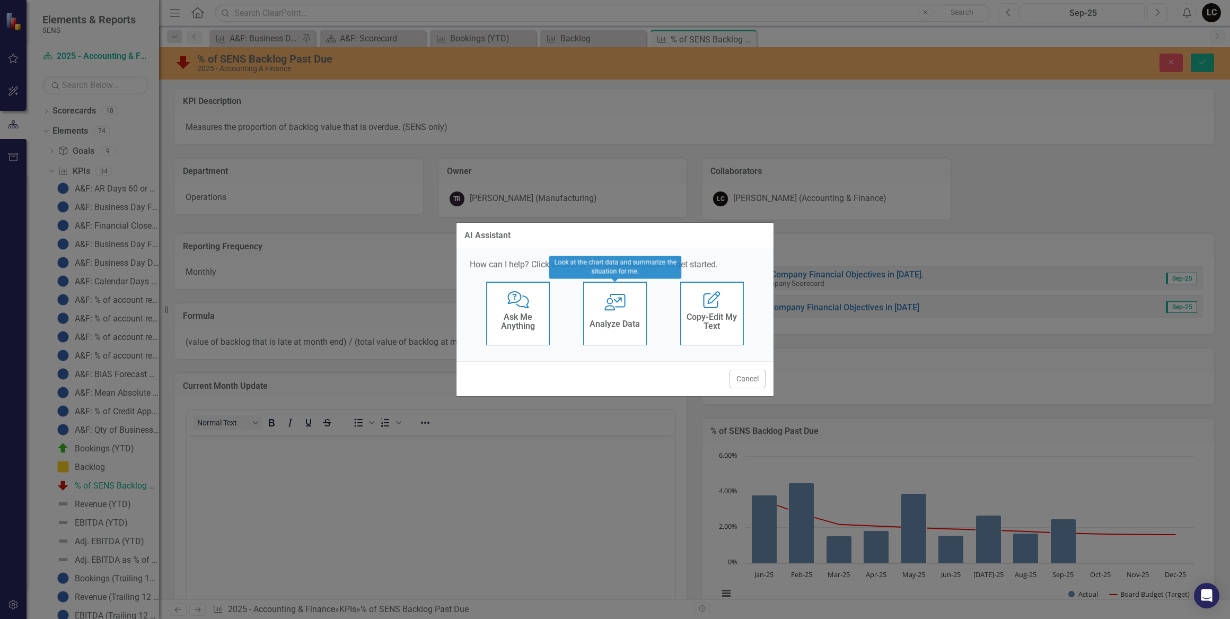
click at [609, 317] on div "Analyze Data" at bounding box center [614, 324] width 50 height 17
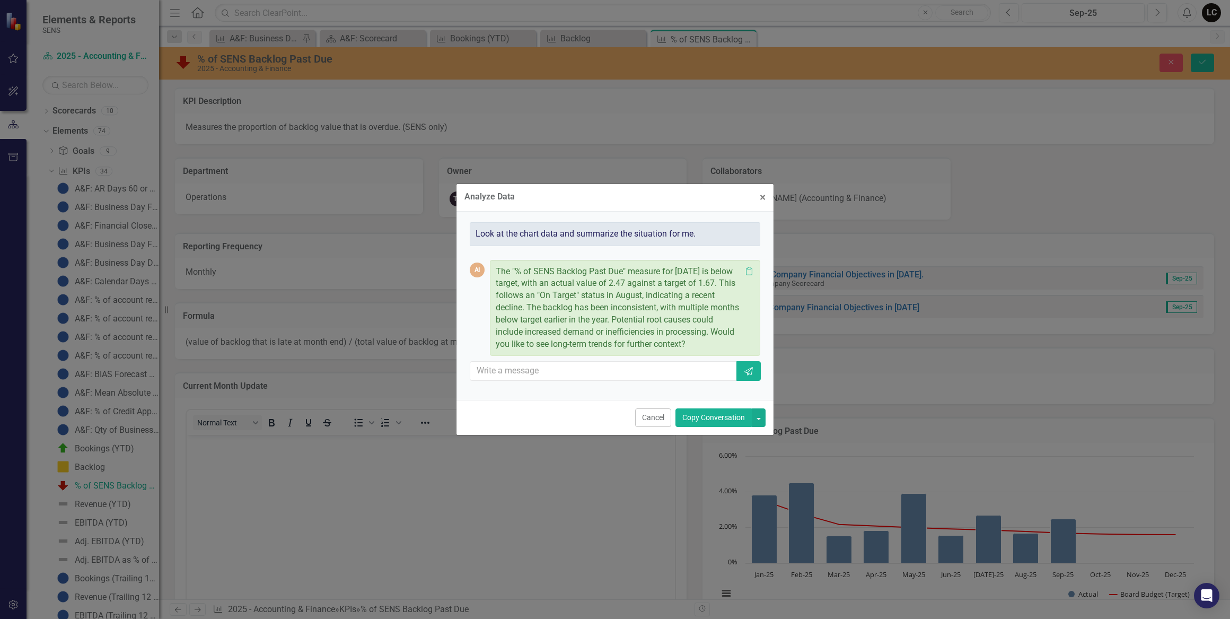
click at [704, 413] on button "Copy Conversation" at bounding box center [713, 417] width 76 height 19
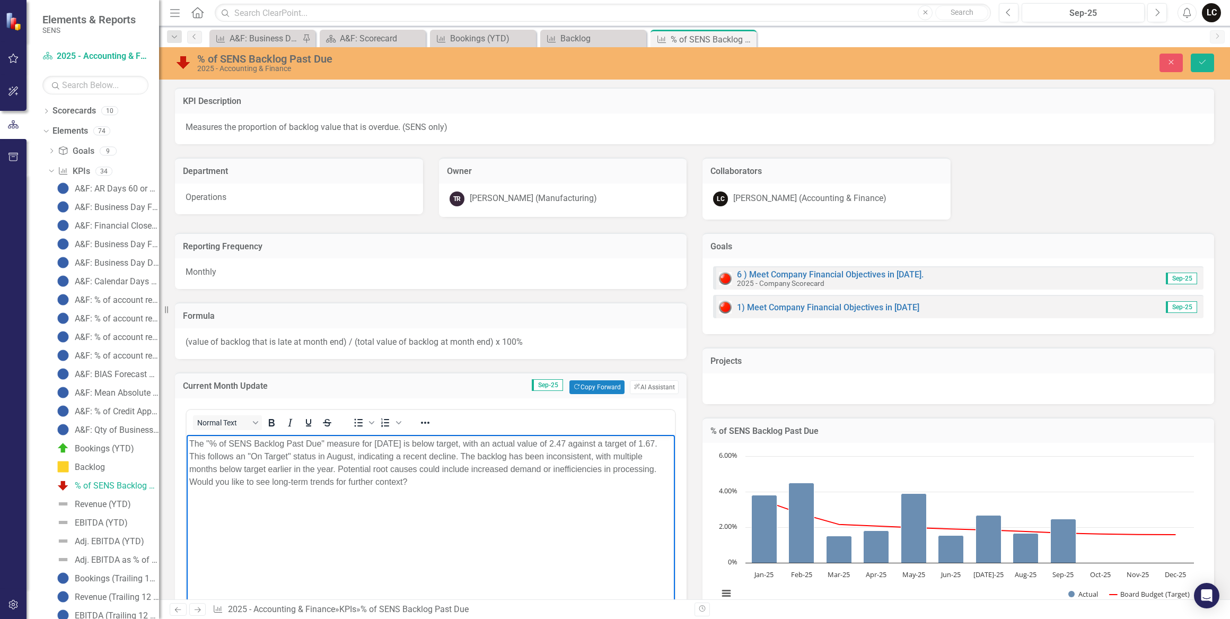
click at [601, 441] on p "The "% of SENS Backlog Past Due" measure for September 2025 is below target, wi…" at bounding box center [430, 462] width 483 height 51
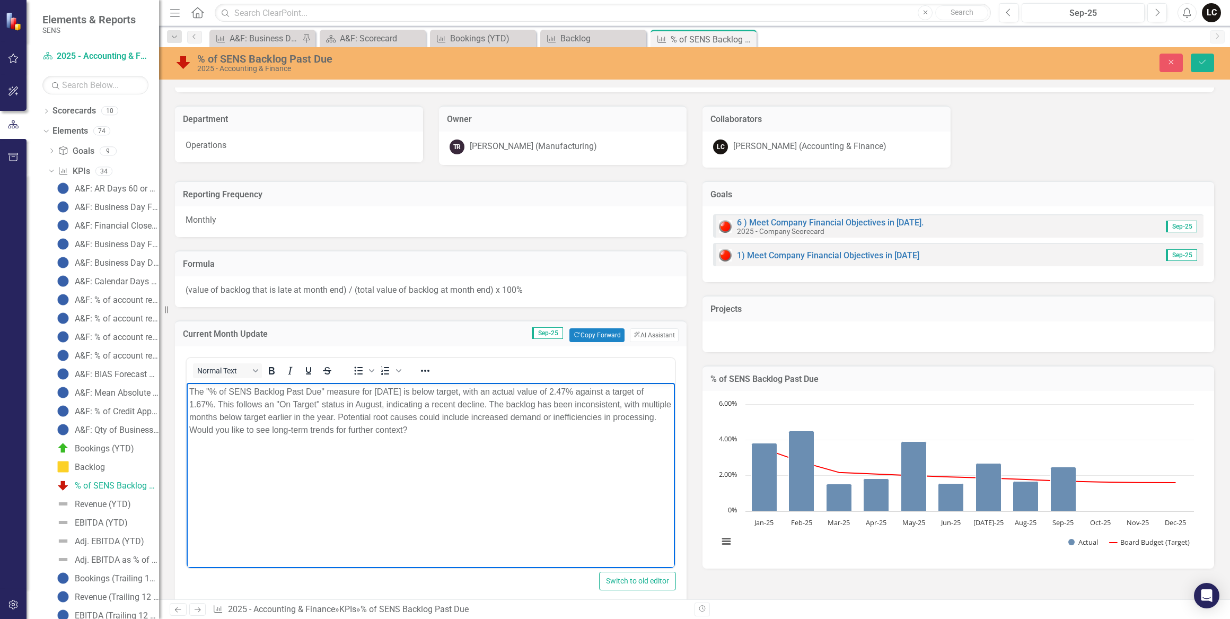
scroll to position [48, 0]
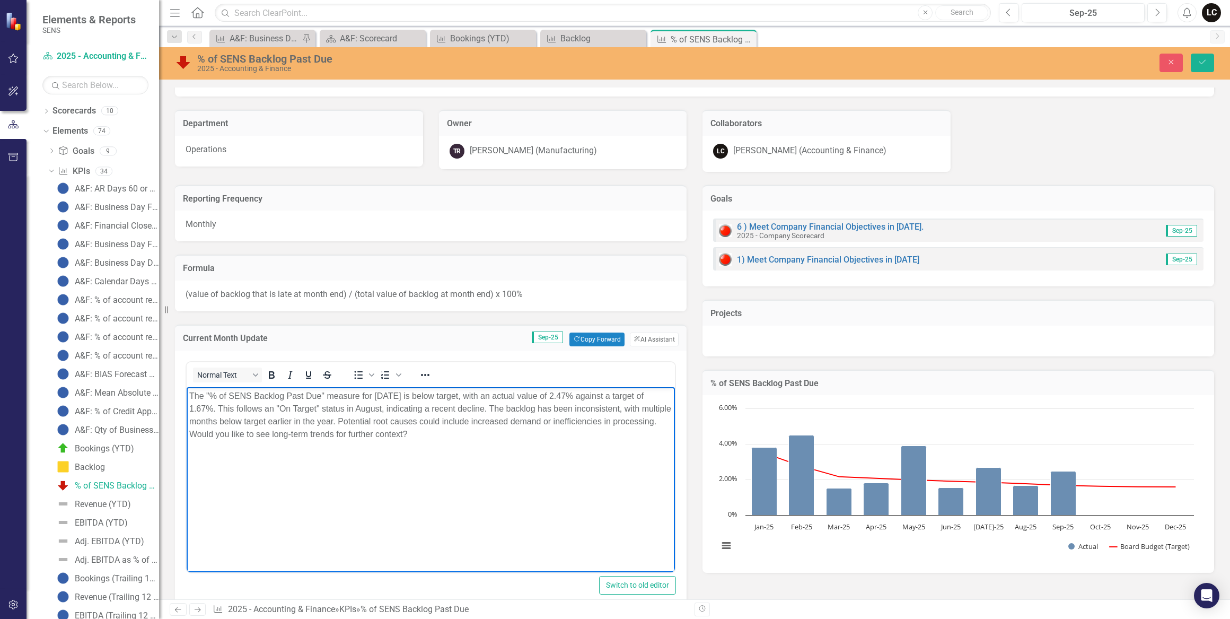
drag, startPoint x: 522, startPoint y: 407, endPoint x: 545, endPoint y: 445, distance: 45.2
click at [545, 445] on body "The "% of SENS Backlog Past Due" measure for September 2025 is below target, wi…" at bounding box center [431, 465] width 488 height 159
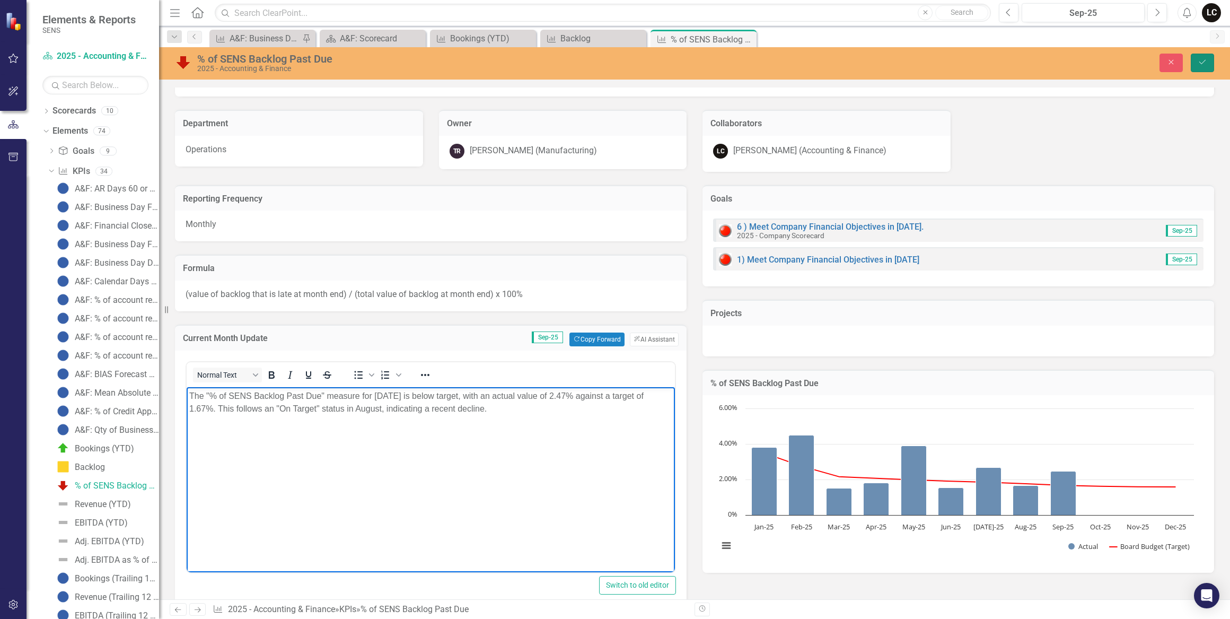
click at [1195, 59] on button "Save" at bounding box center [1202, 63] width 23 height 19
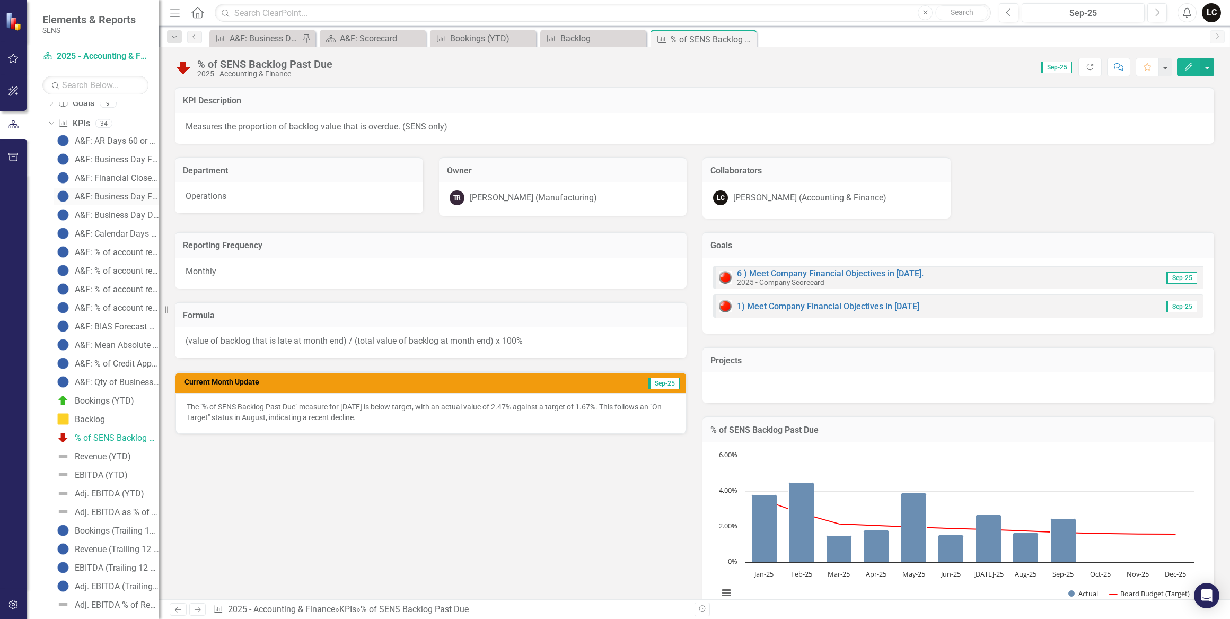
click at [120, 196] on div "A&F: Business Day Financials sent out to Board" at bounding box center [117, 197] width 84 height 10
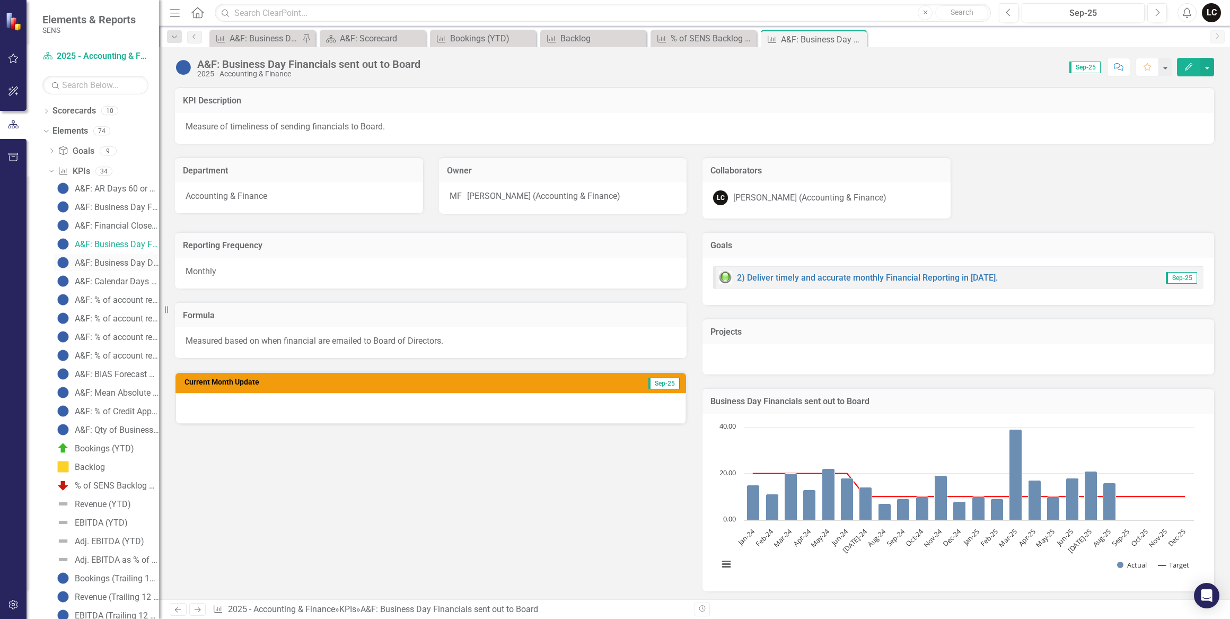
click at [122, 259] on div "A&F: Business Day Dept Financials sent out to Dept Leaders" at bounding box center [117, 263] width 84 height 10
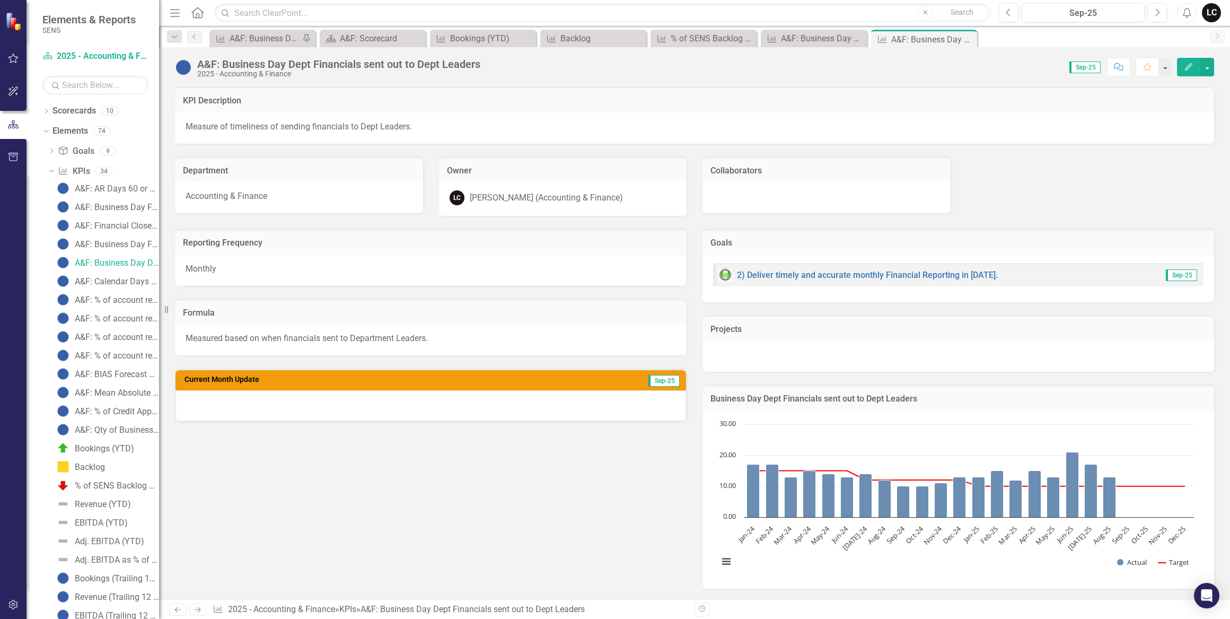
click at [1015, 70] on div "Score: 0.00 Sep-25 Completed Comment Favorite Edit" at bounding box center [850, 67] width 728 height 18
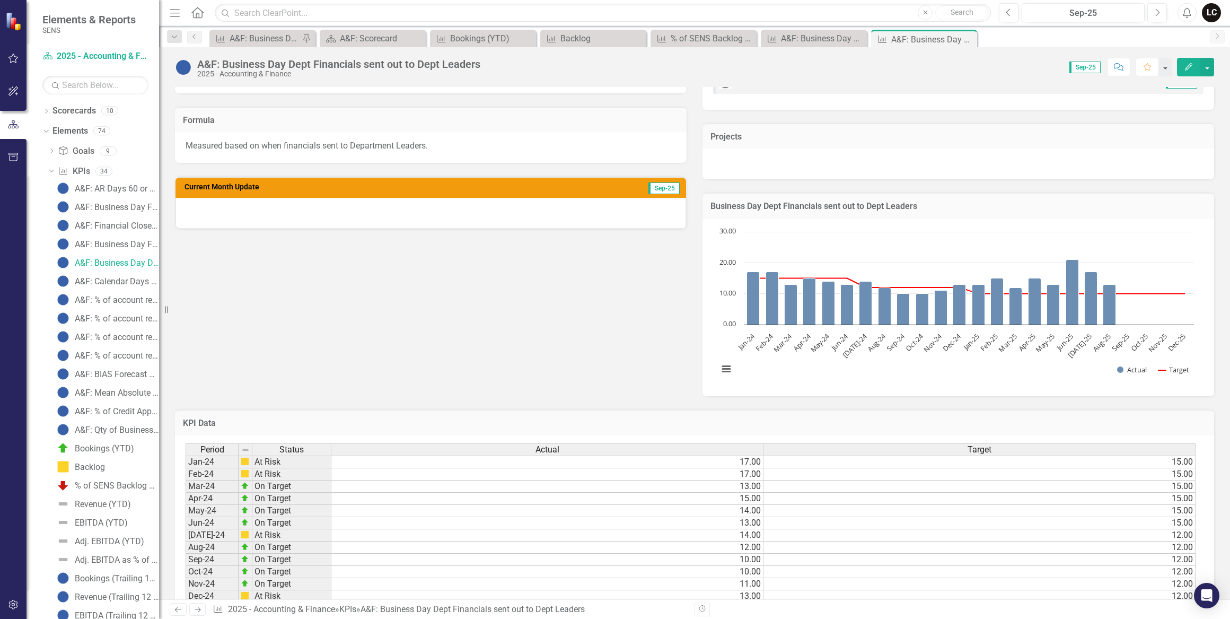
scroll to position [374, 0]
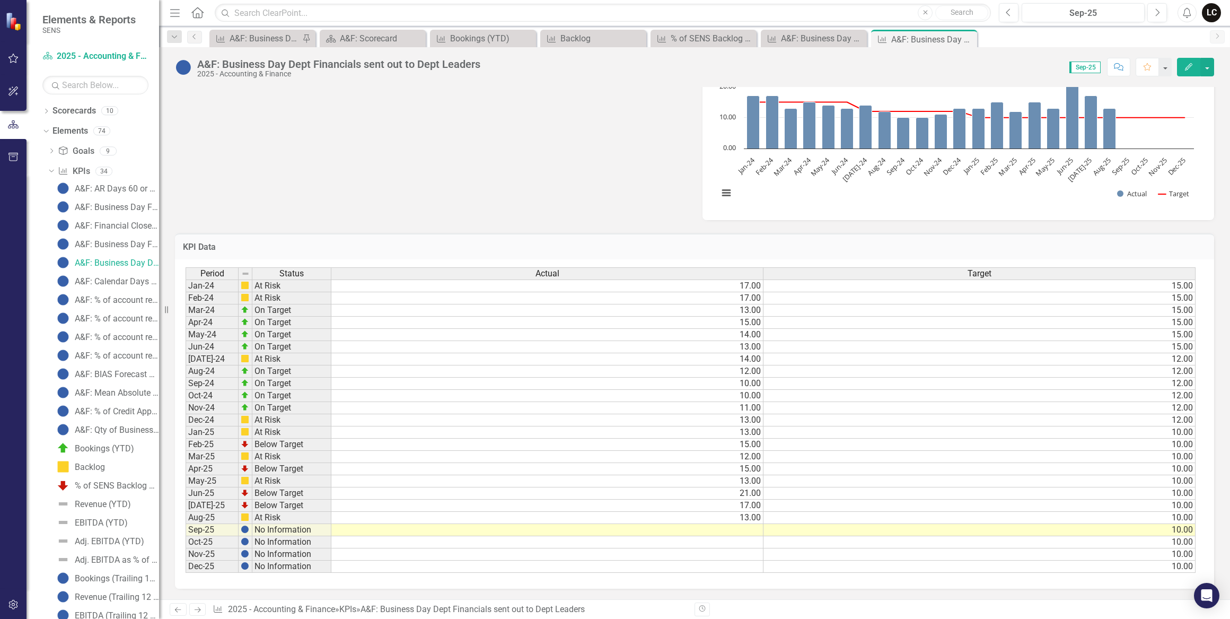
click at [741, 524] on td at bounding box center [547, 530] width 432 height 12
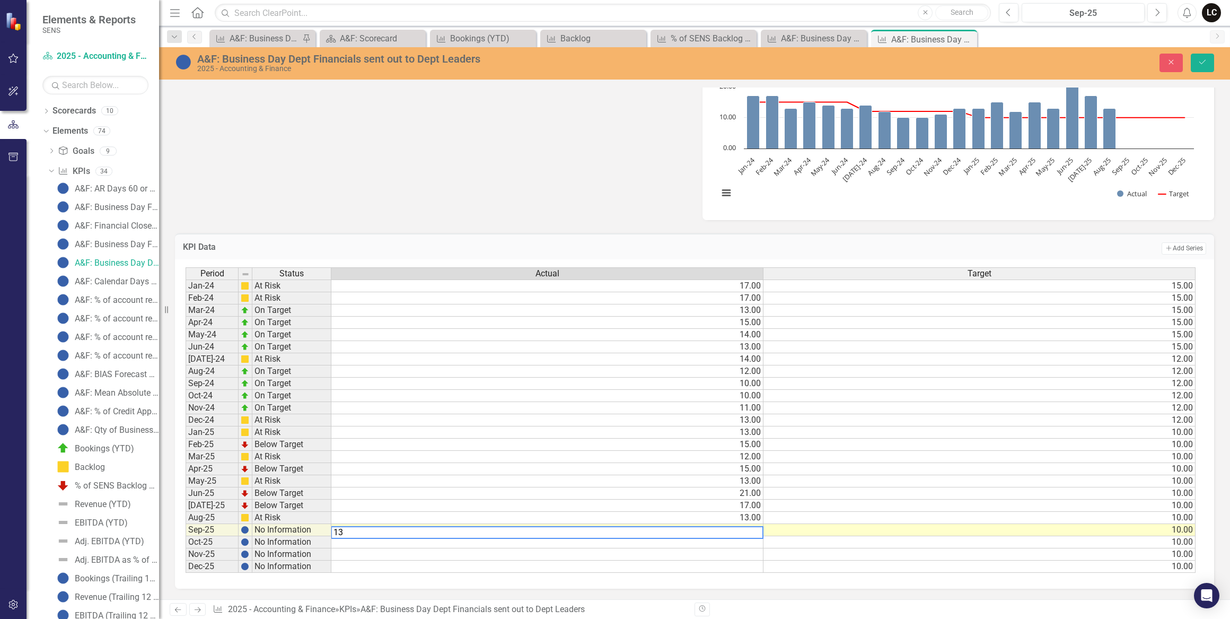
type textarea "13"
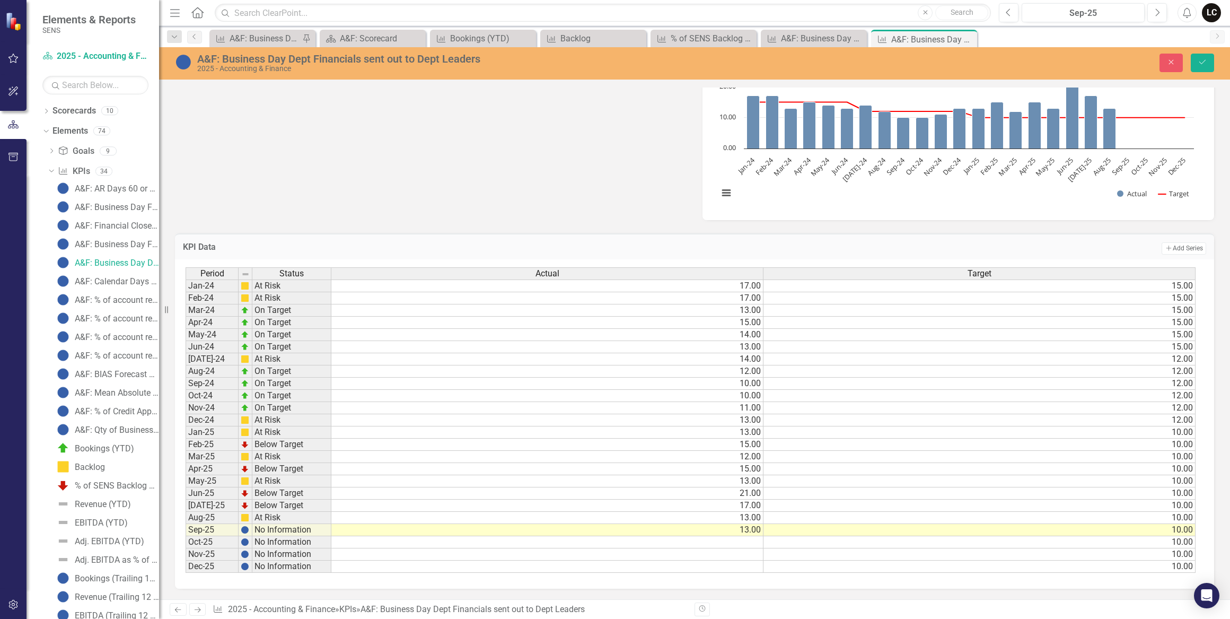
click at [602, 248] on td "KPI Data" at bounding box center [399, 248] width 433 height 14
click at [1196, 63] on button "Save" at bounding box center [1202, 63] width 23 height 19
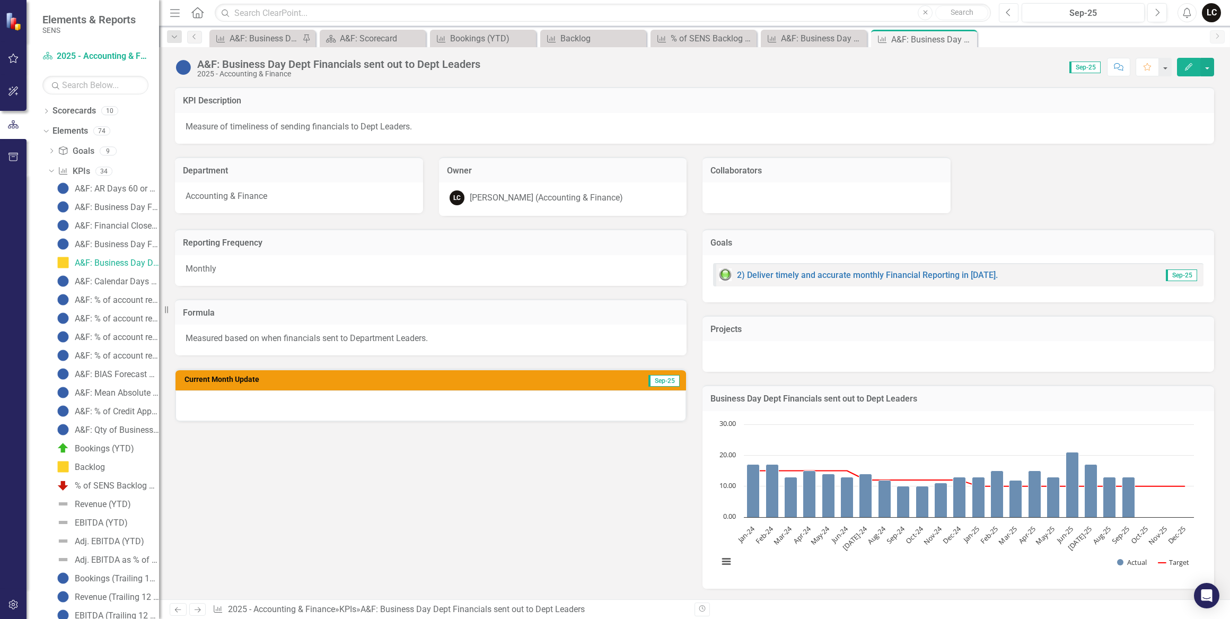
click at [1002, 10] on button "Previous" at bounding box center [1009, 12] width 20 height 19
click at [1160, 11] on button "Next" at bounding box center [1157, 12] width 20 height 19
click at [101, 281] on div "A&F: Calendar Days Financials sent out to Debt Holder" at bounding box center [117, 282] width 84 height 10
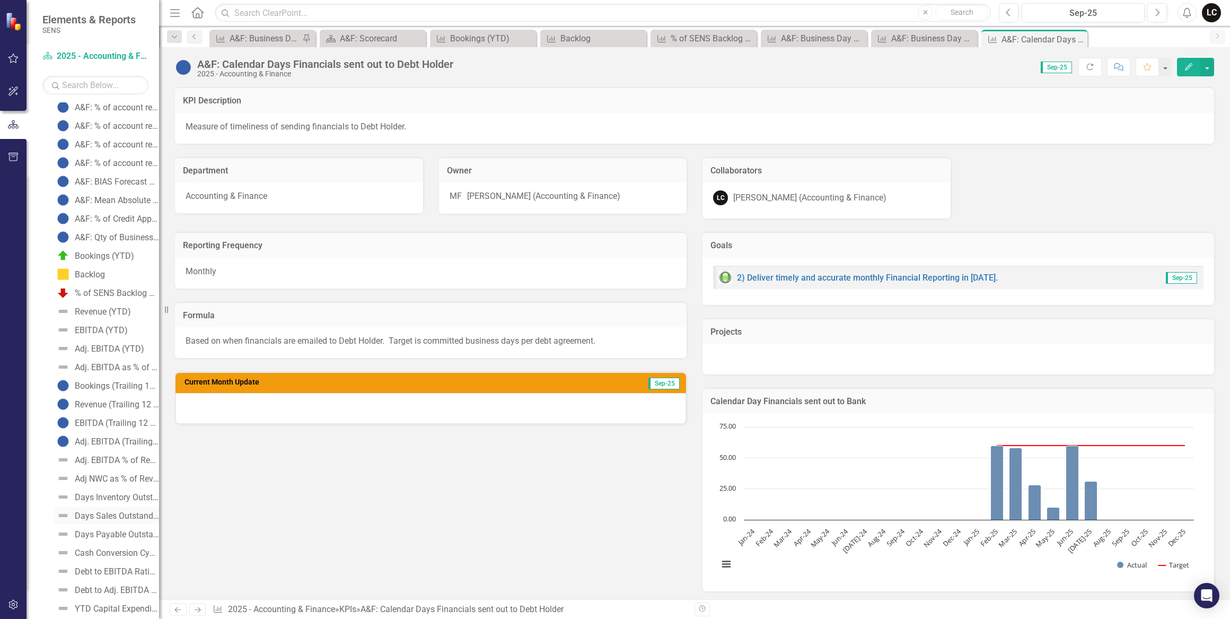
scroll to position [234, 0]
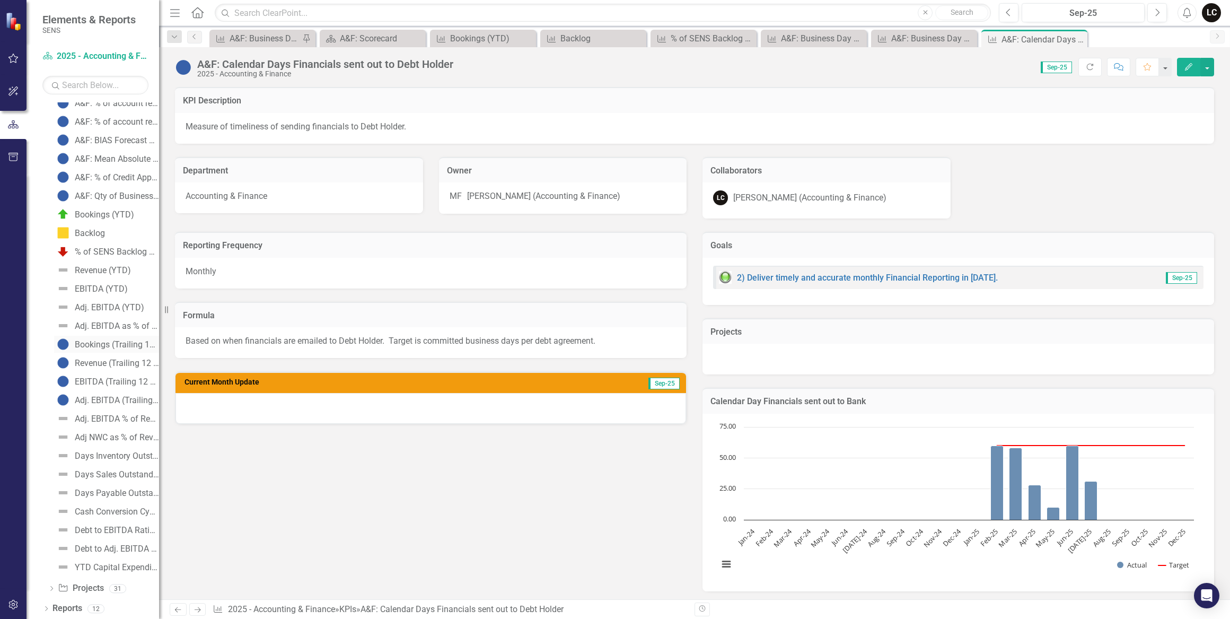
click at [109, 345] on div "Bookings (Trailing 12 Months)" at bounding box center [117, 345] width 84 height 10
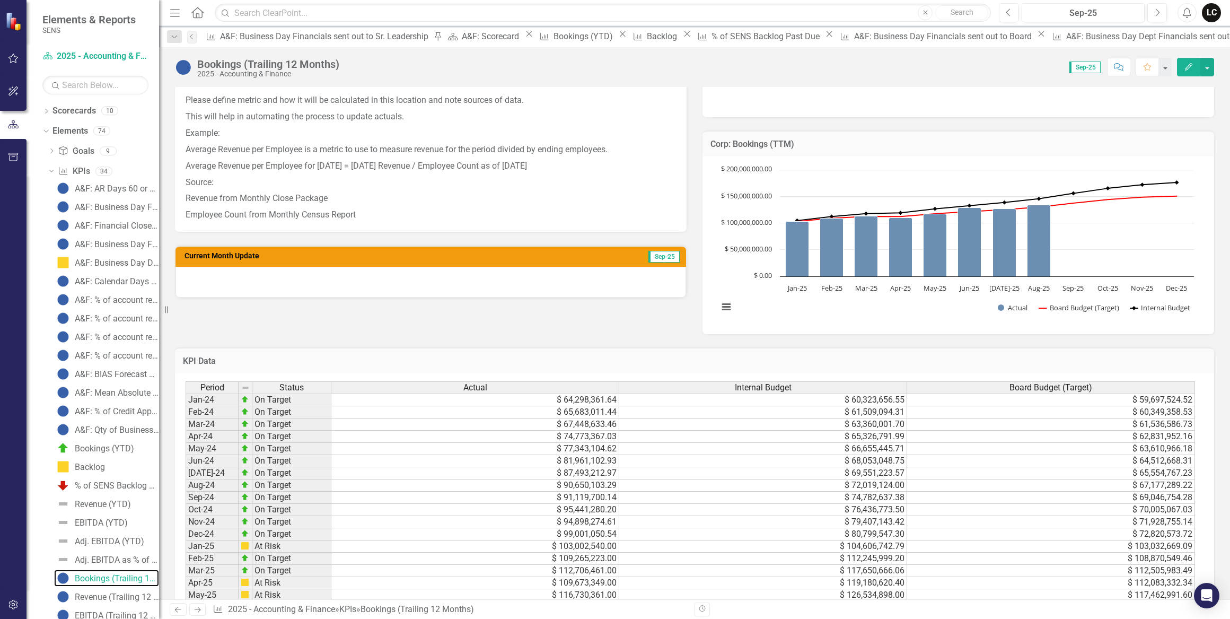
scroll to position [2, 0]
click at [186, 588] on div "Period Status Actual Internal Budget Board Budget (Target) Jan-24 On Target $ 6…" at bounding box center [186, 534] width 0 height 306
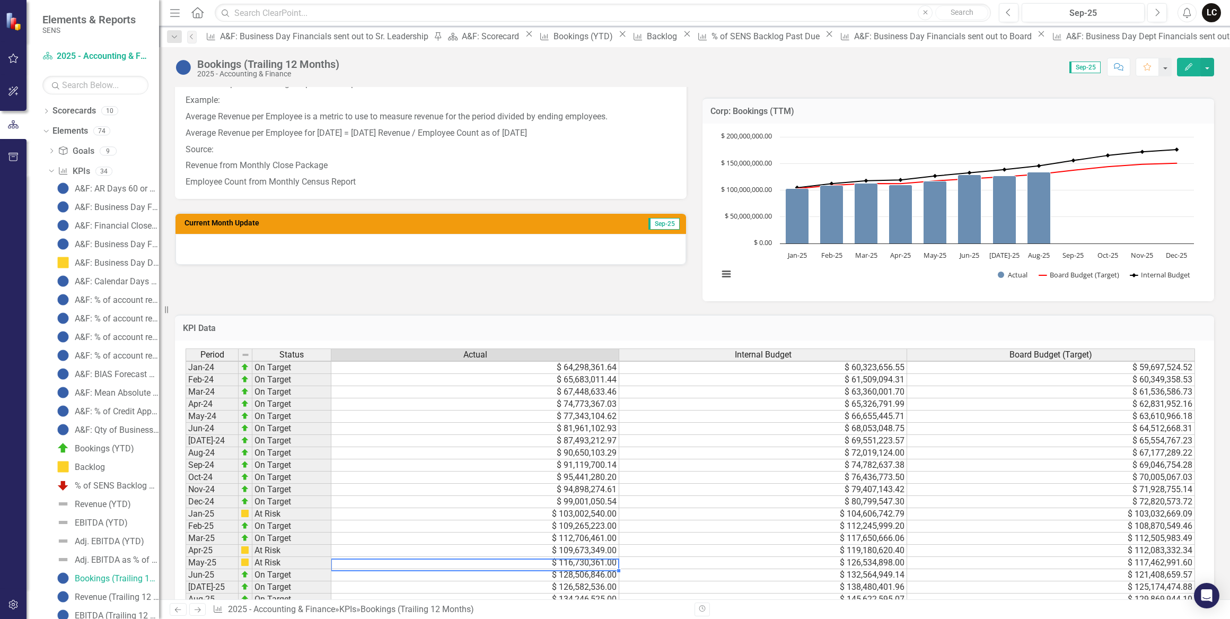
scroll to position [289, 0]
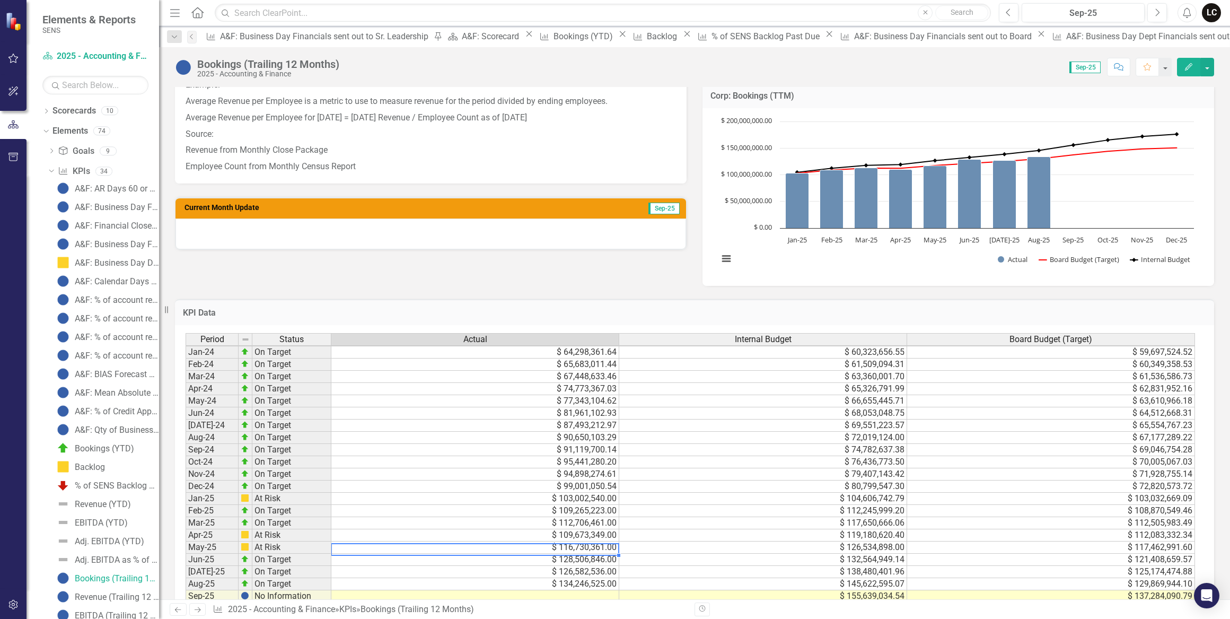
click at [578, 494] on td "$ 103,002,540.00" at bounding box center [475, 498] width 288 height 12
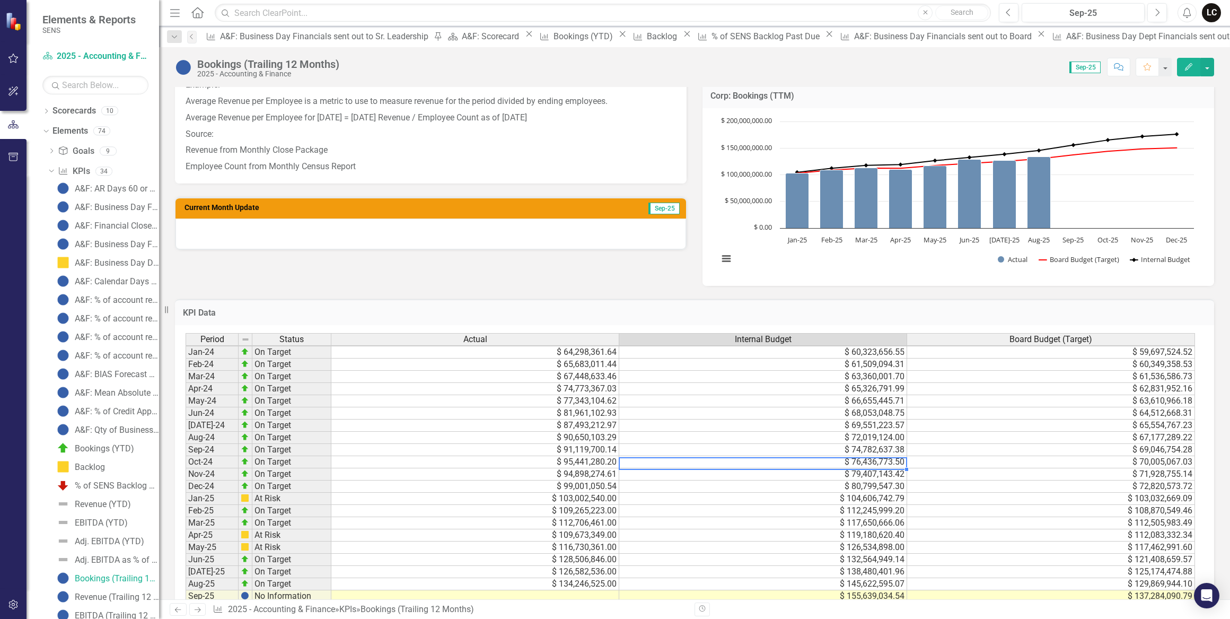
click at [684, 457] on td "$ 76,436,773.50" at bounding box center [763, 462] width 288 height 12
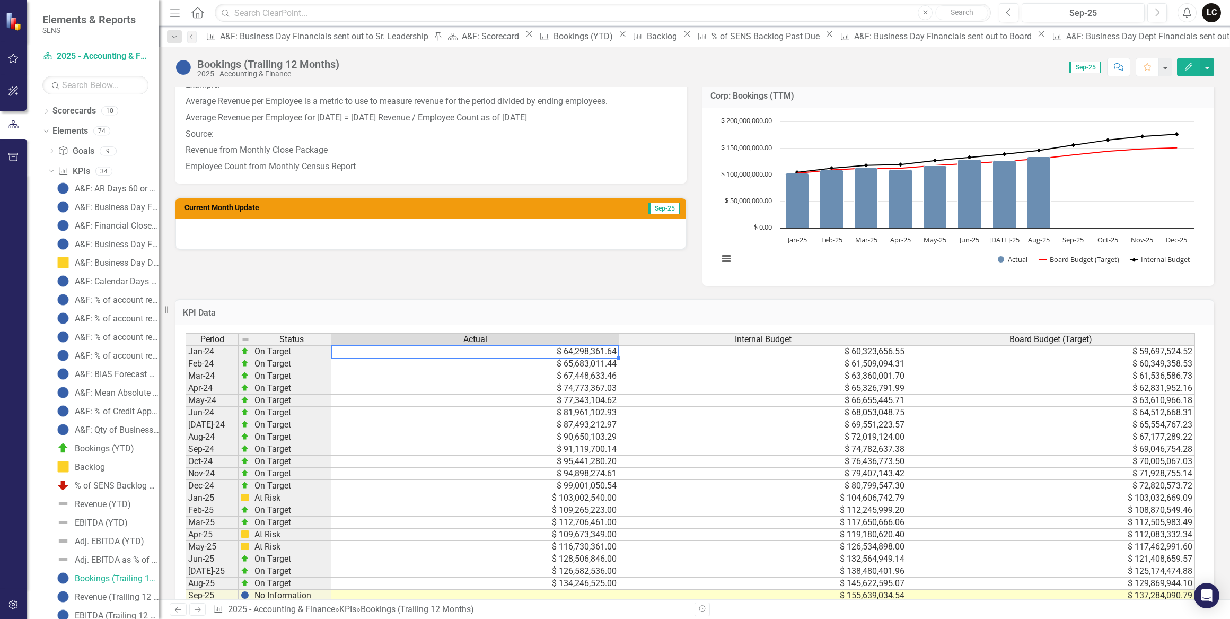
click at [590, 354] on td "$ 64,298,361.64" at bounding box center [475, 351] width 288 height 13
type textarea "64294680"
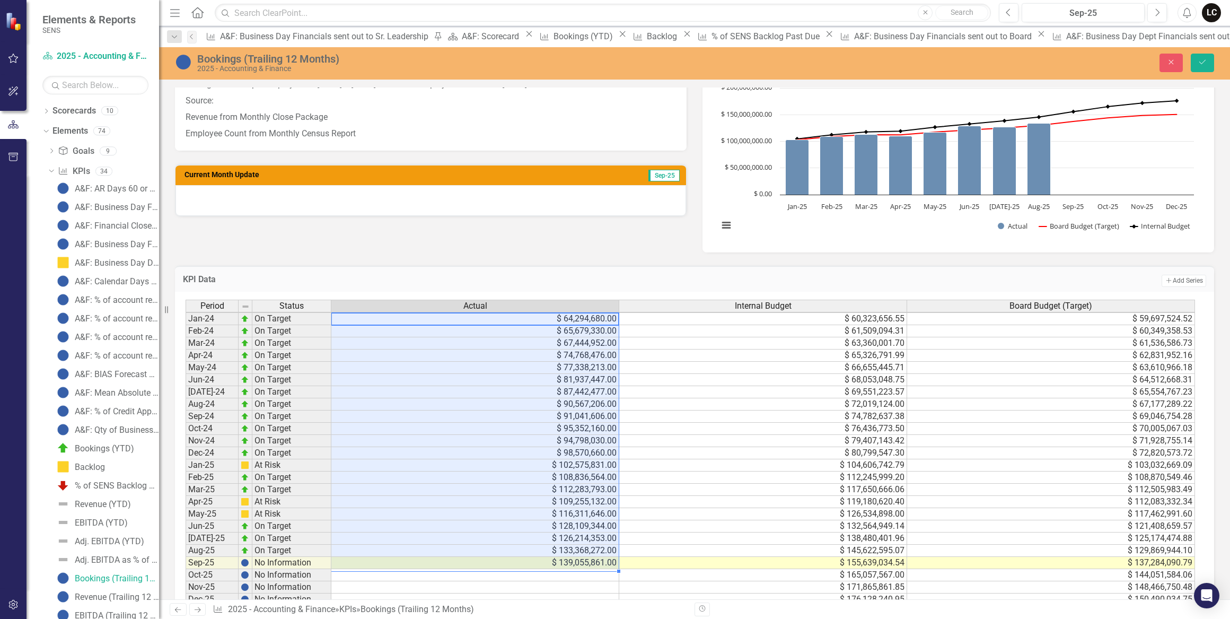
scroll to position [337, 0]
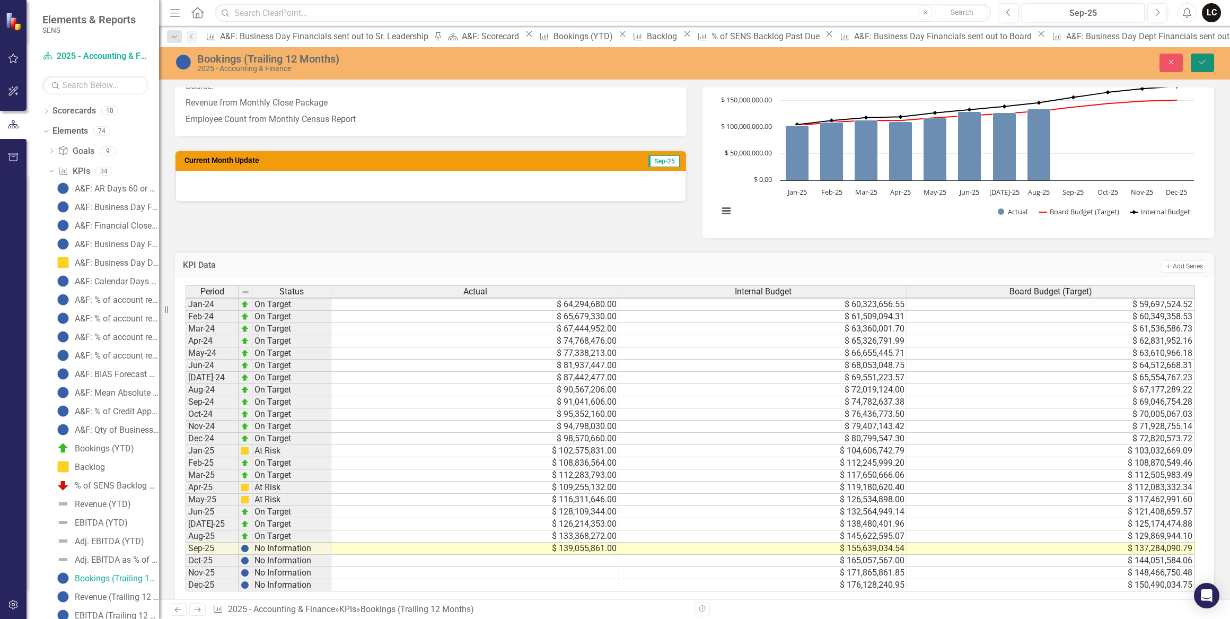
click at [1201, 63] on icon "Save" at bounding box center [1202, 61] width 10 height 7
